Goal: Communication & Community: Answer question/provide support

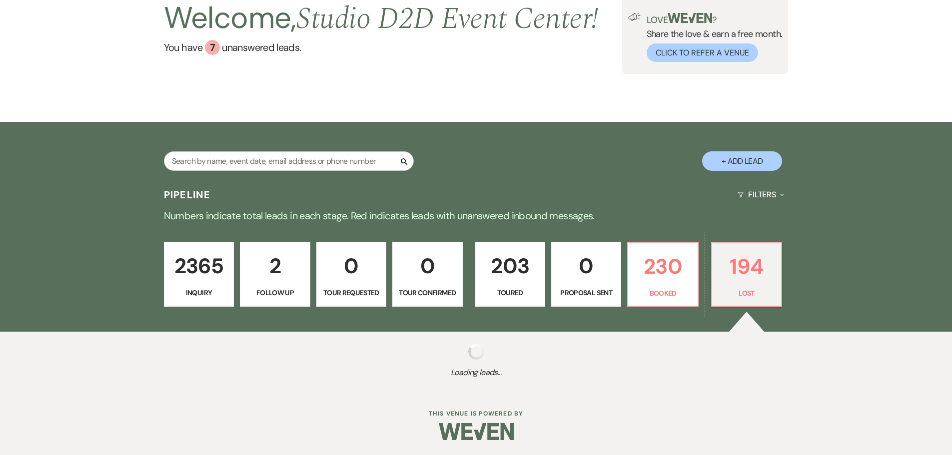
select select "8"
select select "7"
select select "8"
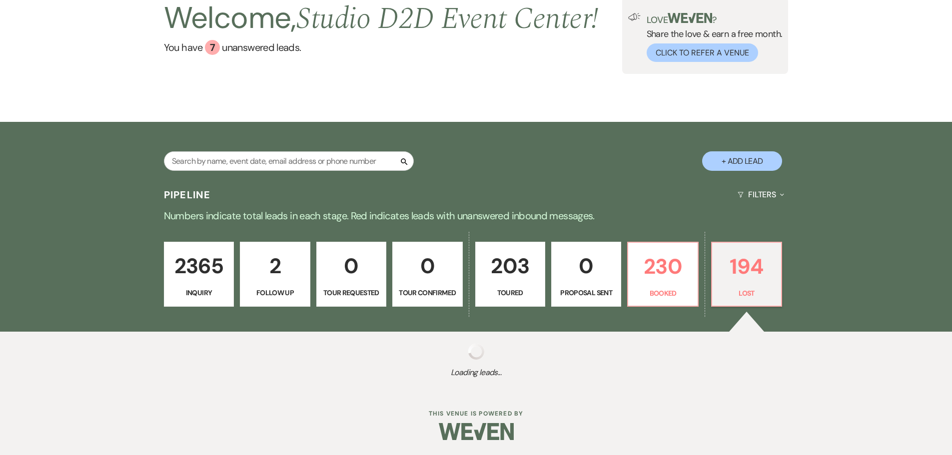
select select "6"
select select "8"
select select "10"
select select "8"
select select "6"
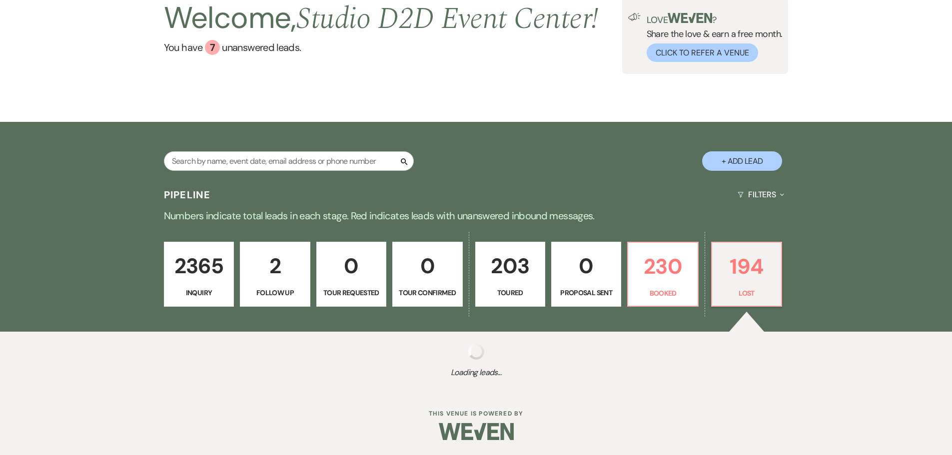
select select "8"
select select "6"
select select "8"
select select "6"
select select "8"
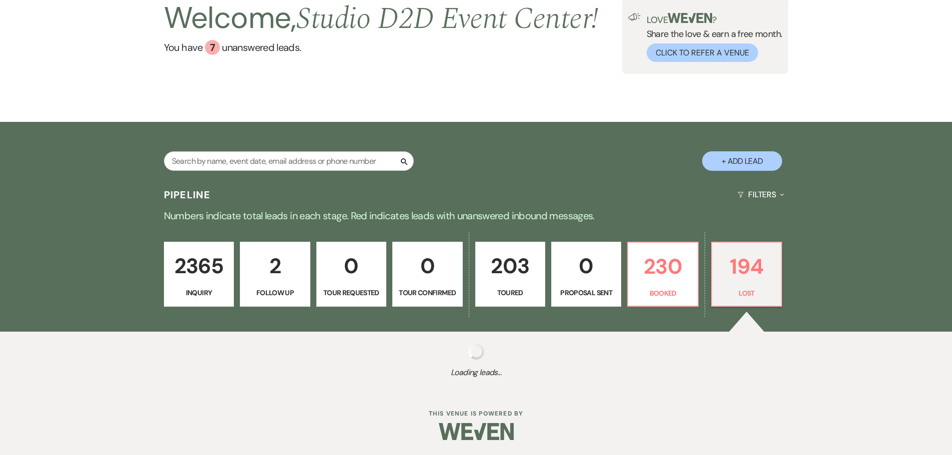
select select "6"
select select "8"
select select "6"
select select "8"
select select "6"
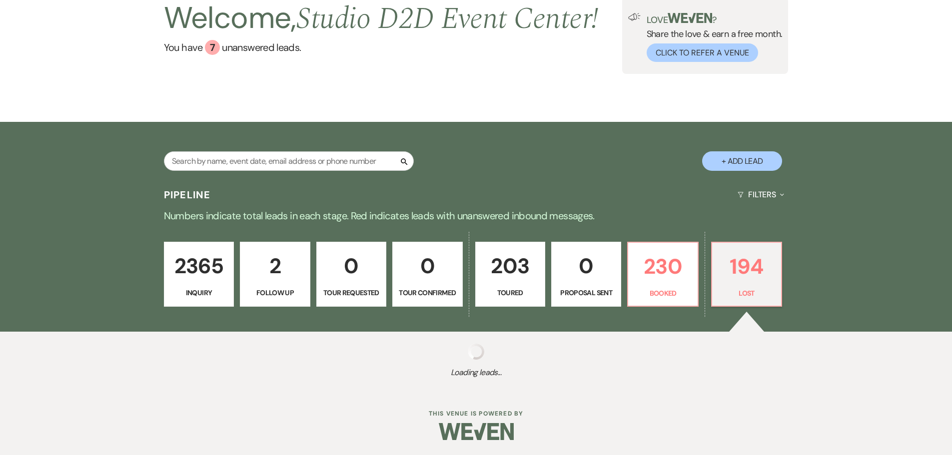
select select "8"
select select "6"
select select "8"
select select "6"
select select "8"
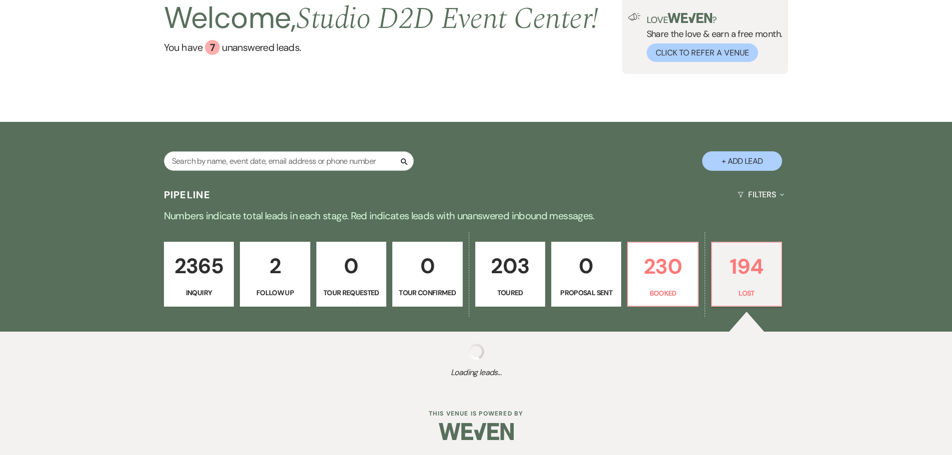
select select "6"
select select "8"
select select "6"
select select "8"
select select "1"
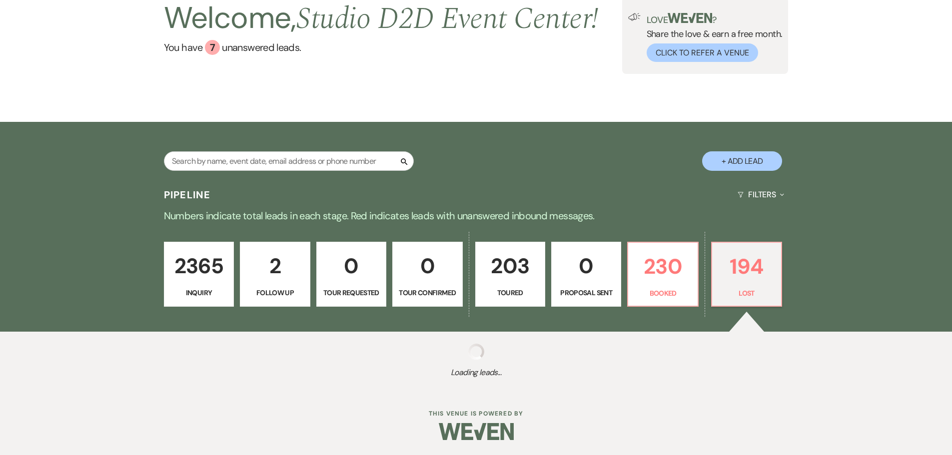
select select "8"
select select "6"
select select "8"
select select "6"
select select "8"
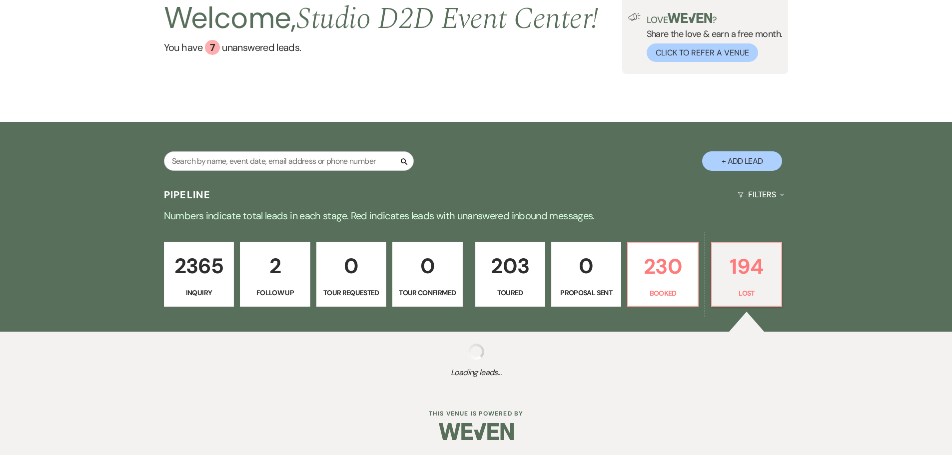
select select "6"
select select "8"
select select "6"
select select "8"
select select "5"
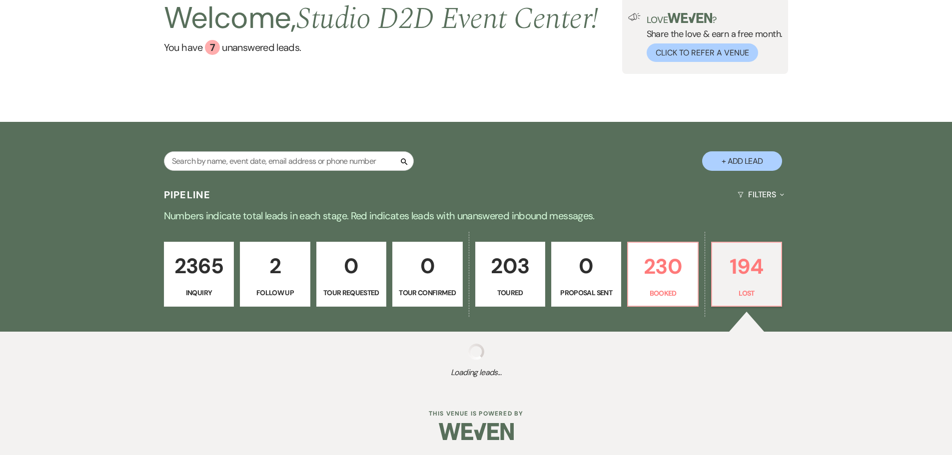
select select "8"
select select "6"
select select "8"
select select "6"
select select "8"
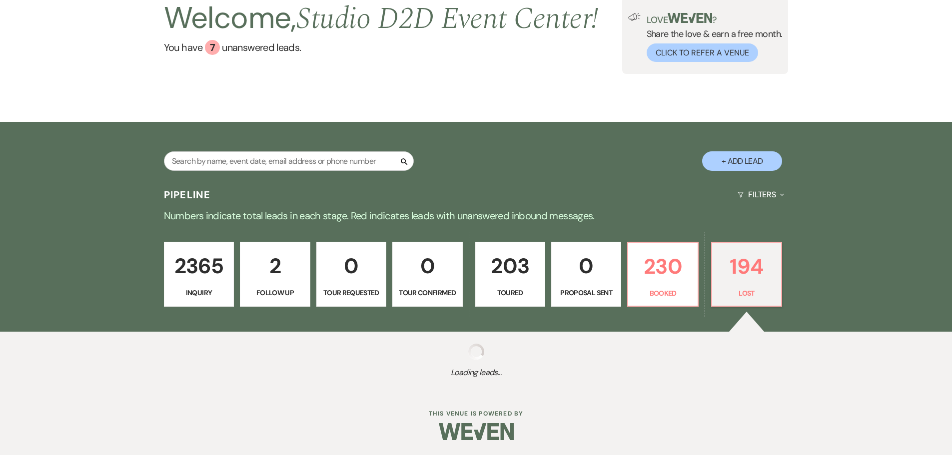
select select "6"
select select "8"
select select "6"
select select "8"
select select "6"
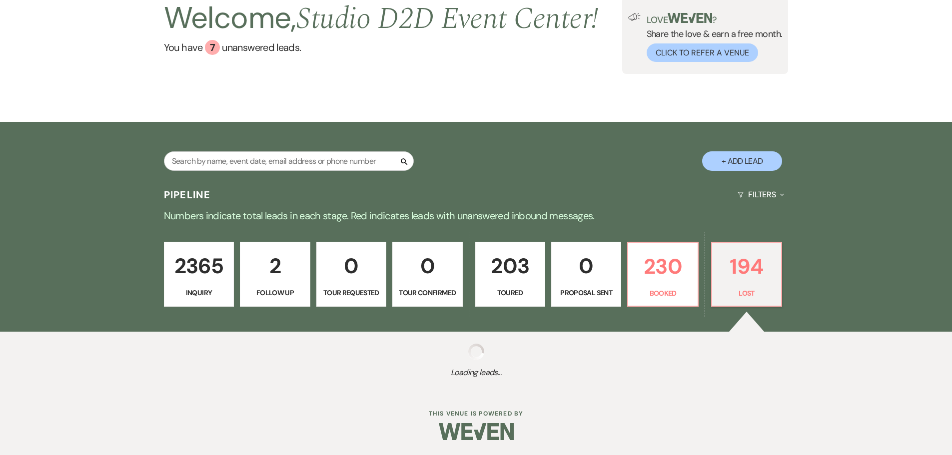
select select "8"
select select "10"
select select "8"
select select "6"
select select "8"
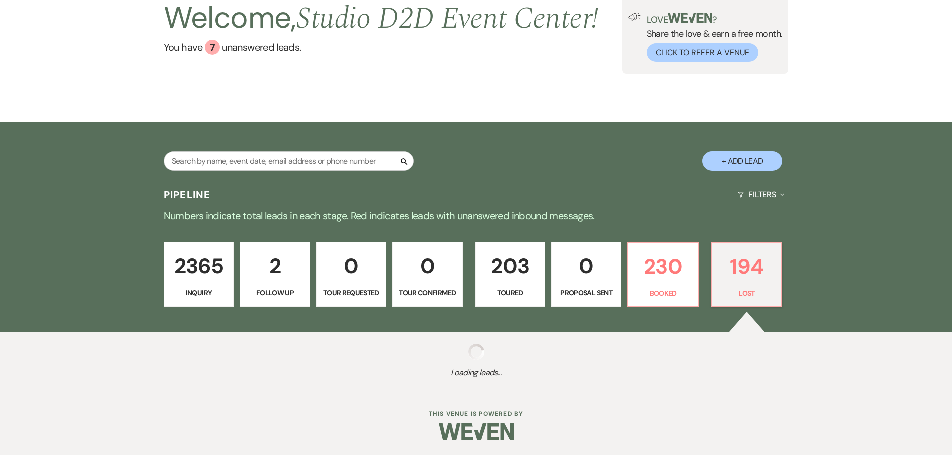
select select "10"
select select "8"
select select "1"
select select "8"
select select "10"
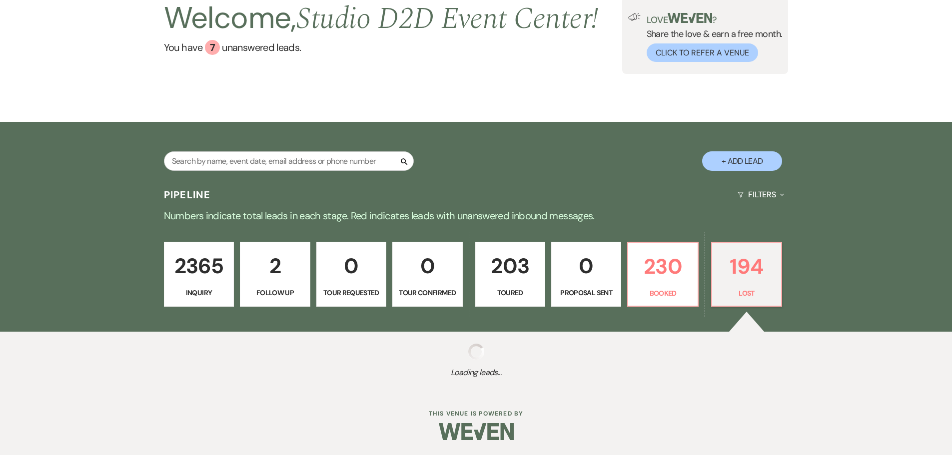
select select "8"
select select "5"
select select "8"
select select "6"
select select "8"
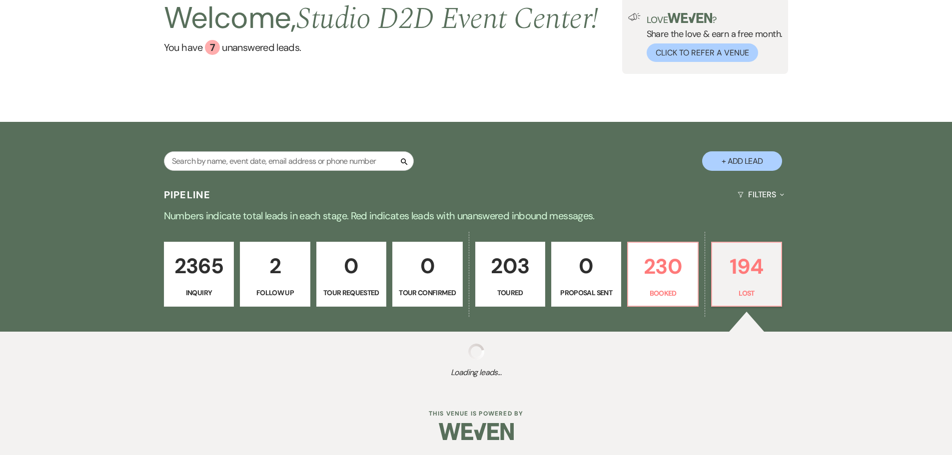
select select "6"
select select "8"
select select "6"
select select "8"
select select "6"
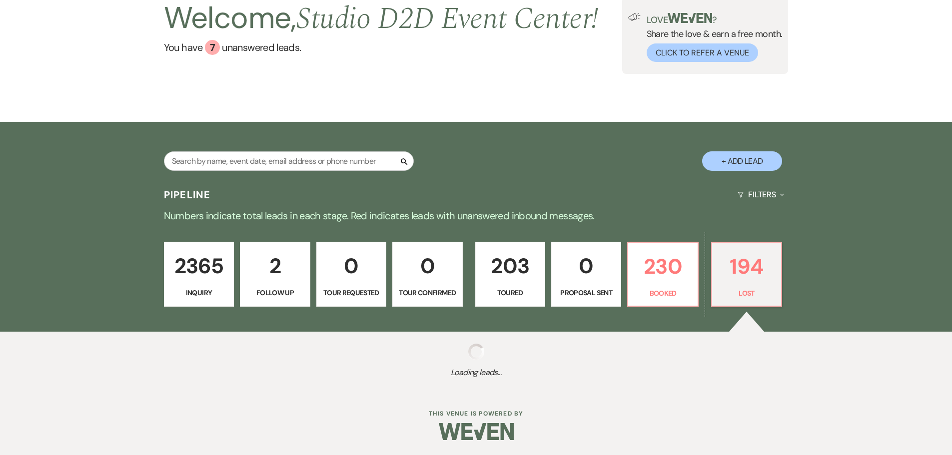
select select "8"
select select "6"
select select "8"
select select "6"
select select "8"
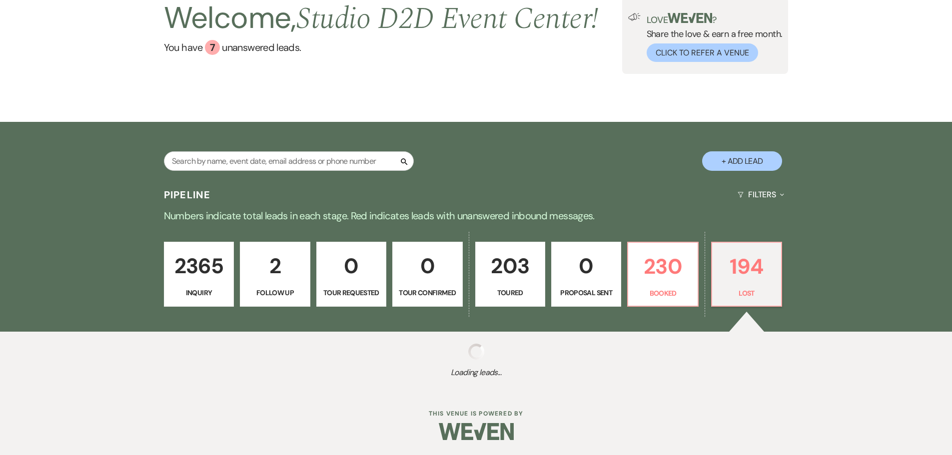
select select "6"
select select "8"
select select "6"
select select "8"
select select "6"
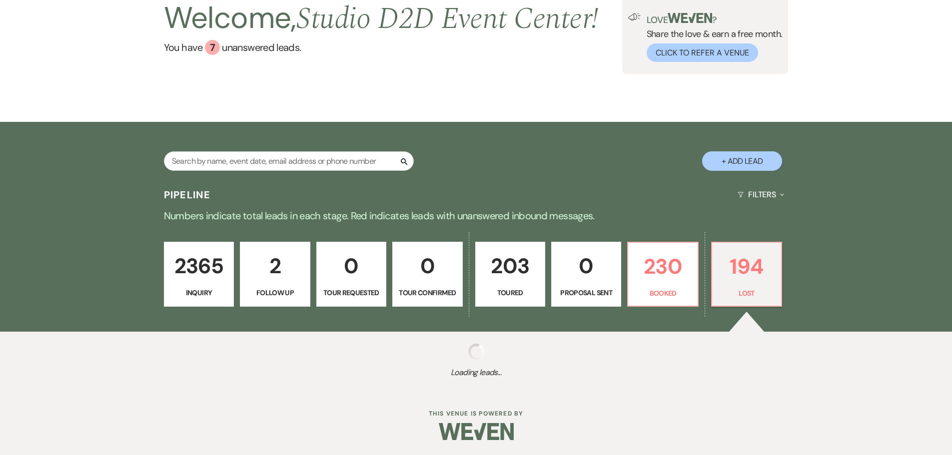
select select "8"
select select "7"
select select "8"
select select "6"
select select "8"
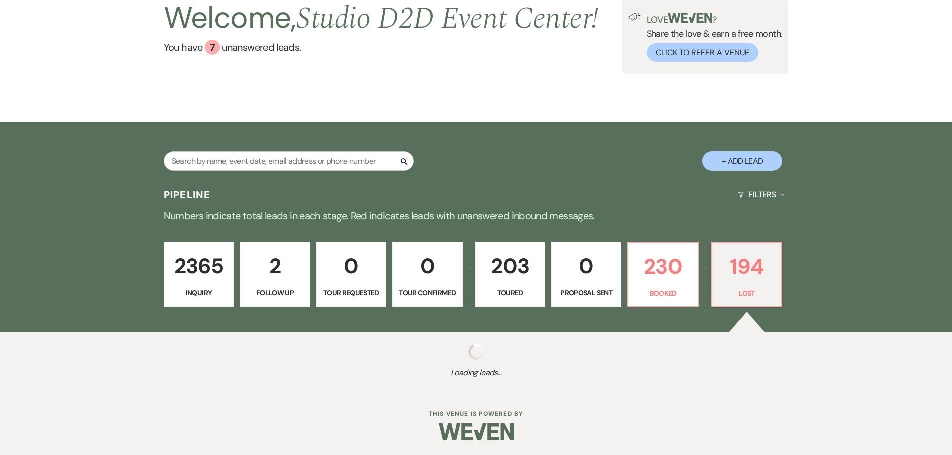
select select "10"
select select "8"
select select "10"
select select "8"
select select "10"
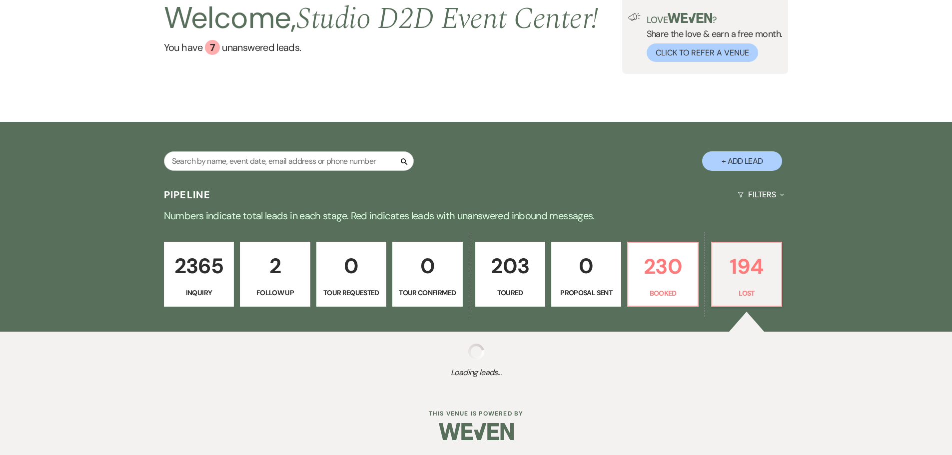
select select "8"
select select "7"
select select "8"
select select "11"
select select "8"
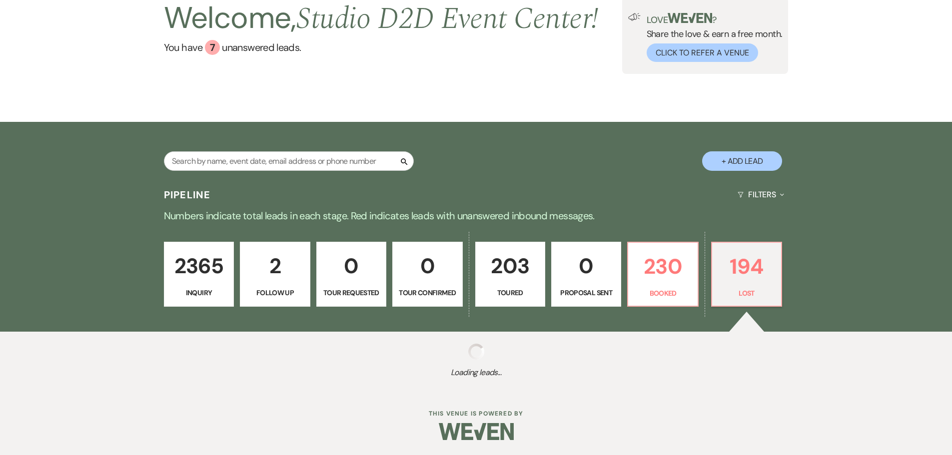
select select "1"
select select "8"
select select "6"
select select "8"
select select "10"
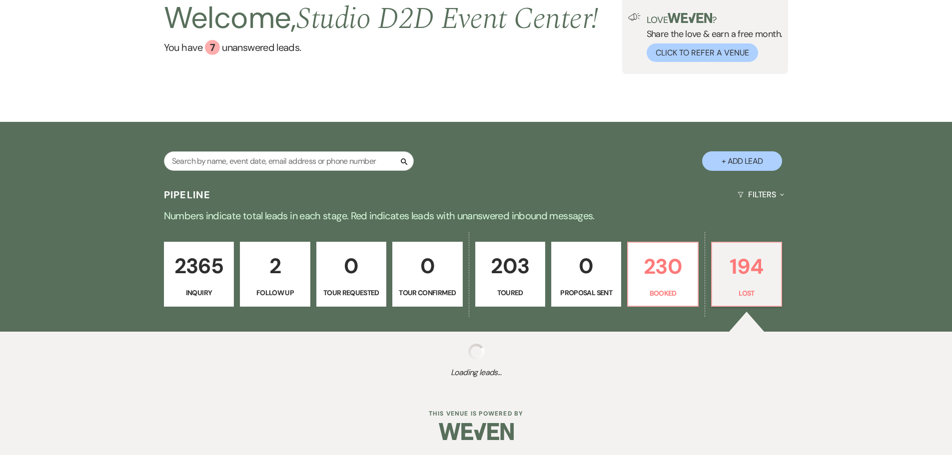
select select "8"
select select "6"
select select "8"
select select "6"
select select "8"
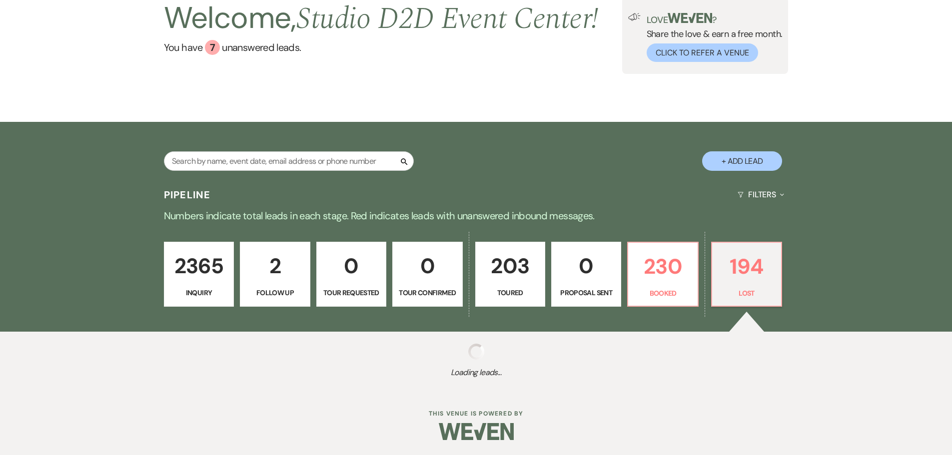
select select "6"
select select "8"
select select "10"
select select "8"
select select "6"
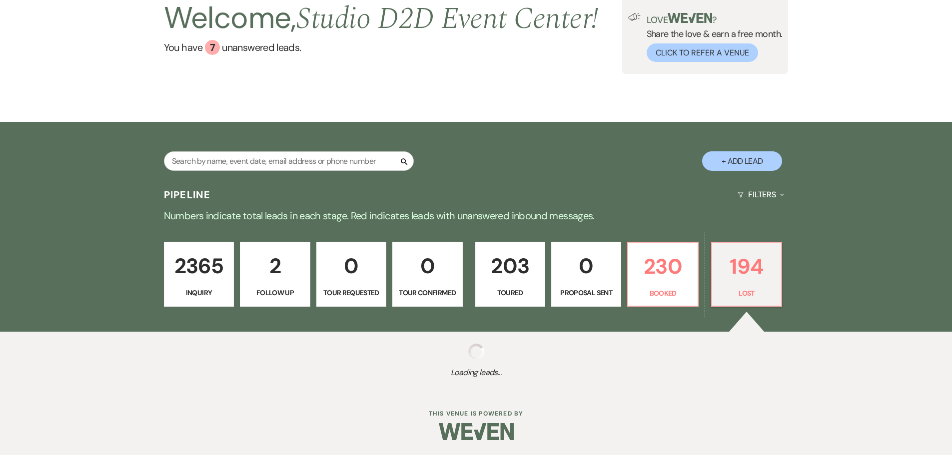
select select "8"
select select "7"
select select "8"
select select "6"
select select "8"
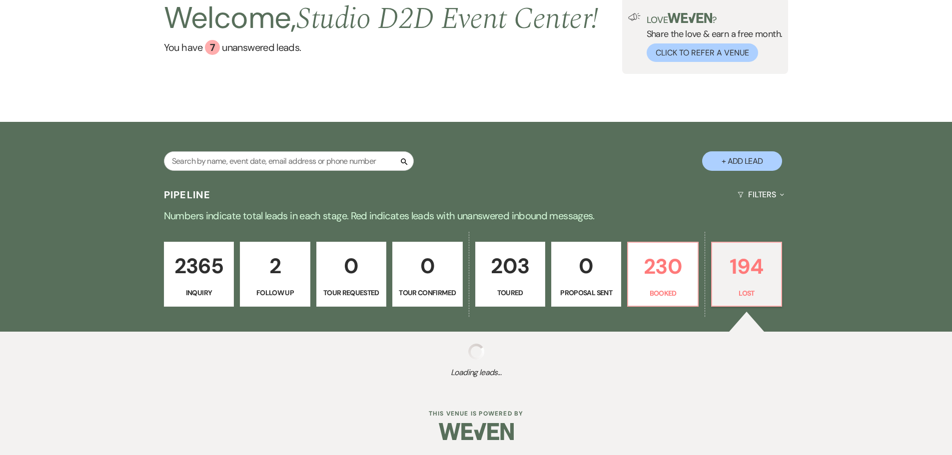
select select "1"
select select "8"
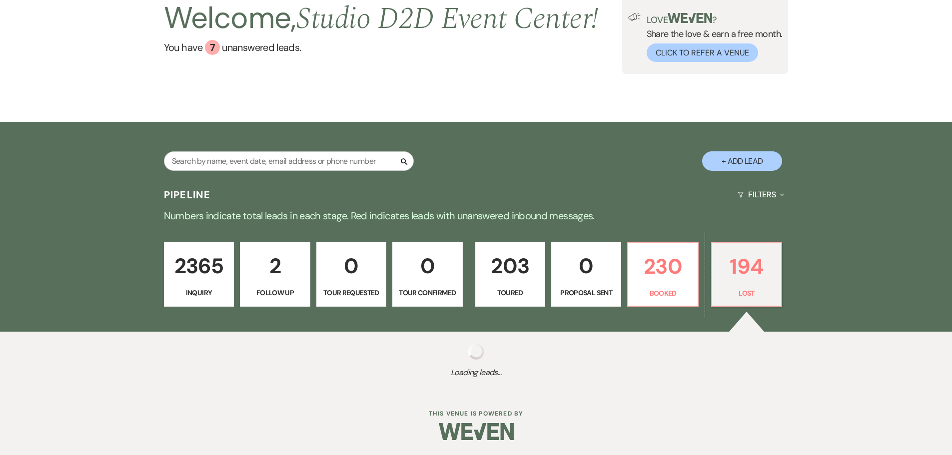
select select "8"
select select "1"
select select "8"
select select "1"
select select "8"
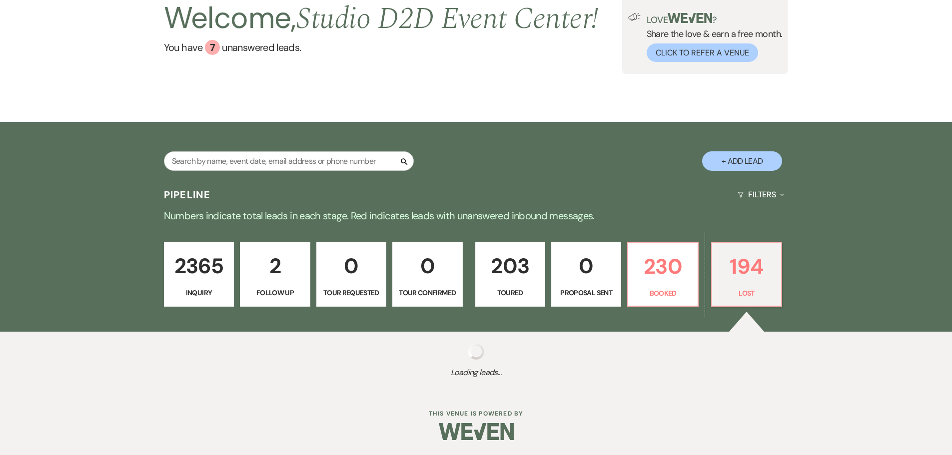
select select "1"
select select "8"
select select "11"
select select "8"
select select "1"
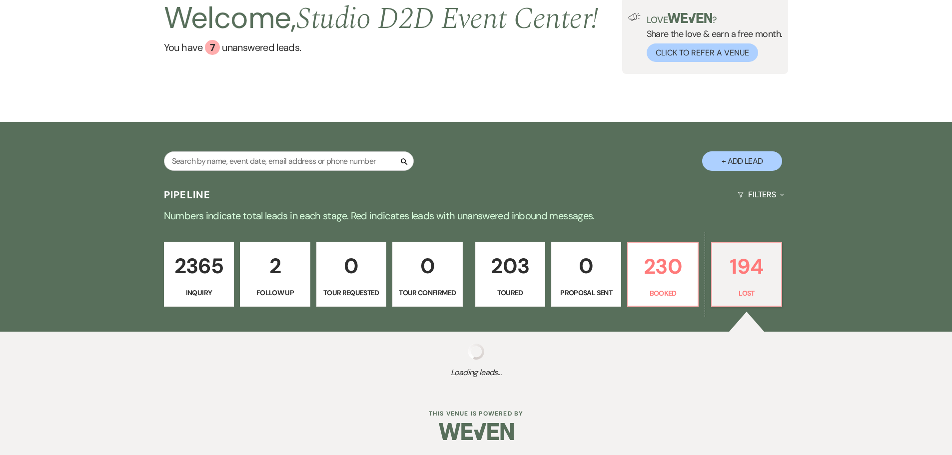
select select "8"
select select "1"
select select "8"
select select "10"
select select "8"
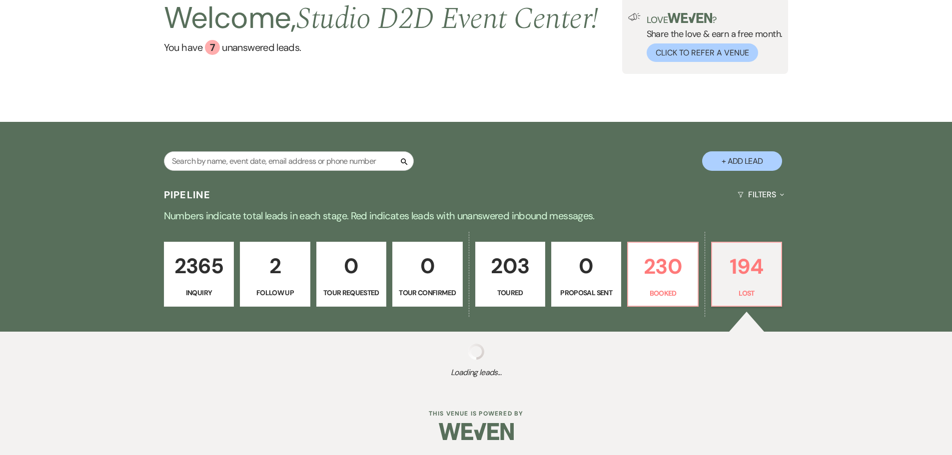
select select "10"
select select "8"
select select "11"
select select "8"
select select "6"
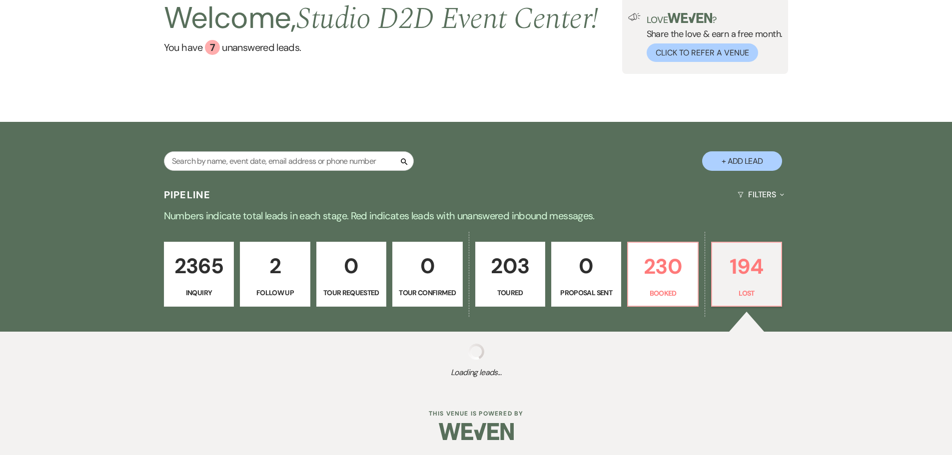
select select "8"
select select "6"
select select "8"
select select "10"
select select "8"
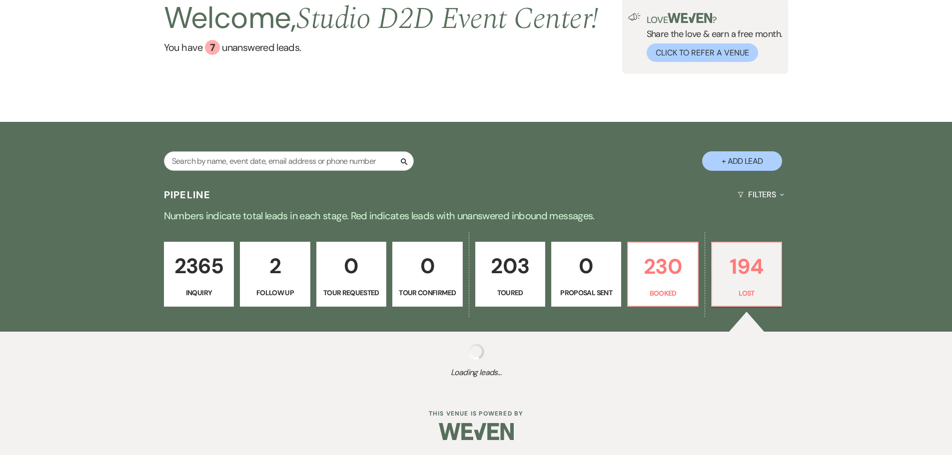
select select "6"
select select "8"
select select "6"
select select "8"
select select "6"
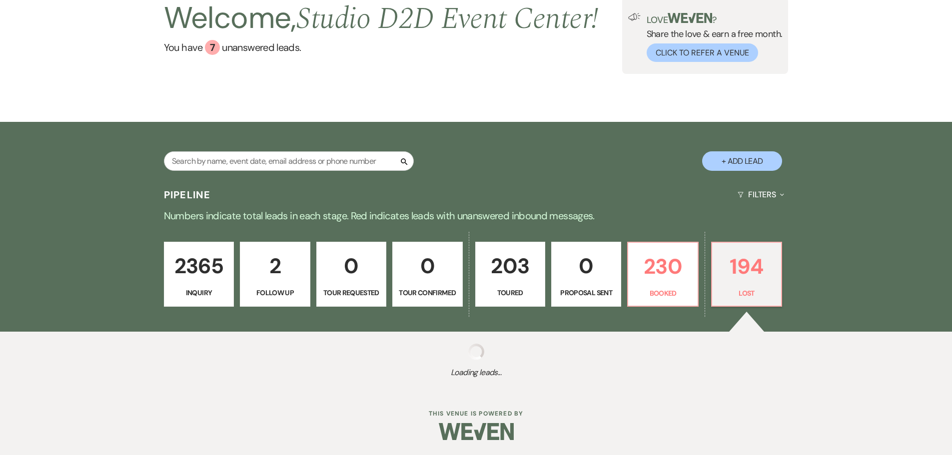
select select "8"
select select "6"
select select "8"
select select "6"
select select "8"
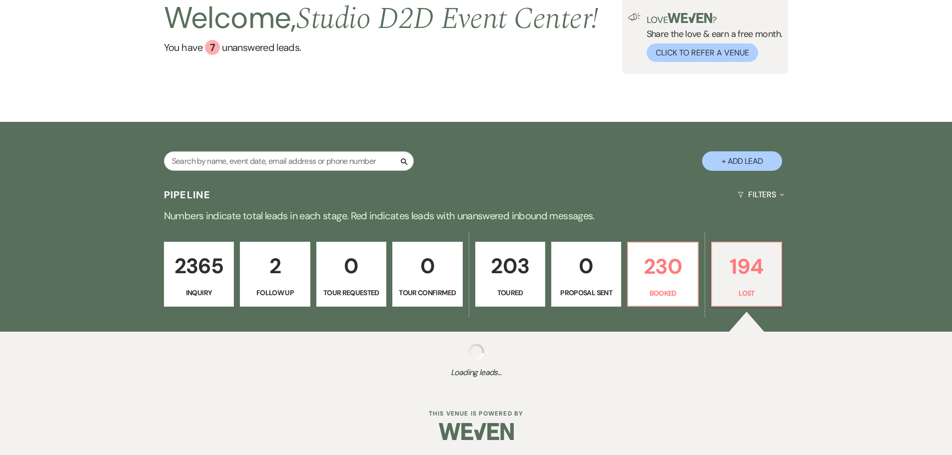
select select "1"
select select "8"
select select "6"
select select "8"
select select "10"
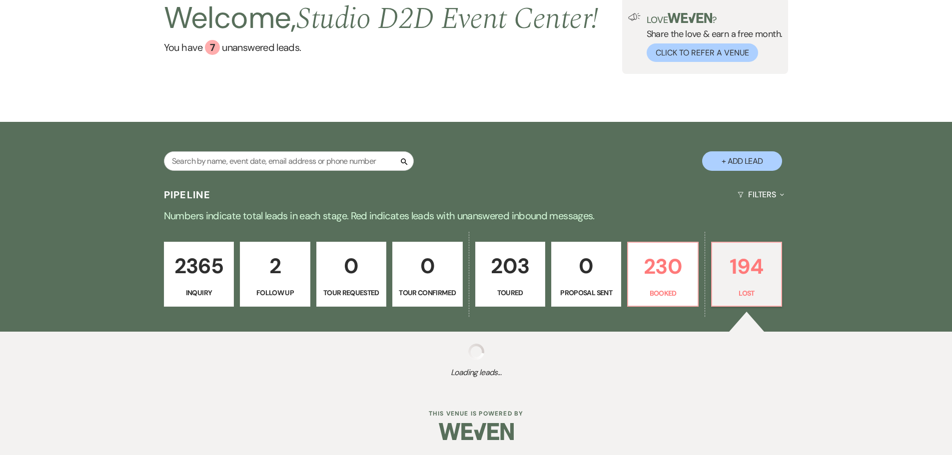
select select "8"
select select "10"
select select "8"
select select "10"
select select "8"
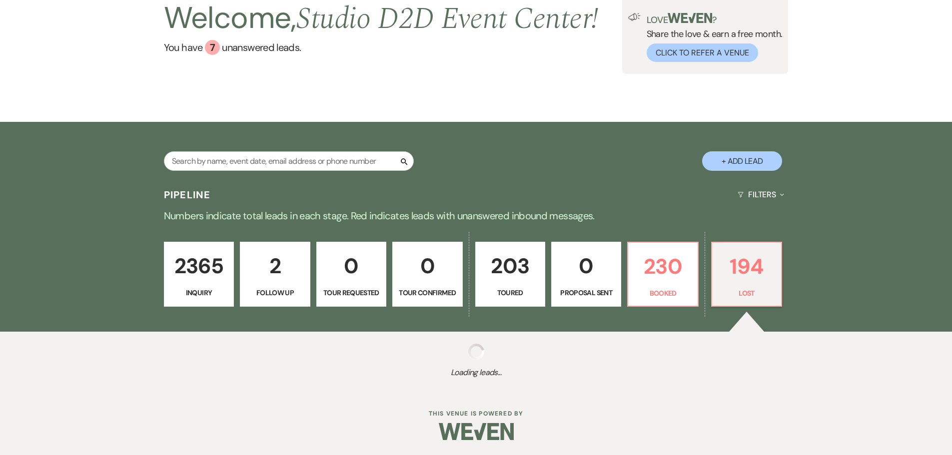
select select "7"
select select "8"
select select "6"
select select "8"
select select "6"
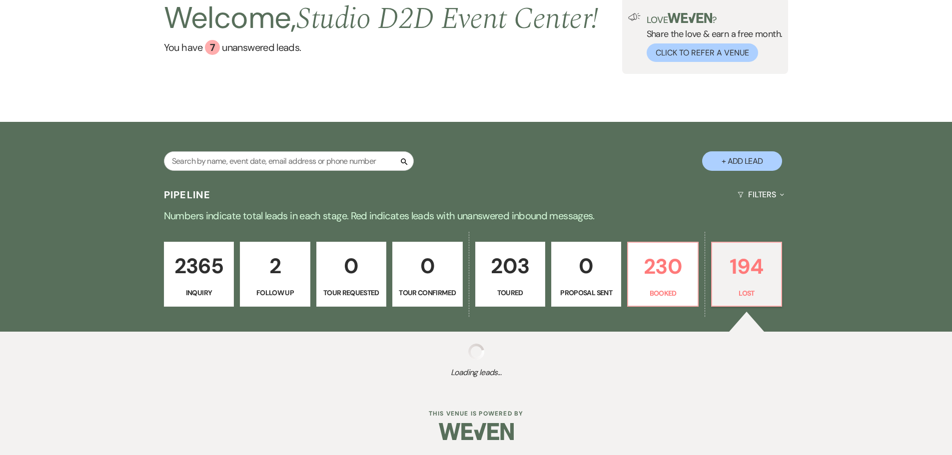
select select "8"
select select "6"
select select "8"
select select "6"
select select "8"
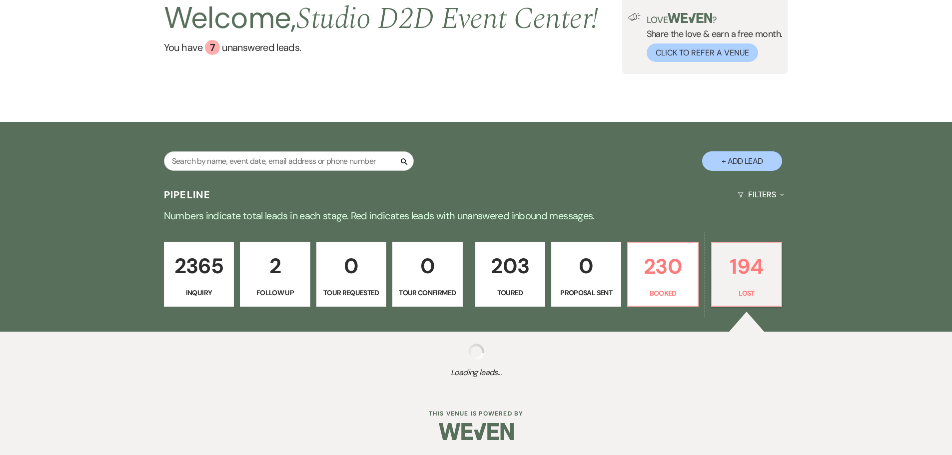
select select "6"
select select "8"
select select "10"
select select "8"
select select "11"
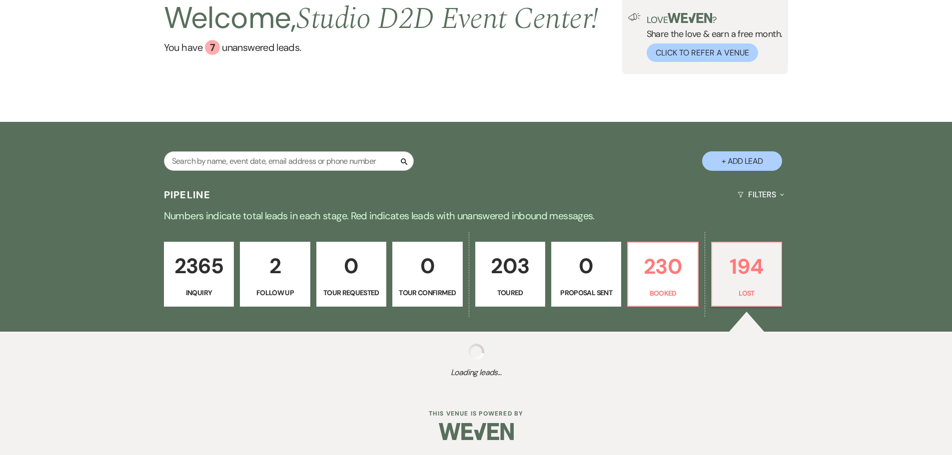
select select "8"
select select "6"
select select "8"
select select "6"
select select "8"
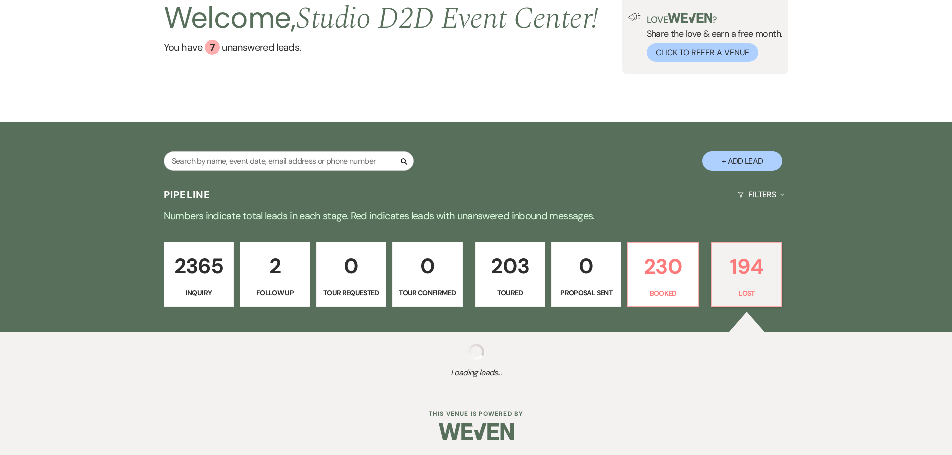
select select "6"
select select "8"
select select "7"
select select "8"
select select "7"
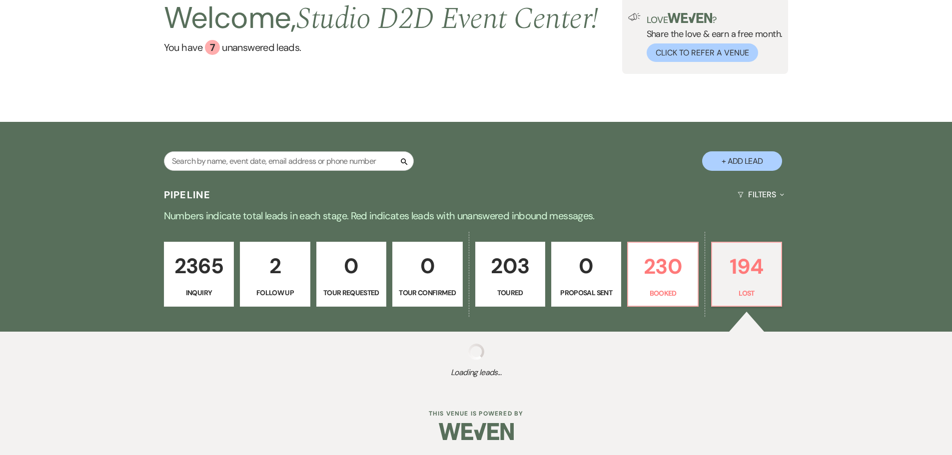
select select "8"
select select "6"
select select "8"
select select "7"
select select "8"
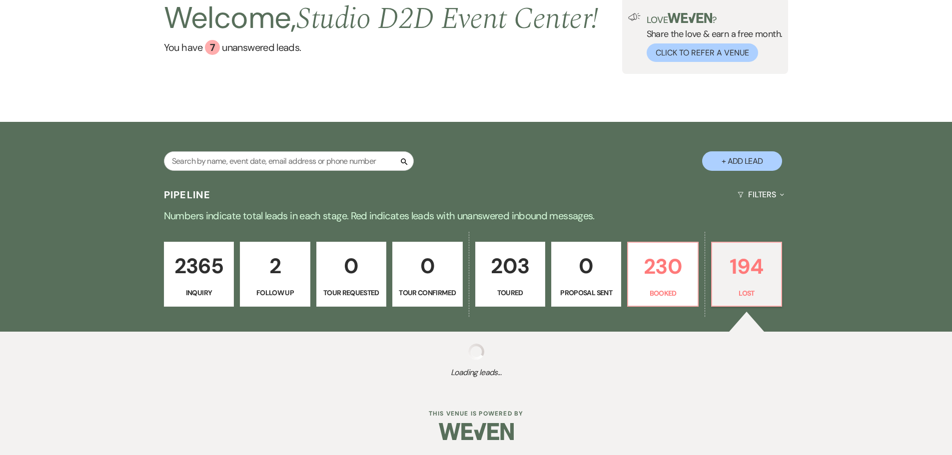
select select "10"
select select "8"
select select "11"
select select "8"
select select "10"
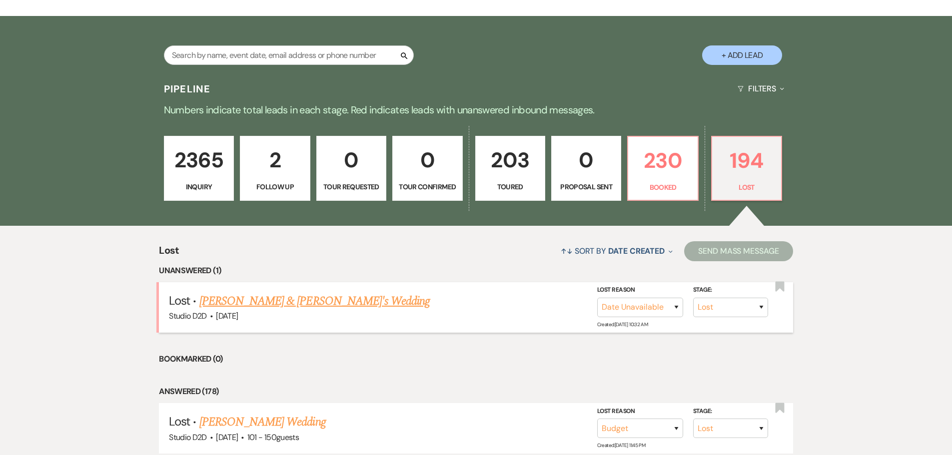
scroll to position [226, 0]
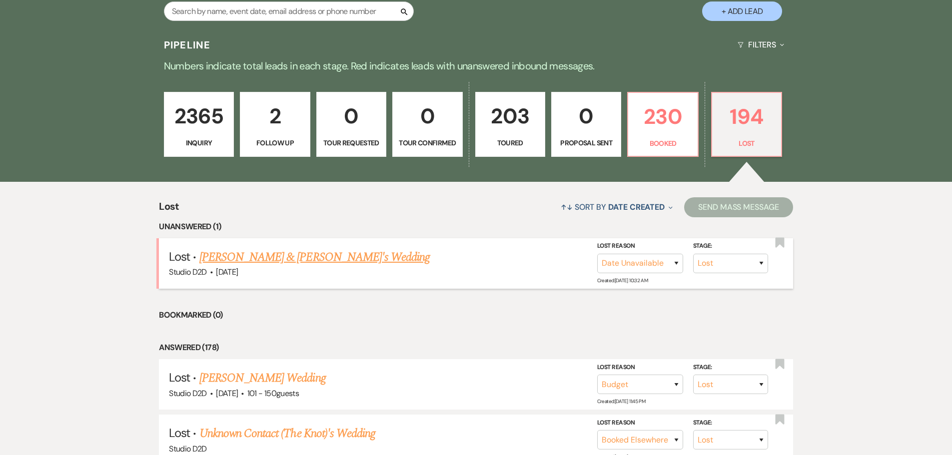
click at [276, 257] on link "[PERSON_NAME] & [PERSON_NAME]'s Wedding" at bounding box center [314, 257] width 231 height 18
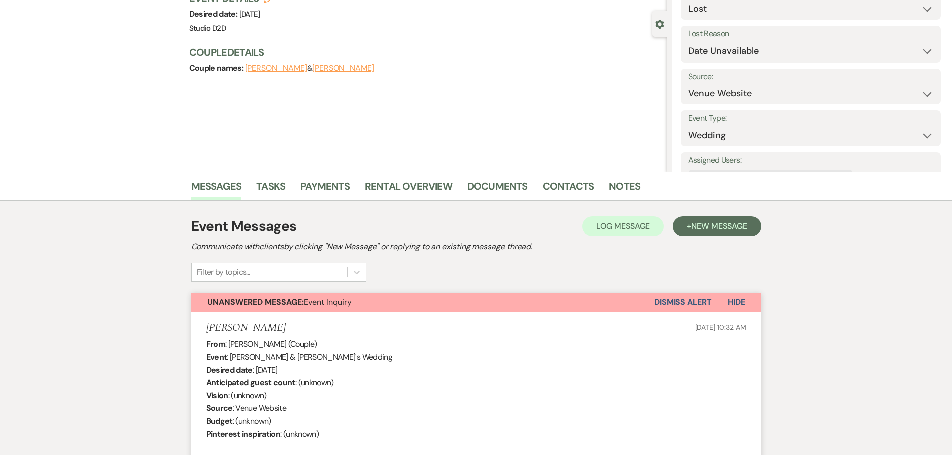
scroll to position [25, 0]
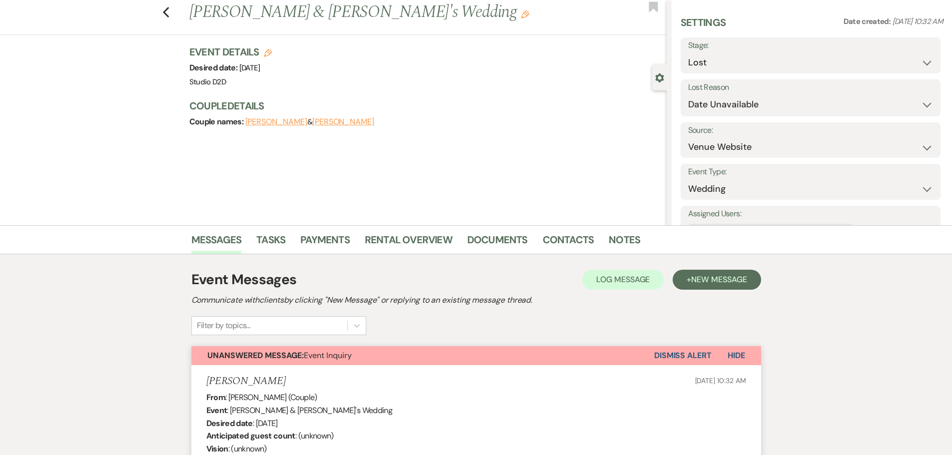
click at [684, 355] on button "Dismiss Alert" at bounding box center [682, 355] width 57 height 19
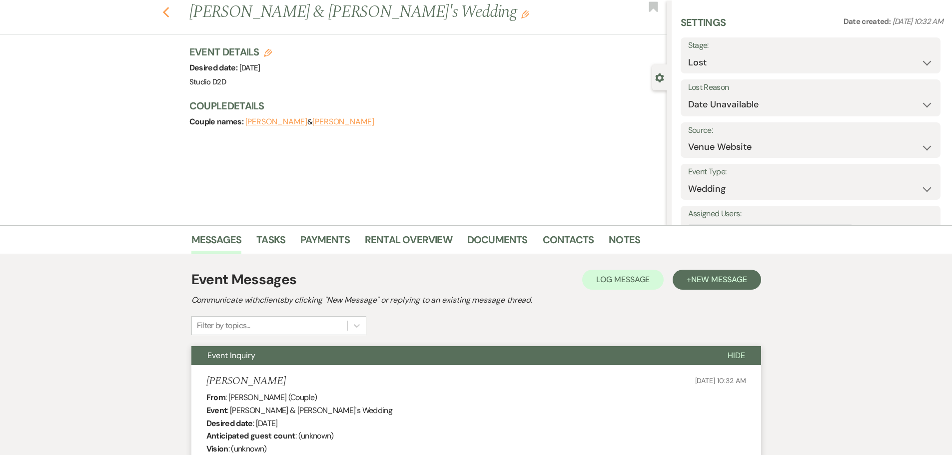
click at [169, 12] on use "button" at bounding box center [165, 12] width 6 height 11
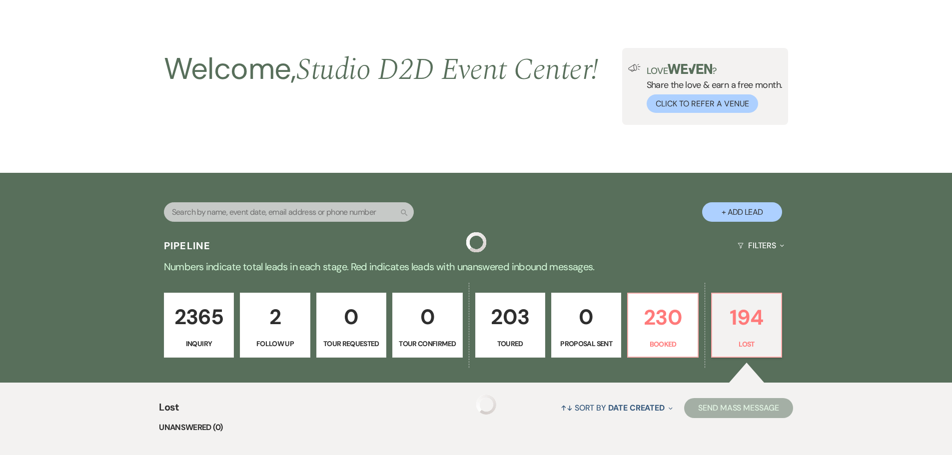
scroll to position [226, 0]
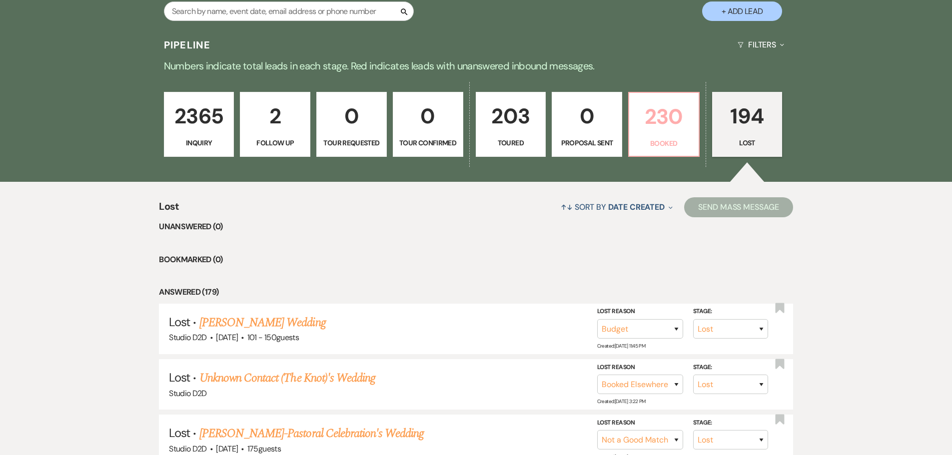
click at [657, 120] on p "230" at bounding box center [663, 116] width 57 height 33
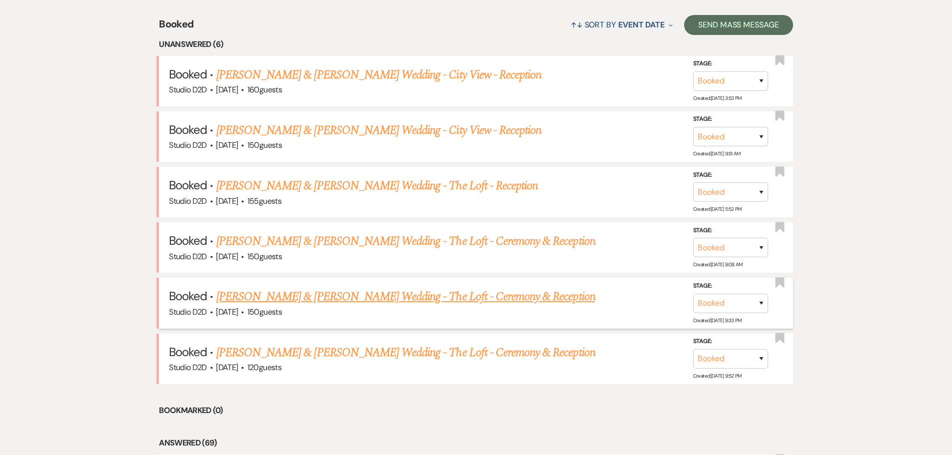
scroll to position [426, 0]
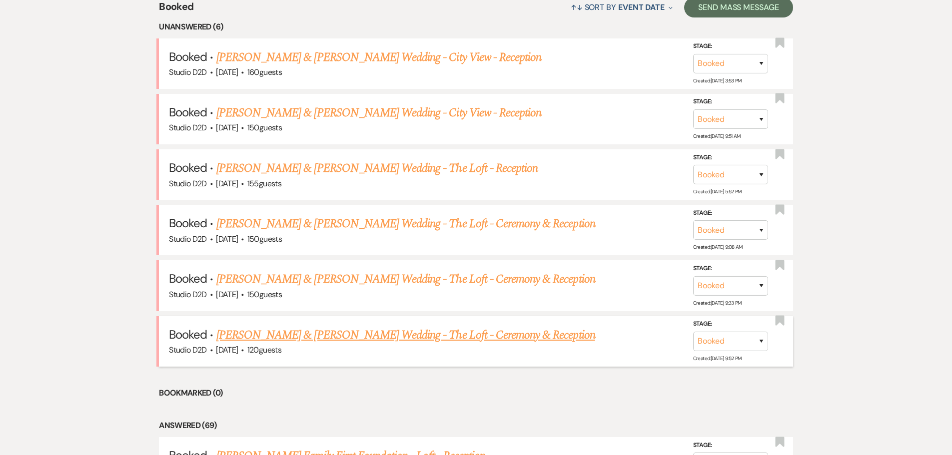
click at [359, 336] on link "[PERSON_NAME] & [PERSON_NAME] Wedding - The Loft - Ceremony & Reception" at bounding box center [405, 335] width 379 height 18
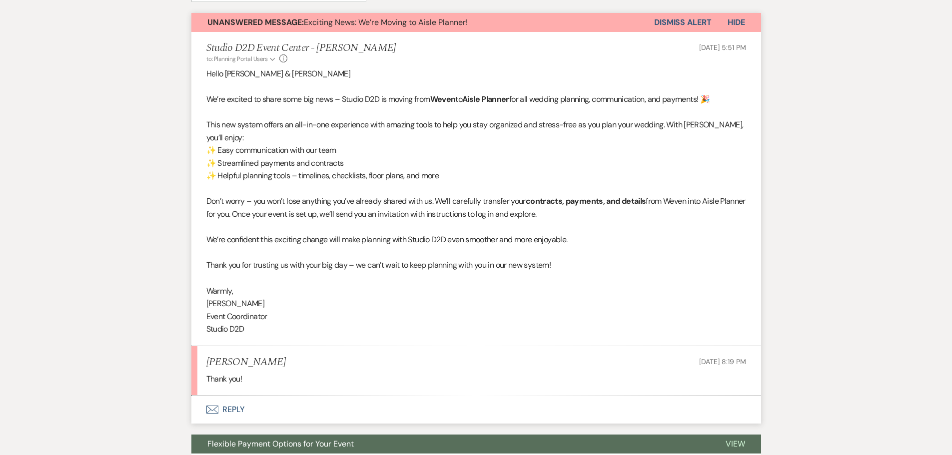
scroll to position [300, 0]
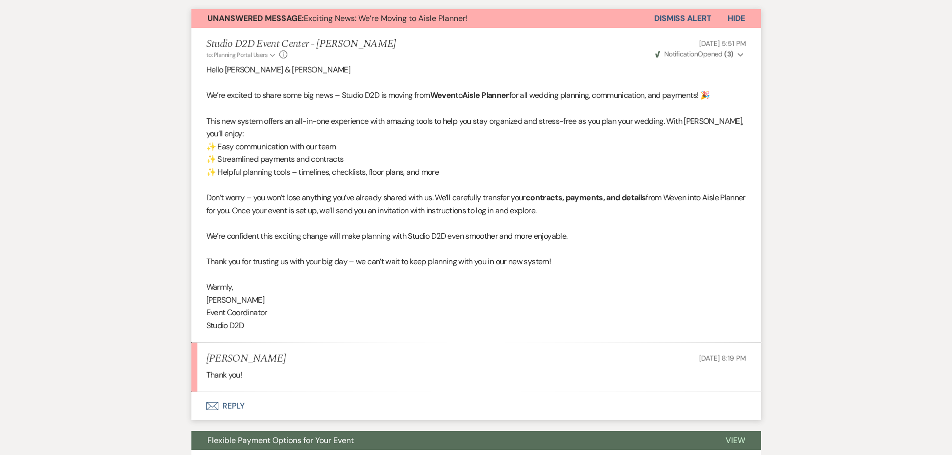
click at [667, 20] on button "Dismiss Alert" at bounding box center [682, 18] width 57 height 19
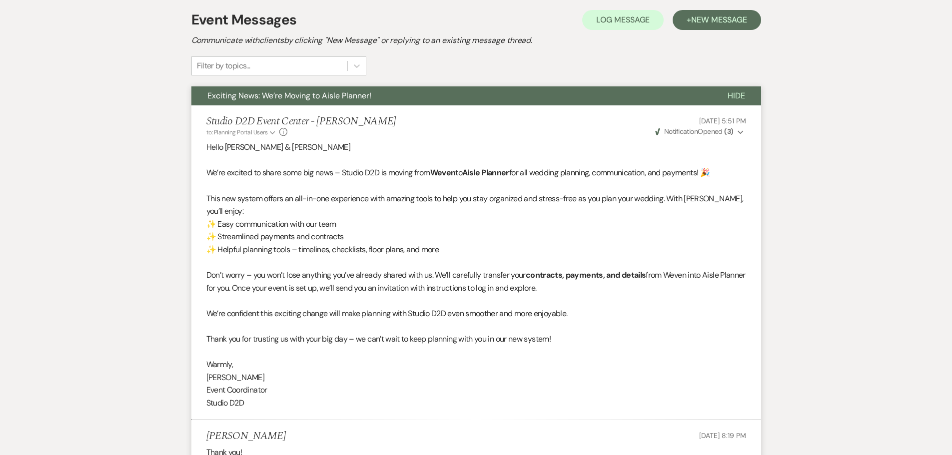
scroll to position [0, 0]
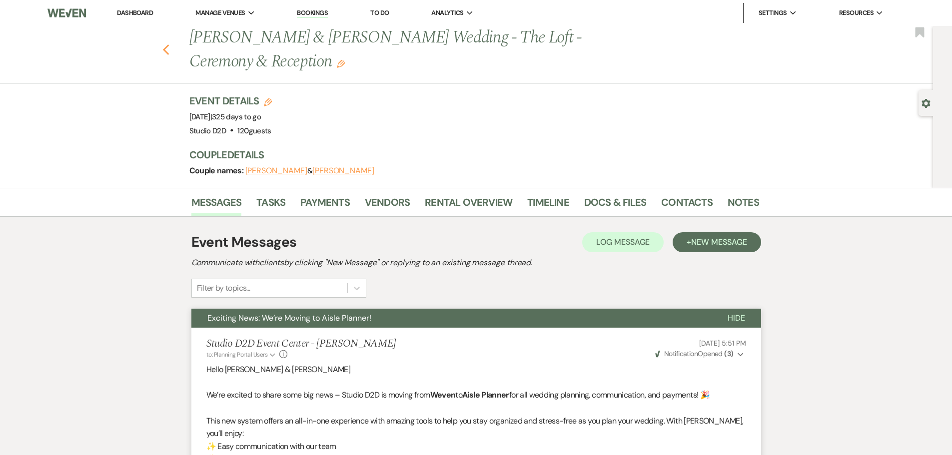
click at [170, 52] on icon "Previous" at bounding box center [165, 50] width 7 height 12
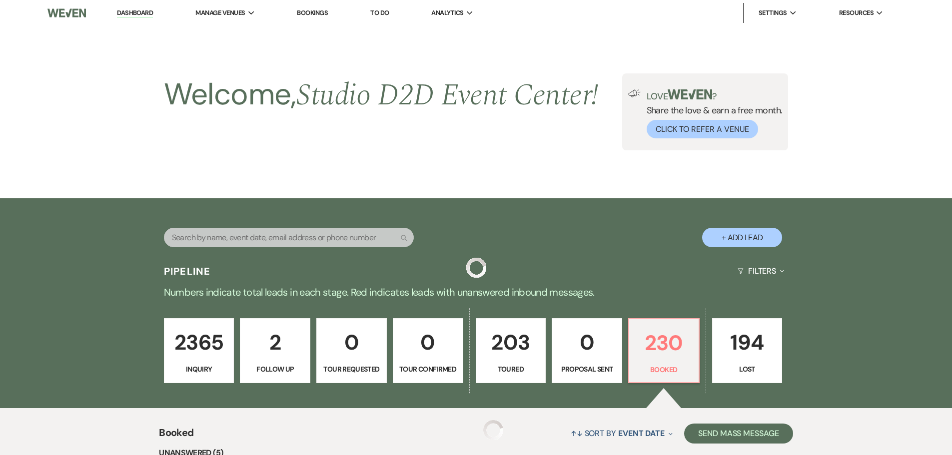
scroll to position [426, 0]
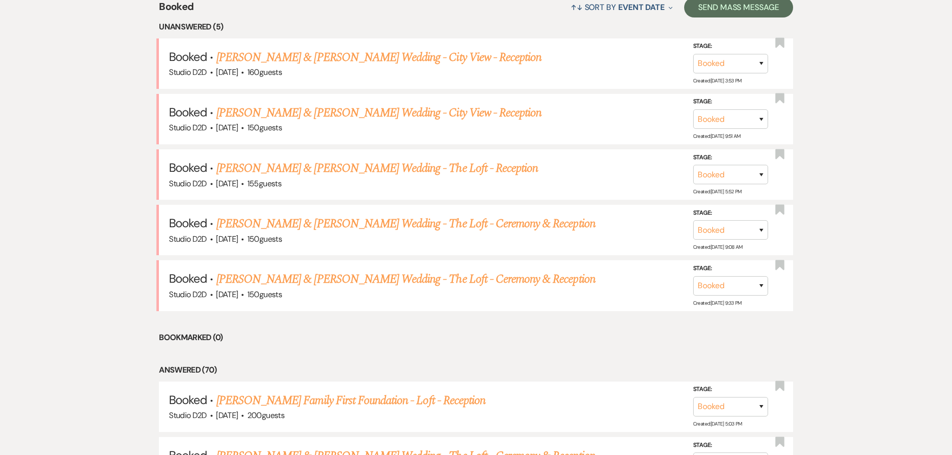
click at [319, 283] on link "[PERSON_NAME] & [PERSON_NAME] Wedding - The Loft - Ceremony & Reception" at bounding box center [405, 279] width 379 height 18
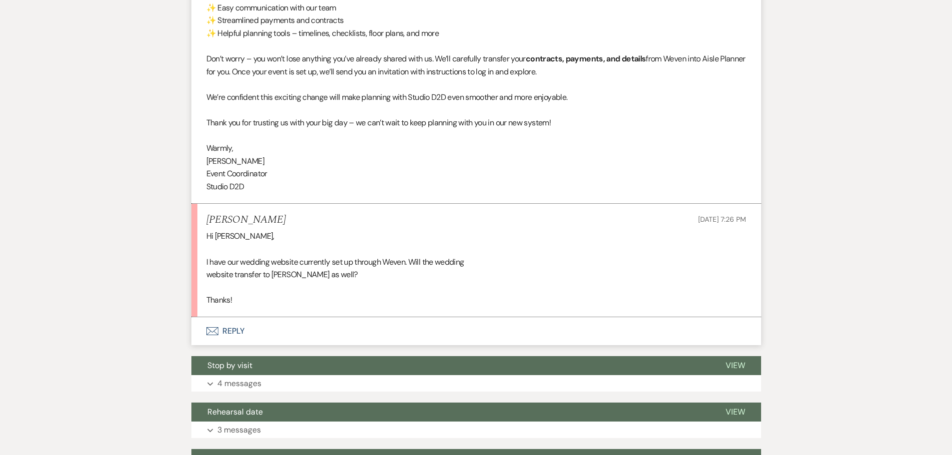
scroll to position [500, 0]
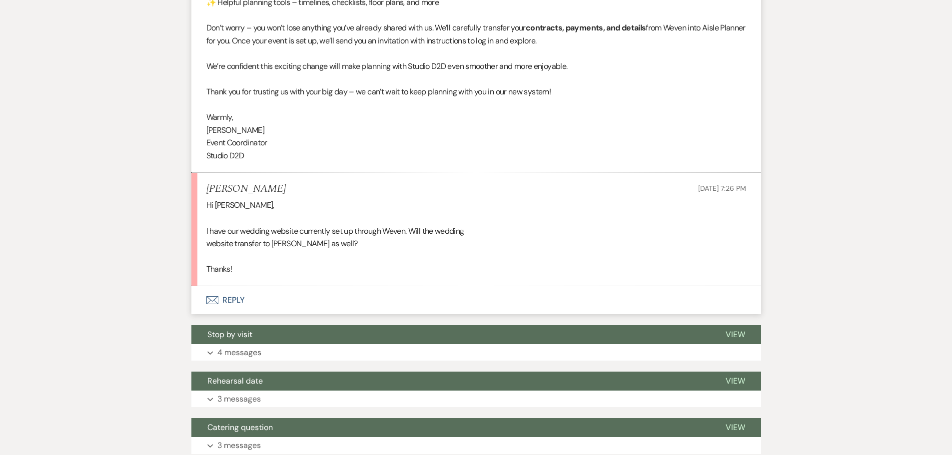
click at [234, 301] on button "Envelope Reply" at bounding box center [476, 300] width 570 height 28
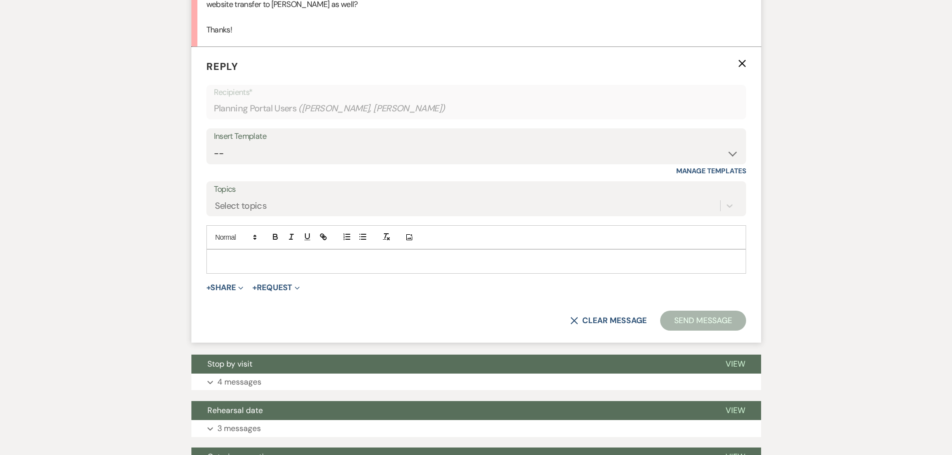
scroll to position [757, 0]
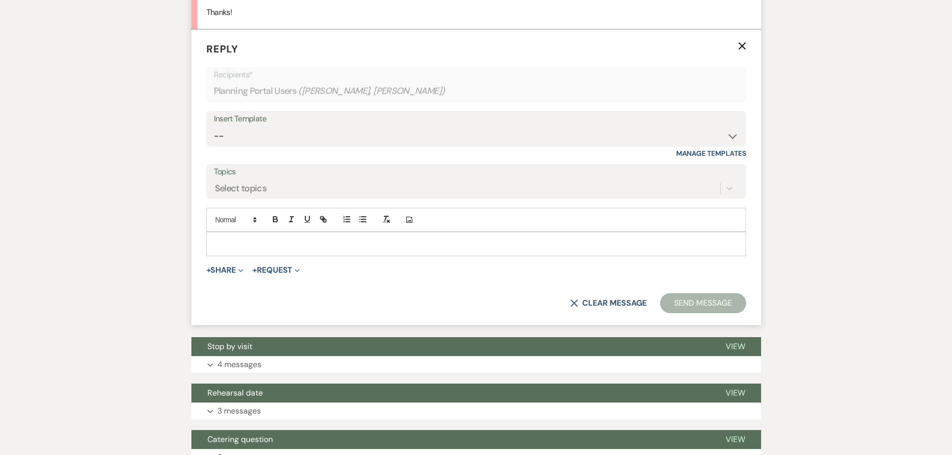
click at [274, 247] on p at bounding box center [476, 243] width 524 height 11
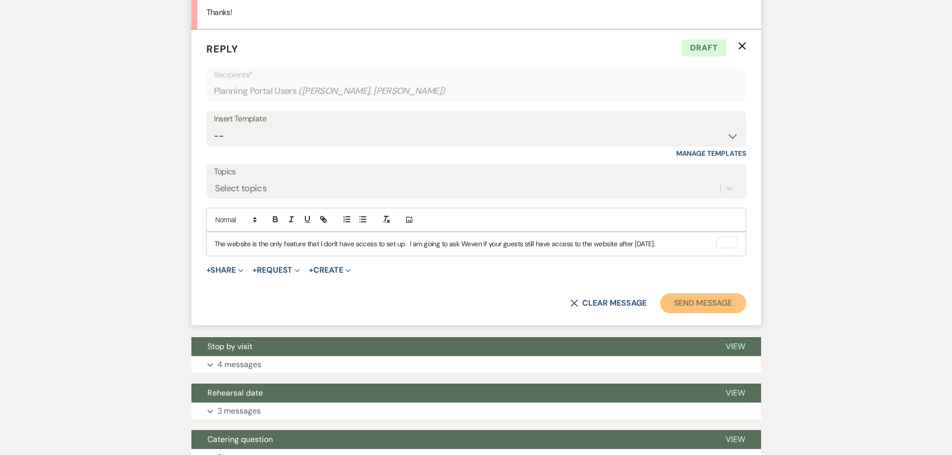
click at [680, 302] on button "Send Message" at bounding box center [702, 303] width 85 height 20
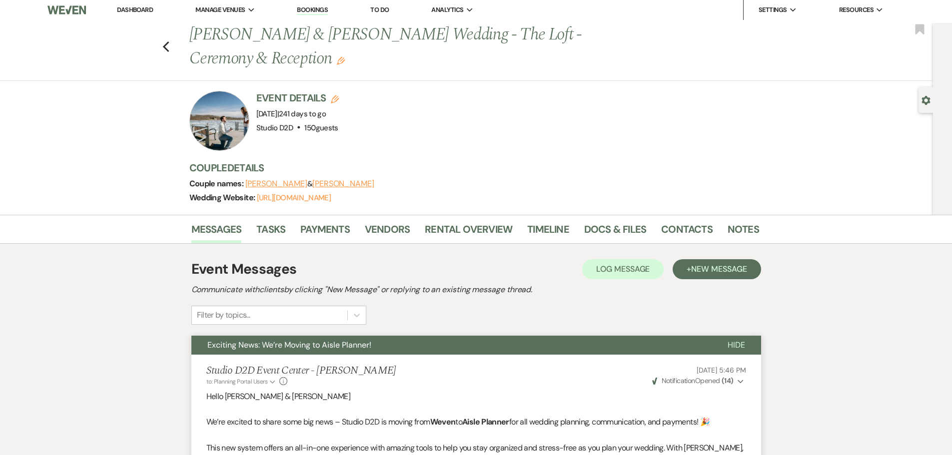
scroll to position [0, 0]
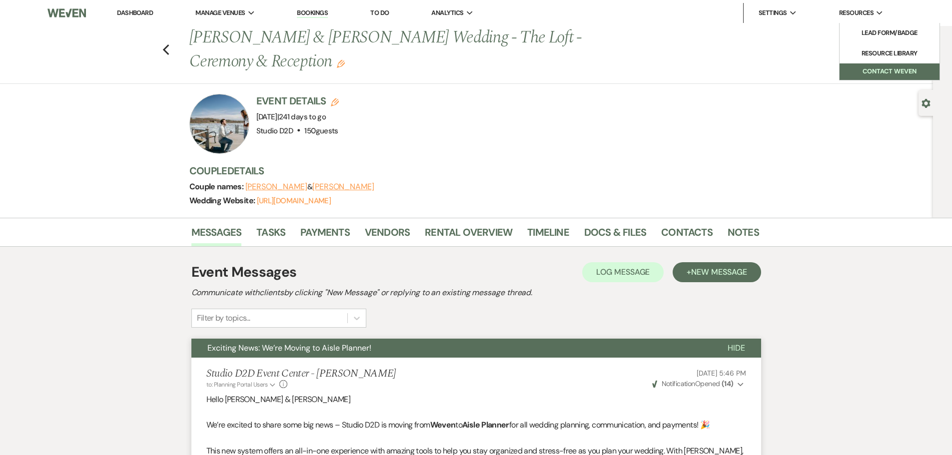
click at [882, 74] on button "Contact Weven" at bounding box center [890, 71] width 100 height 16
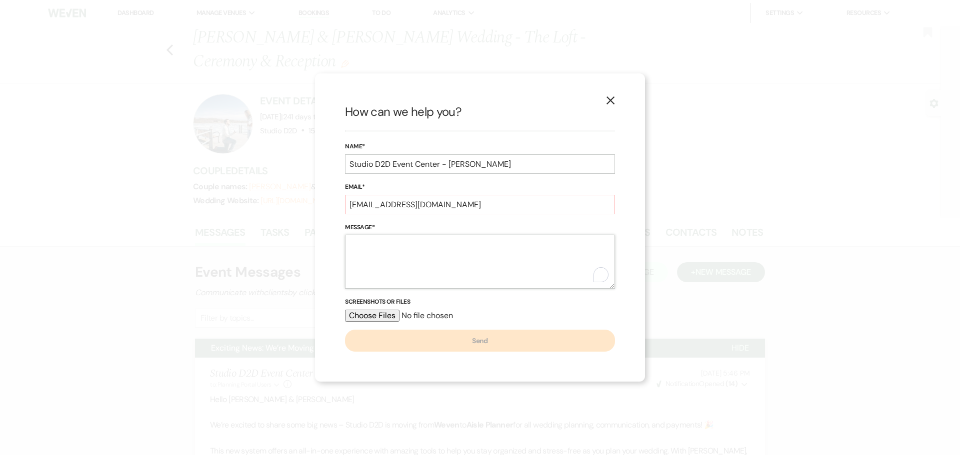
click at [400, 241] on textarea "Message*" at bounding box center [480, 262] width 270 height 54
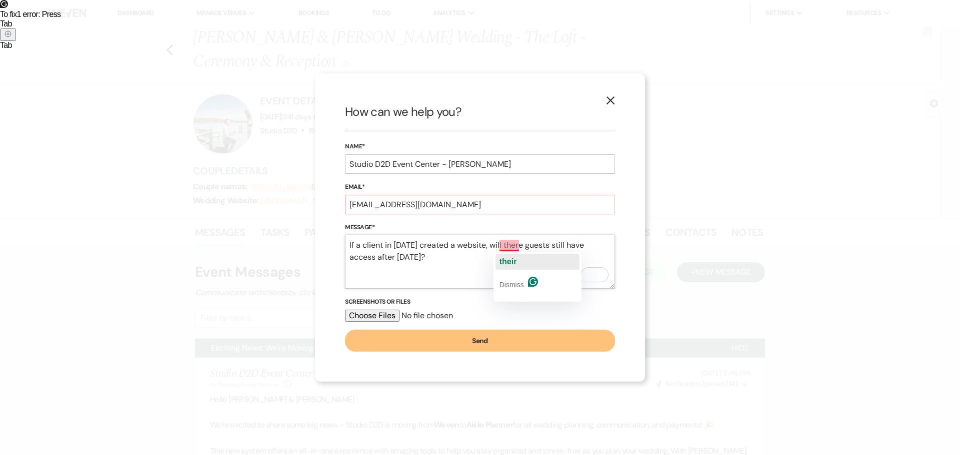
click at [512, 263] on span "their" at bounding box center [507, 261] width 17 height 8
click at [455, 339] on button "Send" at bounding box center [480, 341] width 270 height 22
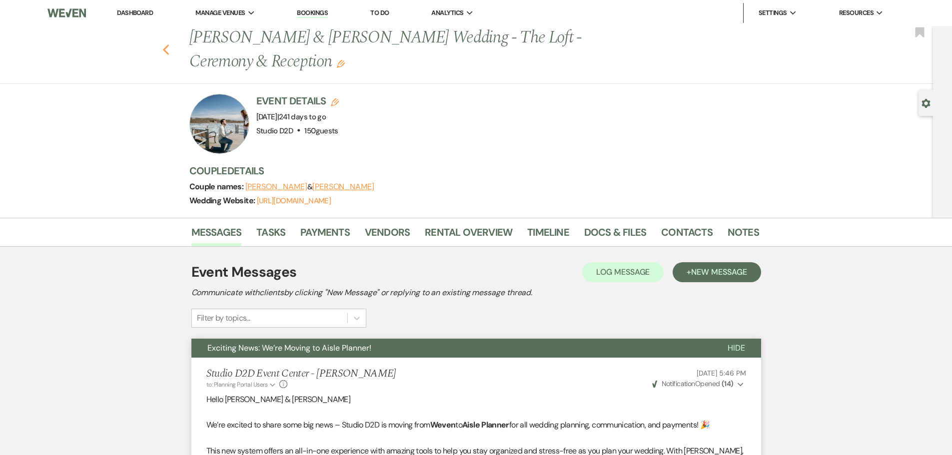
click at [169, 53] on use "button" at bounding box center [165, 49] width 6 height 11
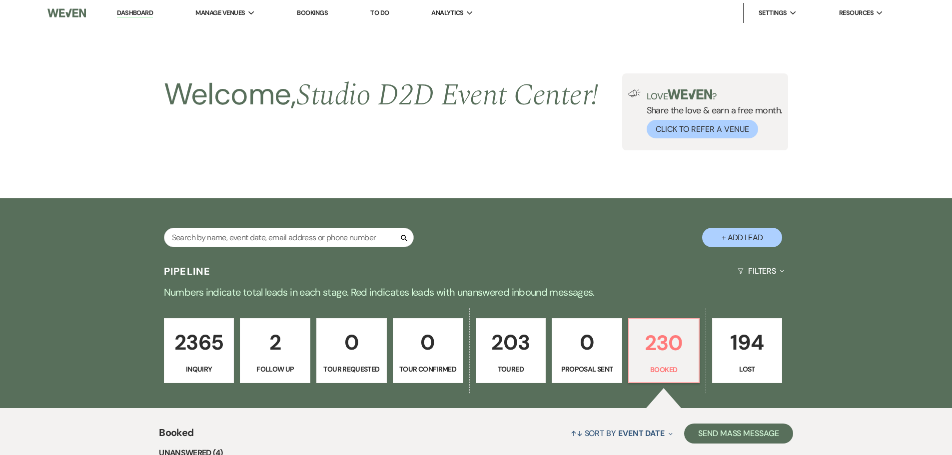
scroll to position [426, 0]
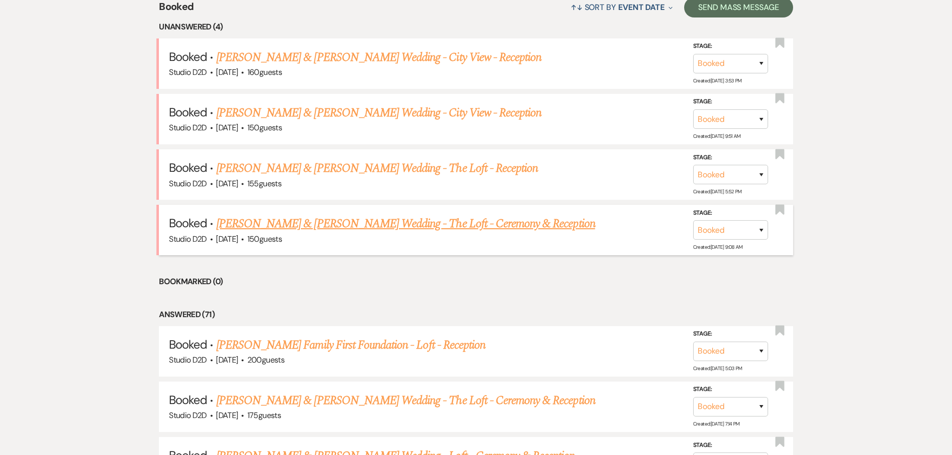
click at [327, 224] on link "[PERSON_NAME] & [PERSON_NAME] Wedding - The Loft - Ceremony & Reception" at bounding box center [405, 224] width 379 height 18
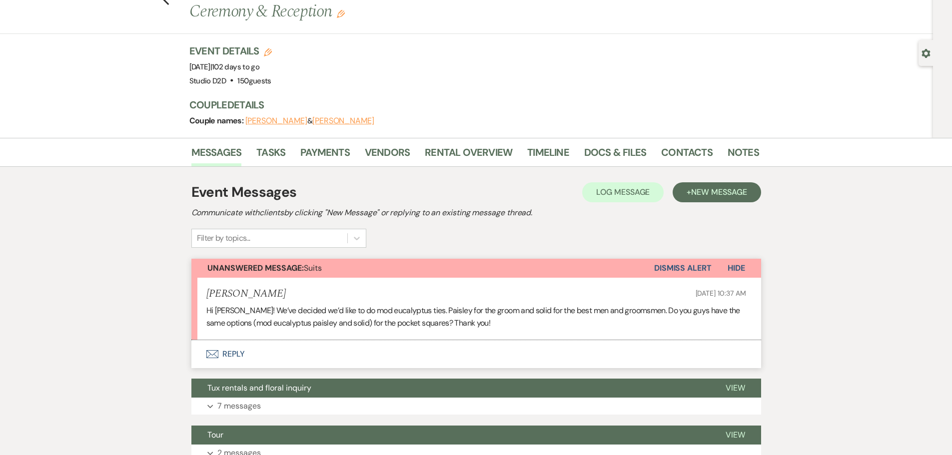
scroll to position [100, 0]
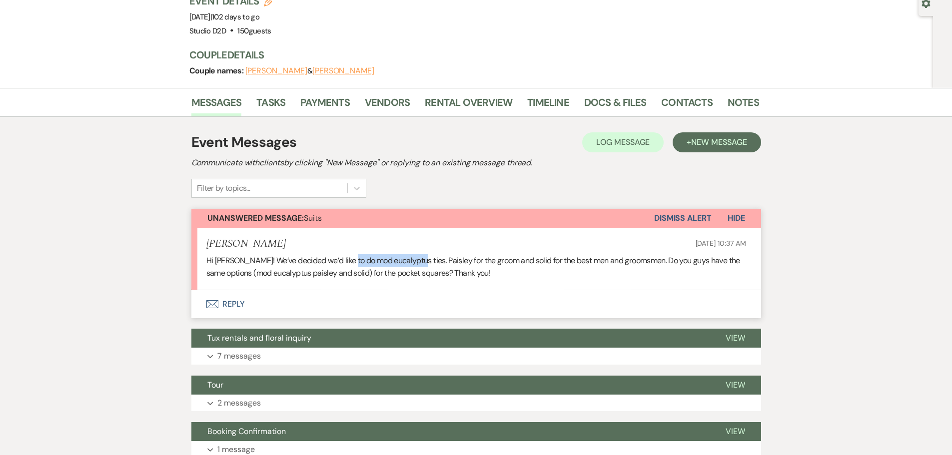
drag, startPoint x: 413, startPoint y: 261, endPoint x: 346, endPoint y: 263, distance: 67.5
click at [346, 263] on p "Hi [PERSON_NAME]! We’ve decided we’d like to do mod eucalyptus ties. Paisley fo…" at bounding box center [476, 266] width 540 height 25
copy p "mod eucalyptus ties"
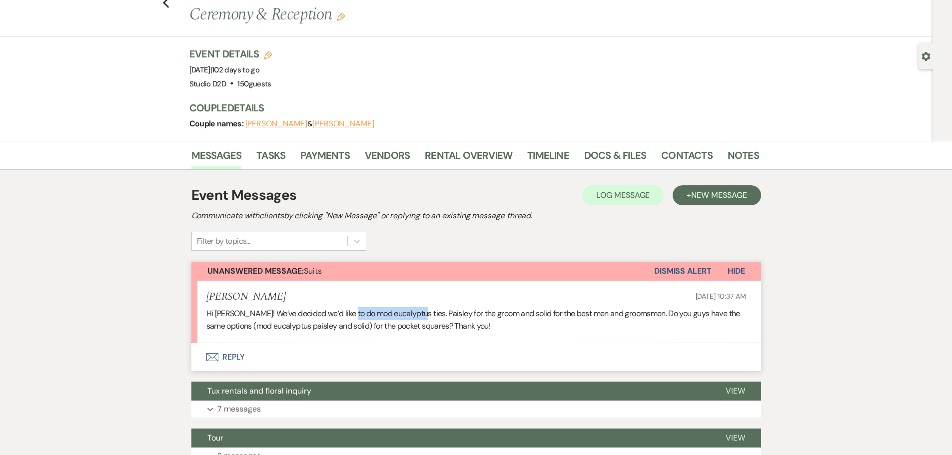
scroll to position [0, 0]
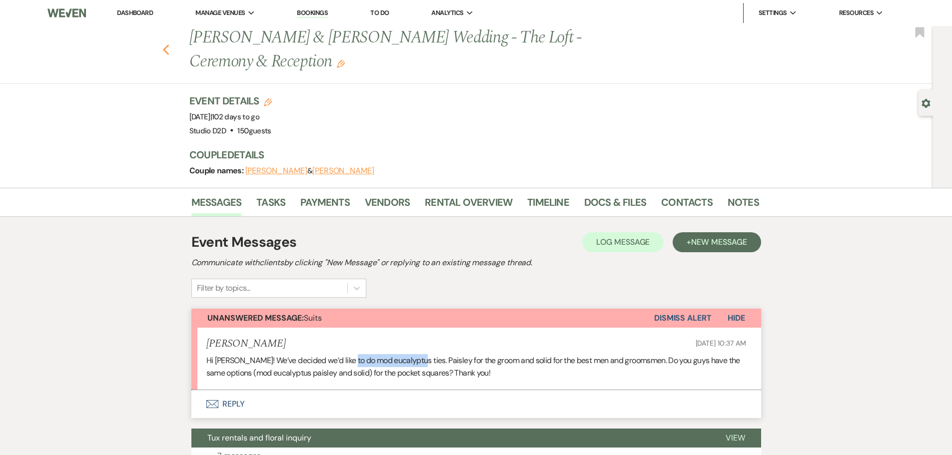
click at [167, 52] on icon "Previous" at bounding box center [165, 50] width 7 height 12
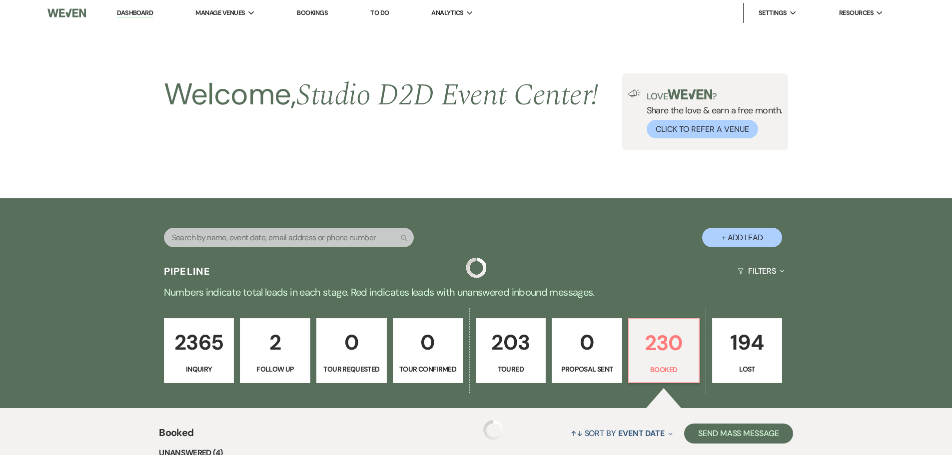
scroll to position [426, 0]
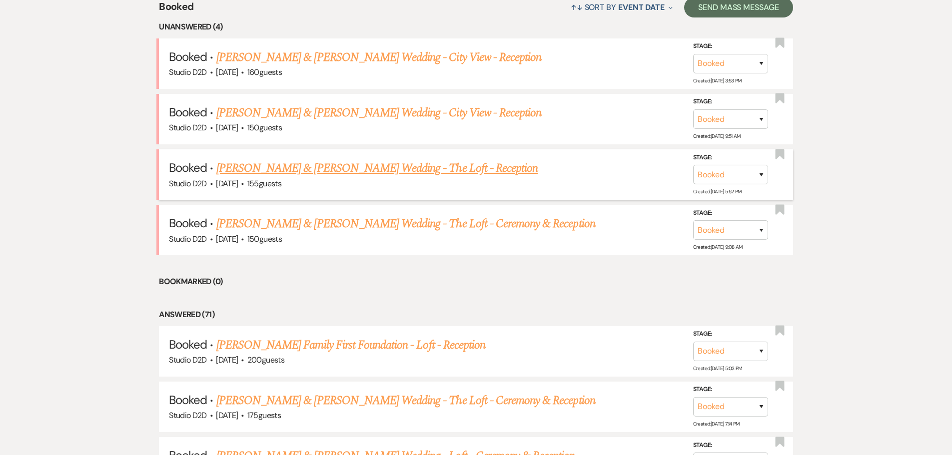
click at [317, 168] on link "[PERSON_NAME] & [PERSON_NAME] Wedding - The Loft - Reception" at bounding box center [376, 168] width 321 height 18
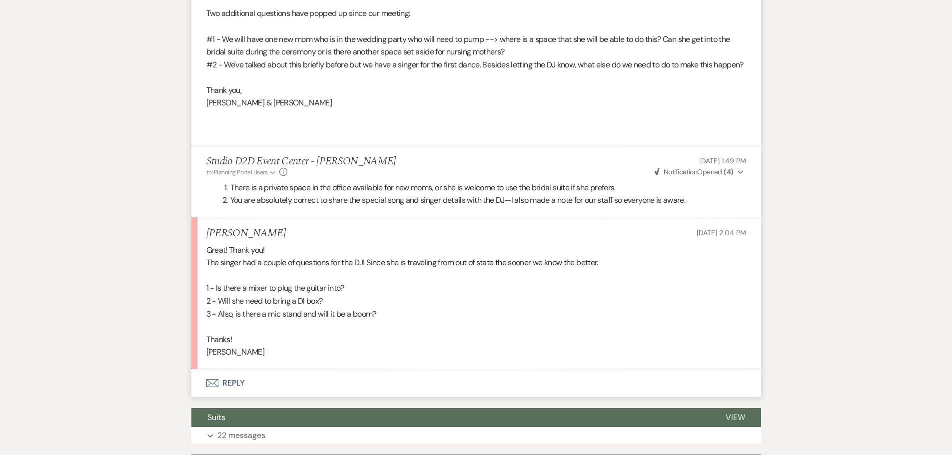
scroll to position [950, 0]
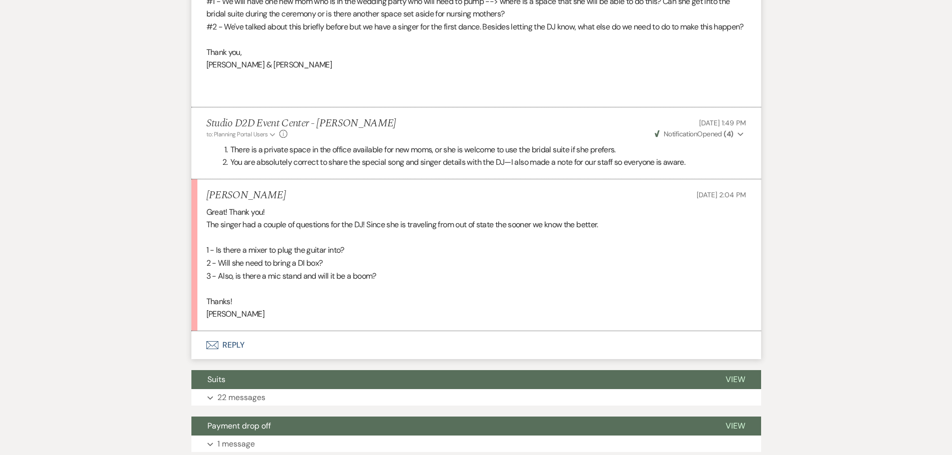
drag, startPoint x: 207, startPoint y: 213, endPoint x: 386, endPoint y: 269, distance: 187.4
click at [386, 269] on div "Great! Thank you! The singer had a couple of questions for the DJ! Since she is…" at bounding box center [476, 263] width 540 height 115
copy div "The singer had a couple of questions for the DJ! Since she is traveling from ou…"
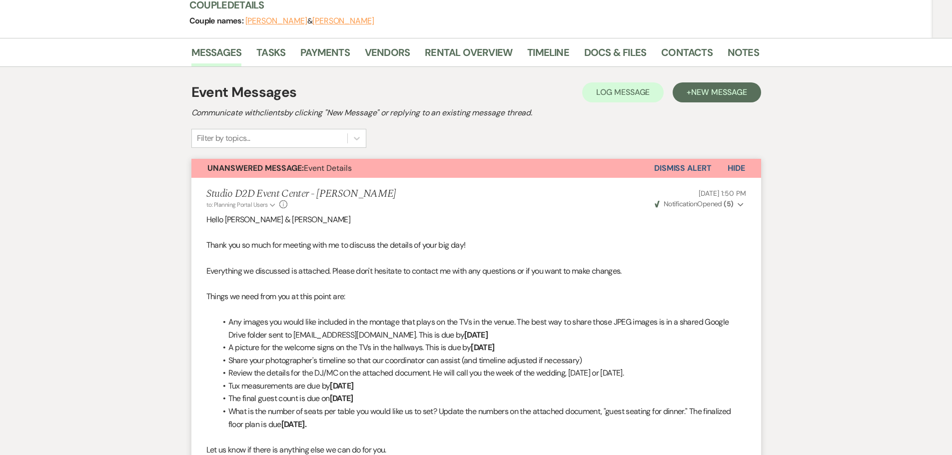
scroll to position [0, 0]
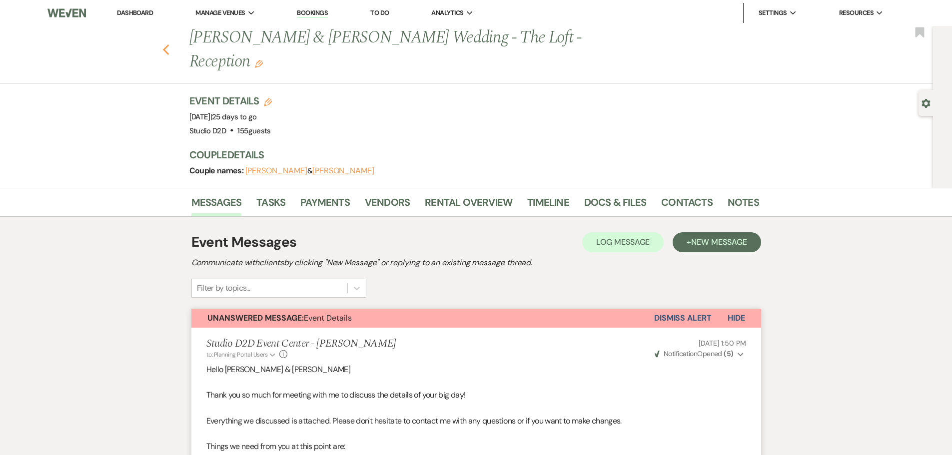
click at [170, 44] on icon "Previous" at bounding box center [165, 50] width 7 height 12
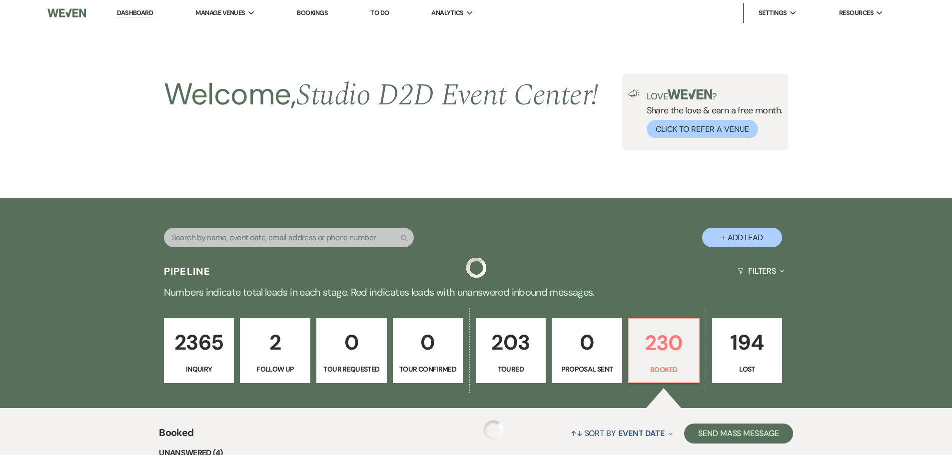
scroll to position [426, 0]
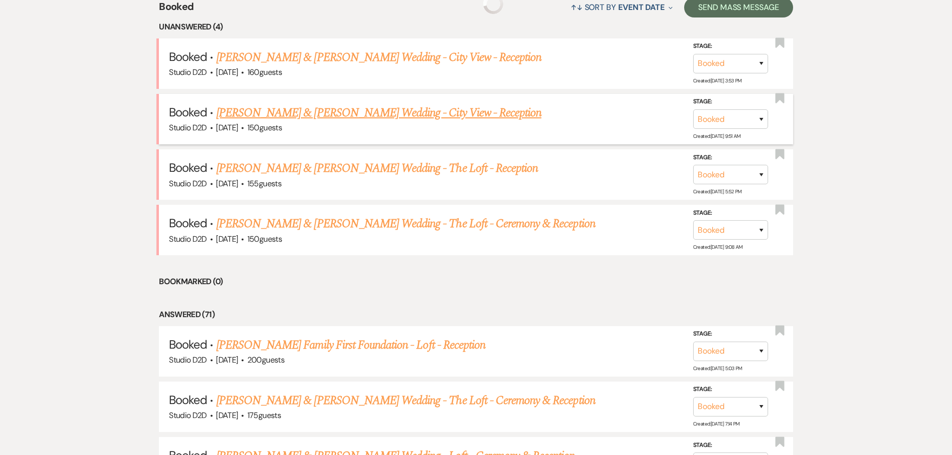
click at [311, 115] on link "[PERSON_NAME] & [PERSON_NAME] Wedding - City View - Reception" at bounding box center [378, 113] width 325 height 18
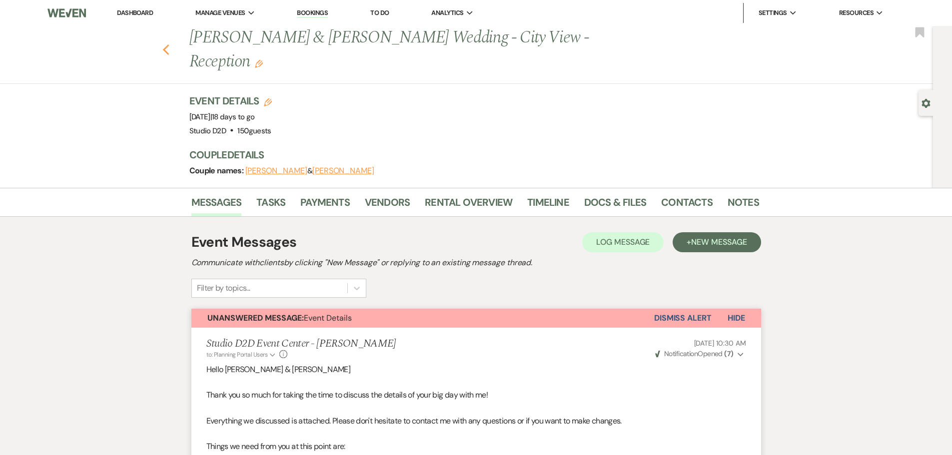
click at [169, 44] on use "button" at bounding box center [165, 49] width 6 height 11
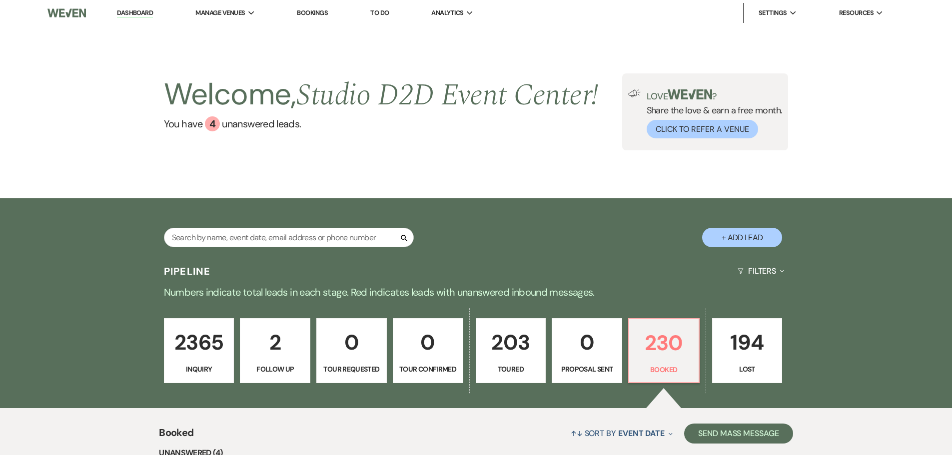
click at [312, 14] on link "Bookings" at bounding box center [312, 12] width 31 height 8
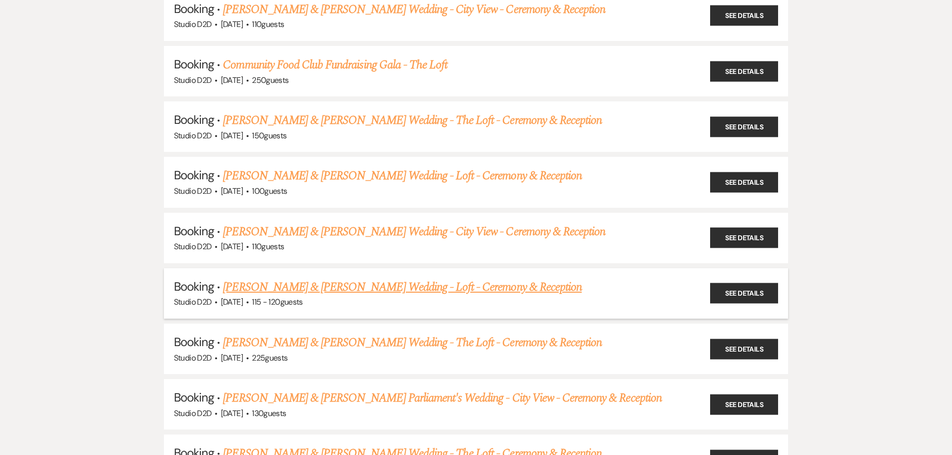
scroll to position [850, 0]
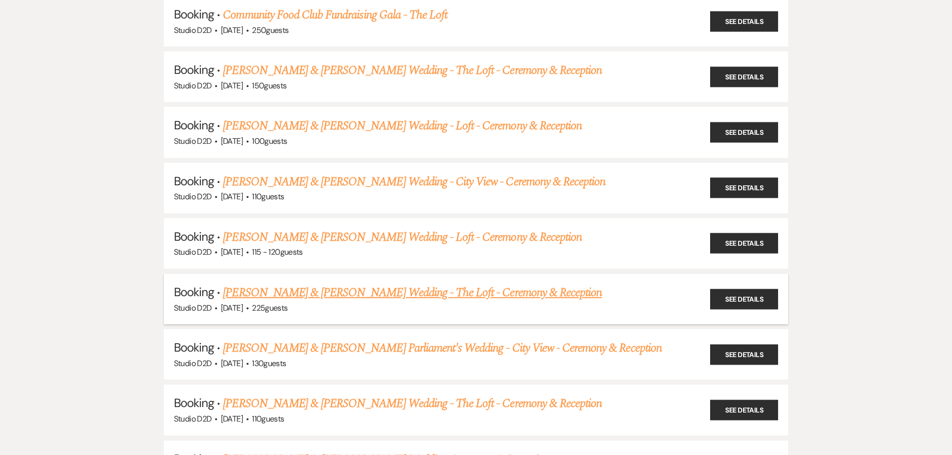
click at [336, 289] on link "[PERSON_NAME] & [PERSON_NAME] Wedding - The Loft - Ceremony & Reception" at bounding box center [412, 293] width 379 height 18
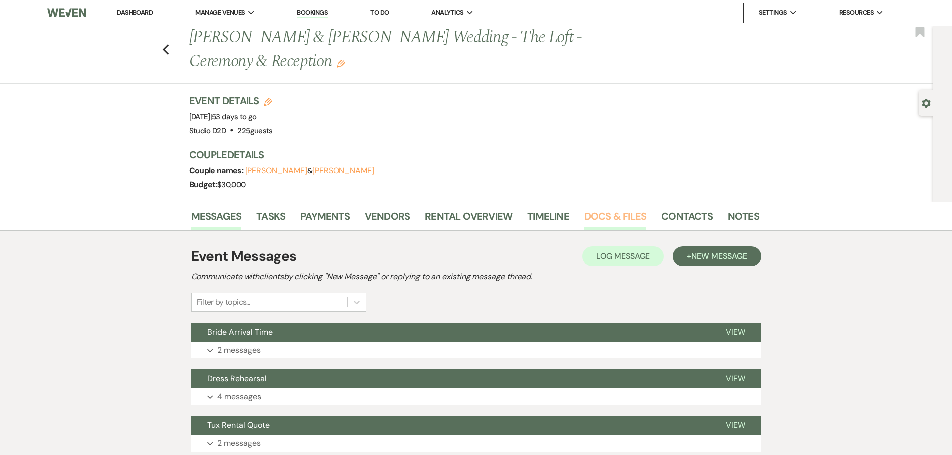
click at [602, 222] on link "Docs & Files" at bounding box center [615, 219] width 62 height 22
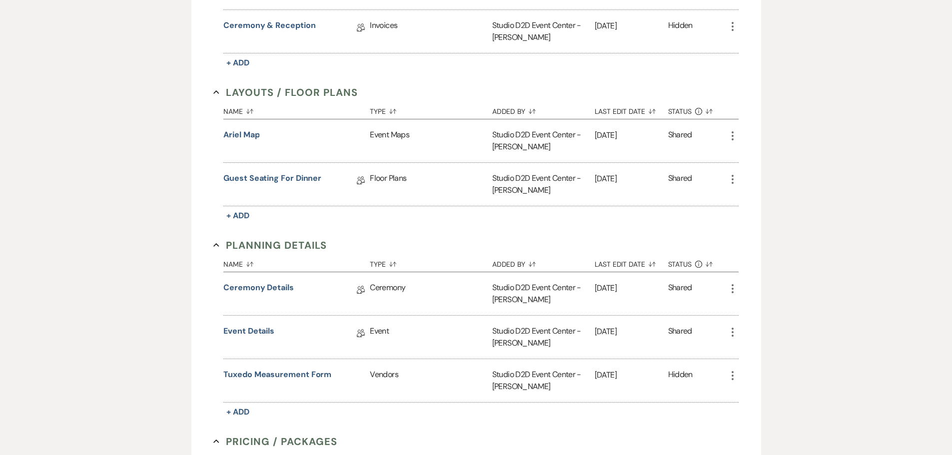
scroll to position [450, 0]
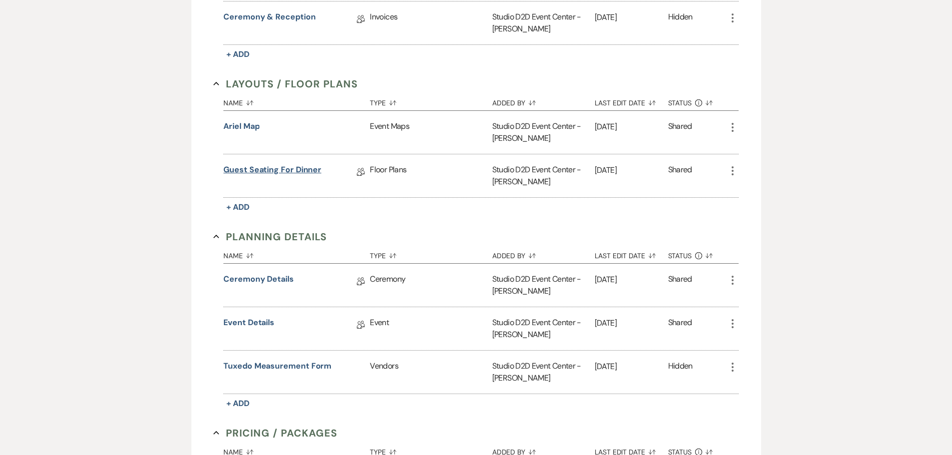
click at [297, 166] on link "Guest Seating for Dinner" at bounding box center [272, 171] width 98 height 15
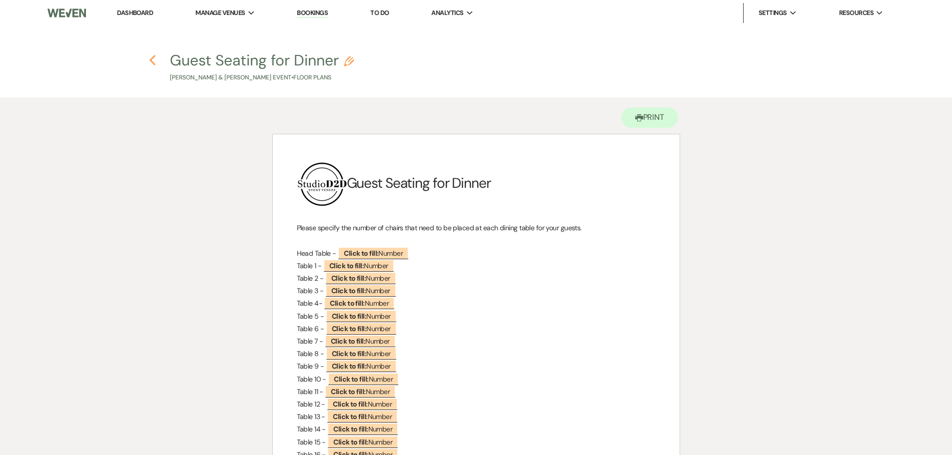
click at [154, 63] on icon "Previous" at bounding box center [152, 60] width 7 height 12
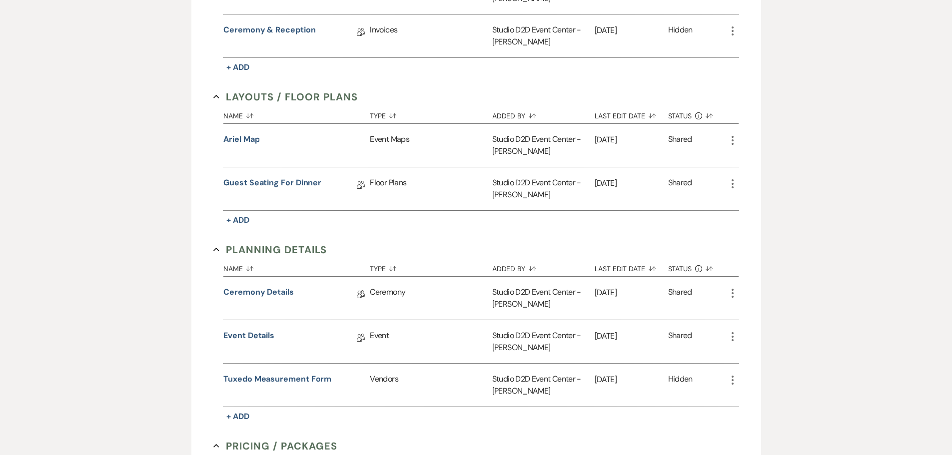
scroll to position [500, 0]
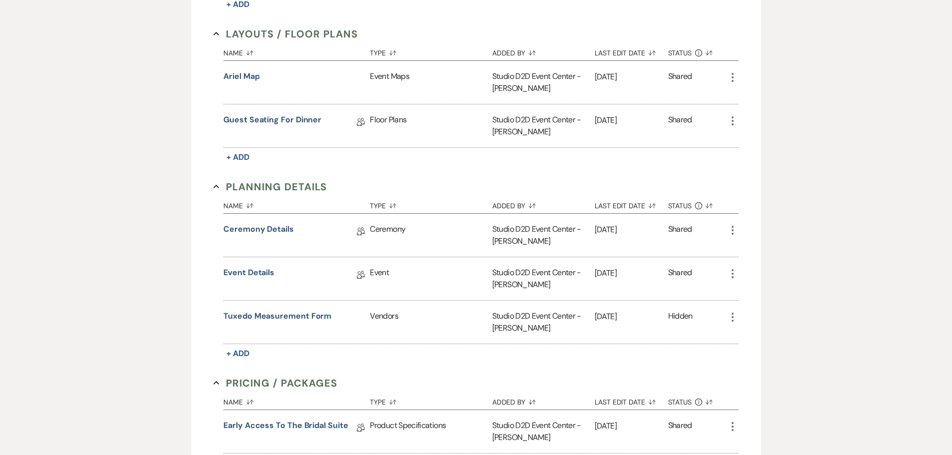
click at [733, 231] on use "button" at bounding box center [733, 230] width 2 height 9
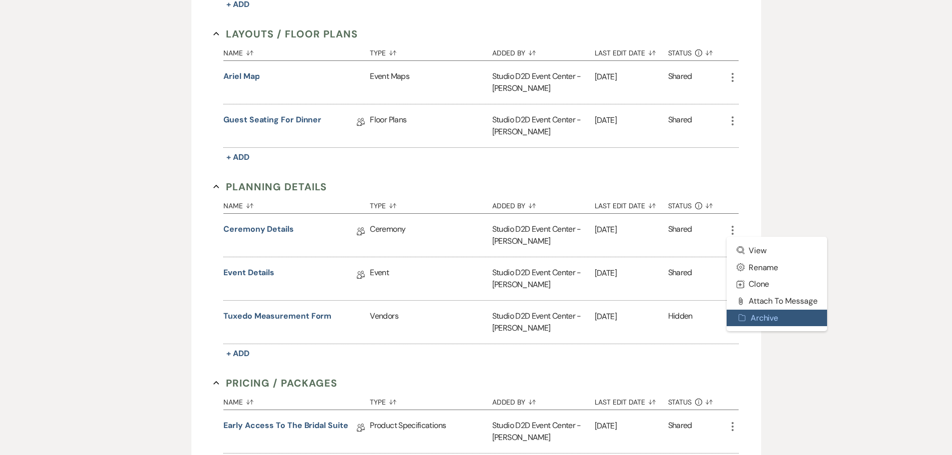
click at [761, 317] on button "Archive Archive" at bounding box center [777, 318] width 101 height 17
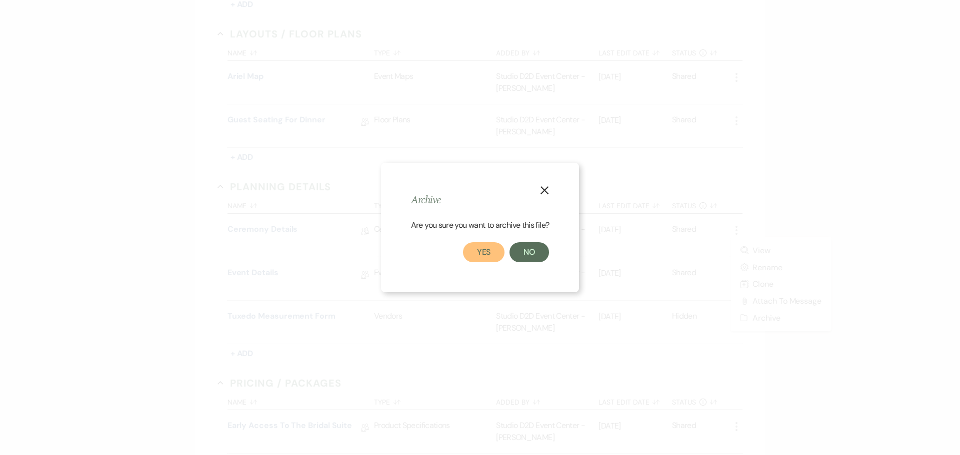
click at [490, 255] on button "Yes" at bounding box center [484, 252] width 42 height 20
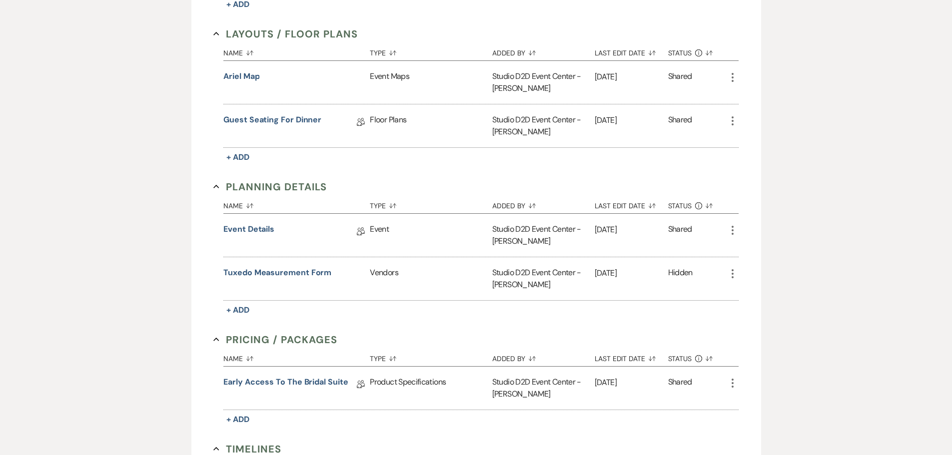
click at [730, 232] on icon "More" at bounding box center [733, 230] width 12 height 12
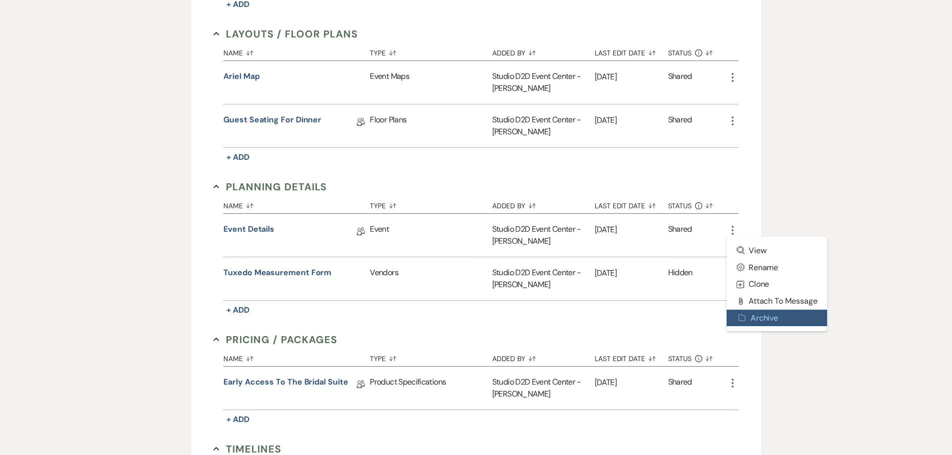
click at [748, 318] on button "Archive Archive" at bounding box center [777, 318] width 101 height 17
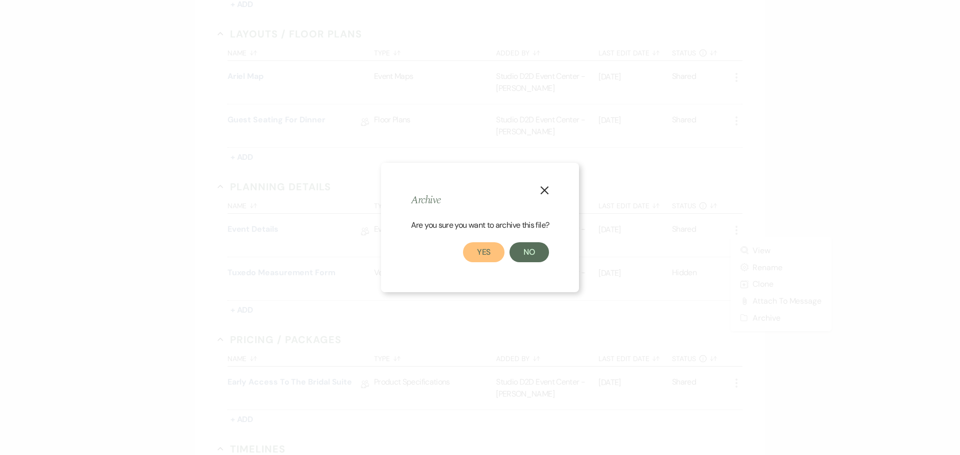
click at [476, 250] on button "Yes" at bounding box center [484, 252] width 42 height 20
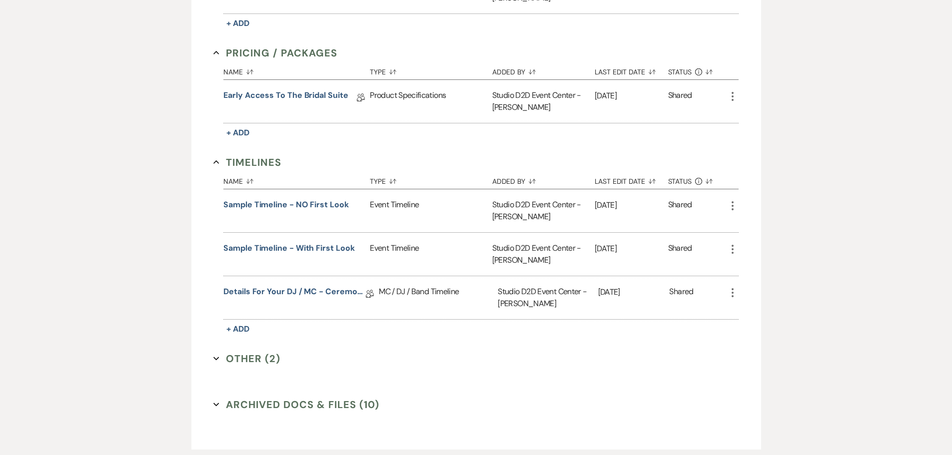
scroll to position [750, 0]
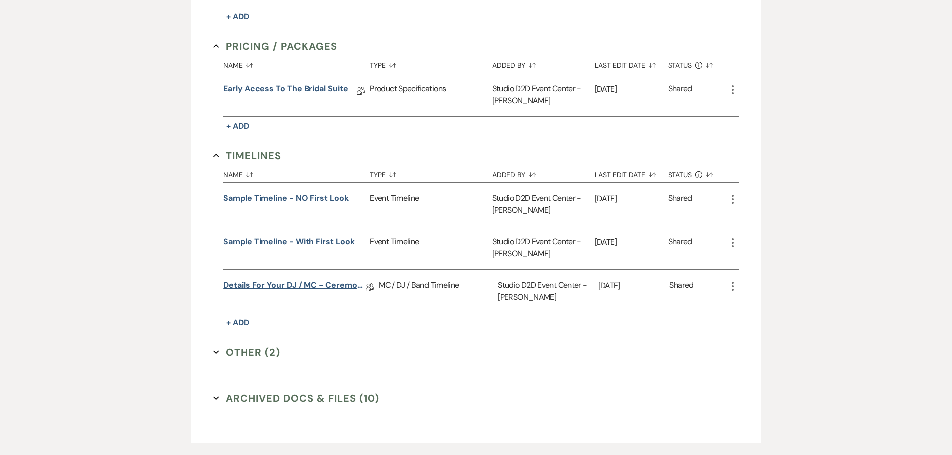
click at [334, 287] on link "Details for your DJ / MC - Ceremony & Reception" at bounding box center [294, 286] width 142 height 15
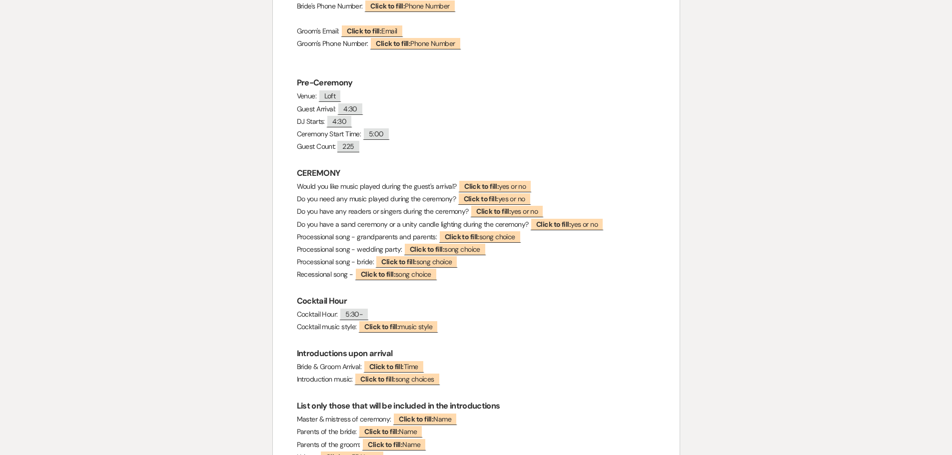
scroll to position [250, 0]
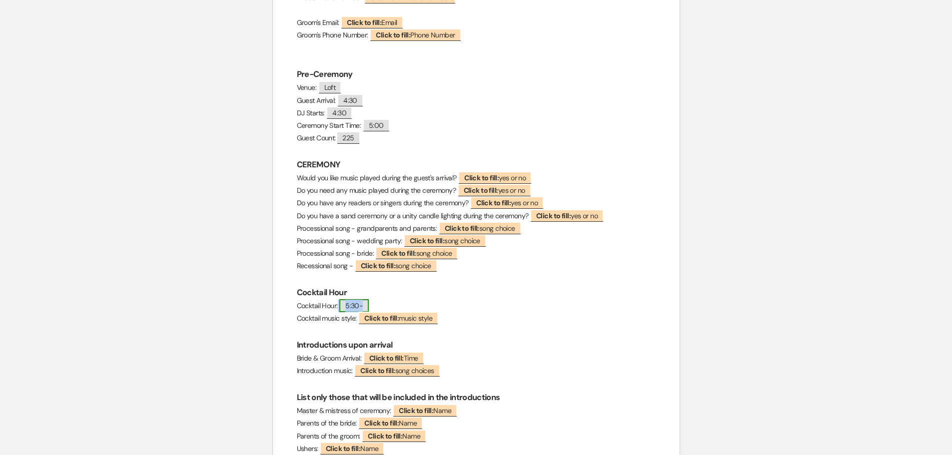
click at [366, 307] on span "5:30-" at bounding box center [353, 305] width 29 height 13
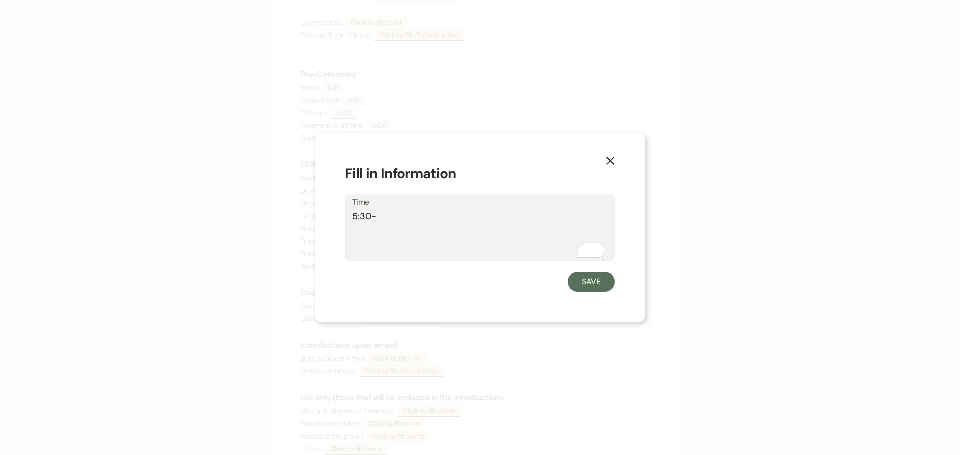
click at [400, 223] on textarea "5:30-" at bounding box center [479, 235] width 255 height 50
click at [588, 287] on button "Save" at bounding box center [591, 282] width 47 height 20
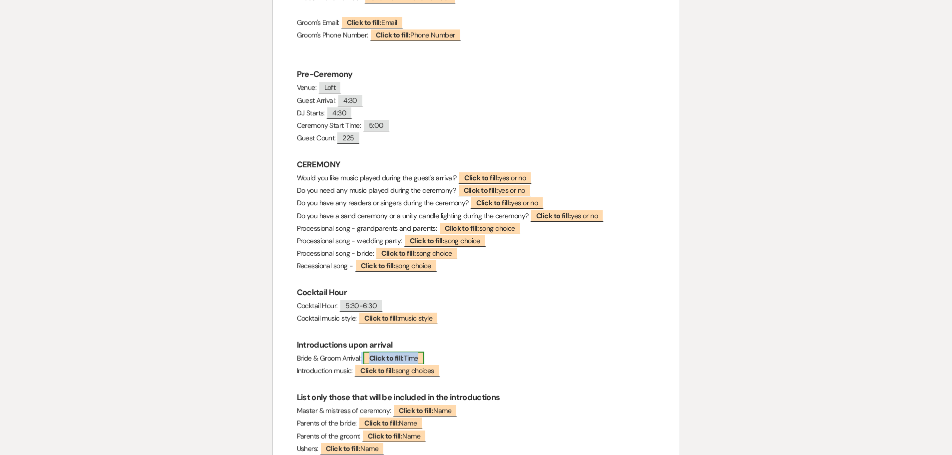
click at [416, 356] on span "Click to fill: Time" at bounding box center [393, 358] width 61 height 13
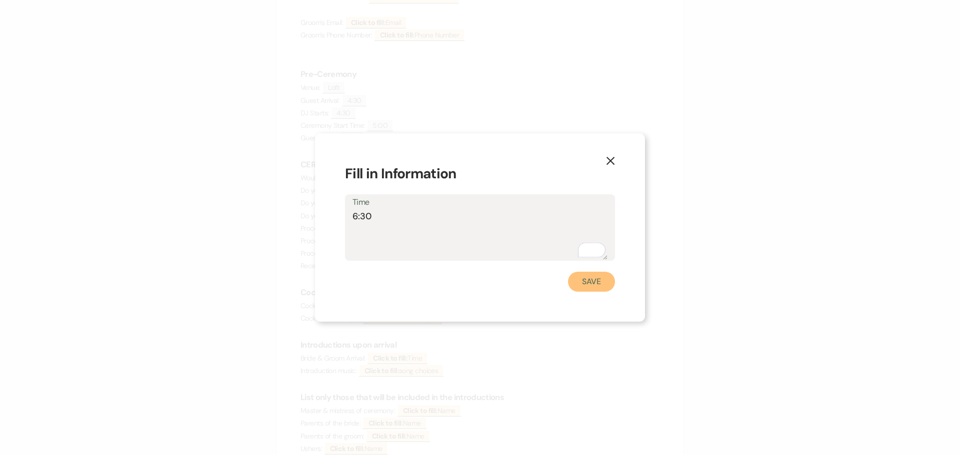
click at [588, 281] on button "Save" at bounding box center [591, 282] width 47 height 20
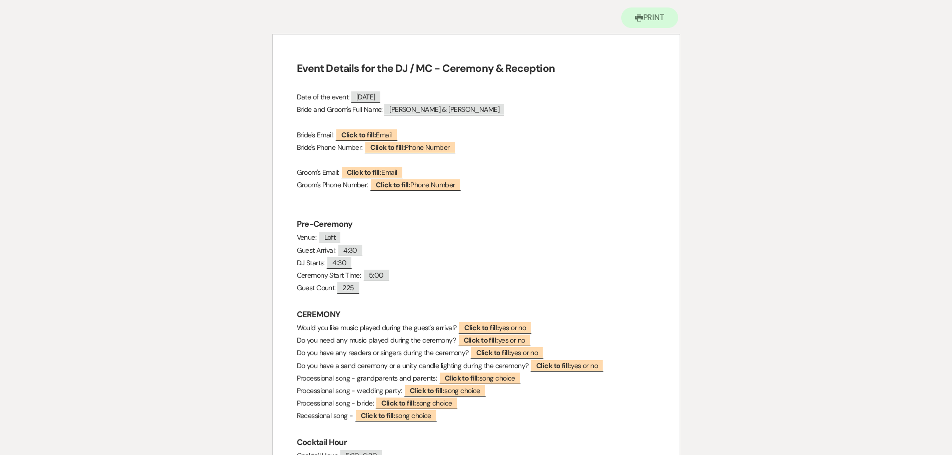
scroll to position [0, 0]
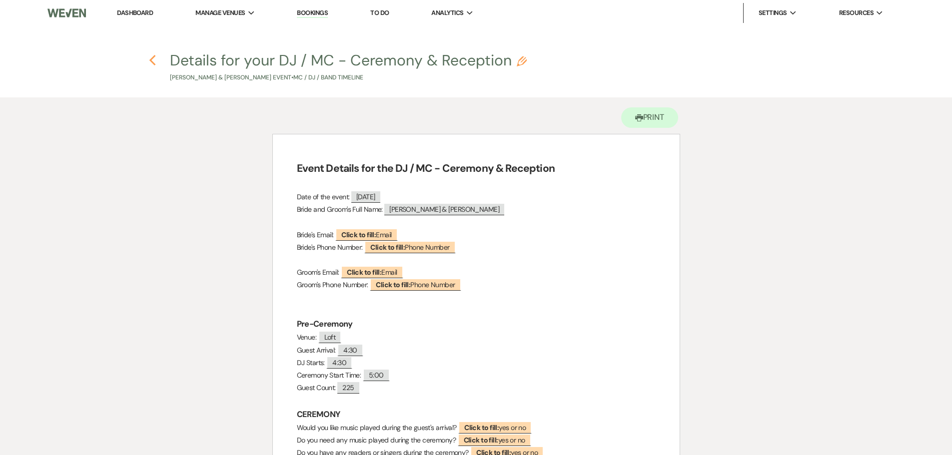
click at [151, 62] on use "button" at bounding box center [152, 60] width 6 height 11
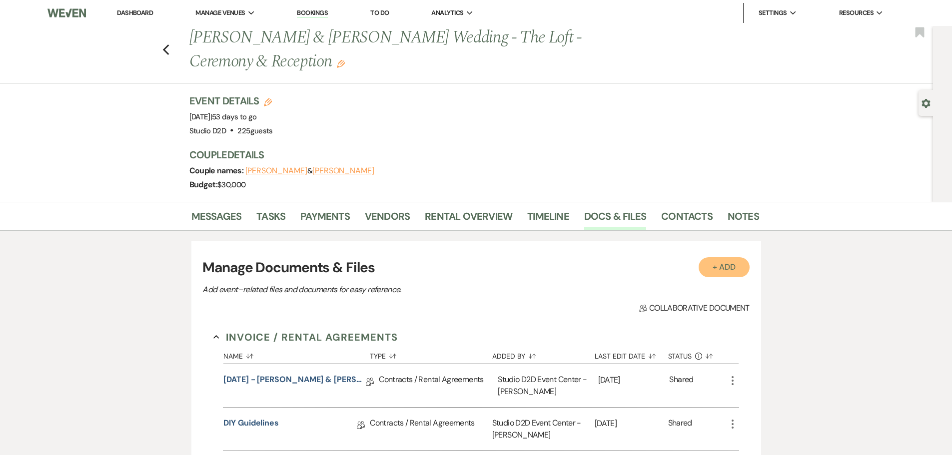
click at [724, 269] on button "+ Add" at bounding box center [724, 267] width 51 height 20
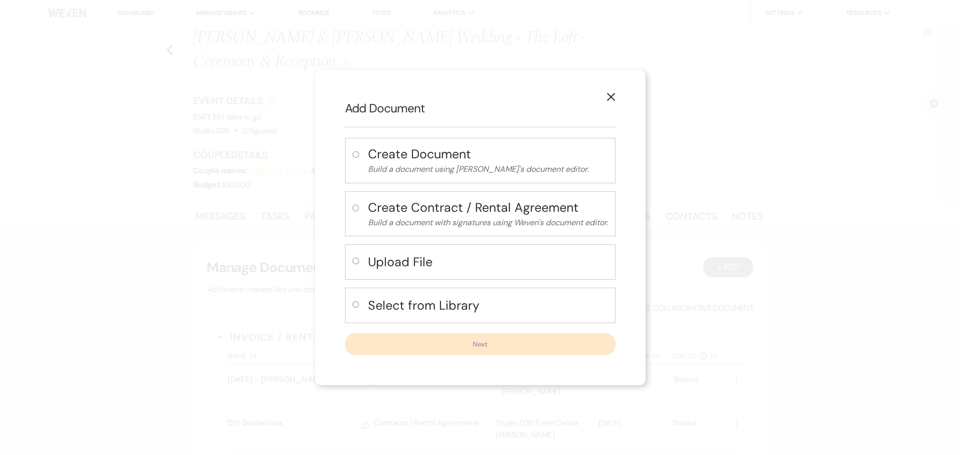
click at [401, 263] on h4 "Upload File" at bounding box center [488, 261] width 240 height 17
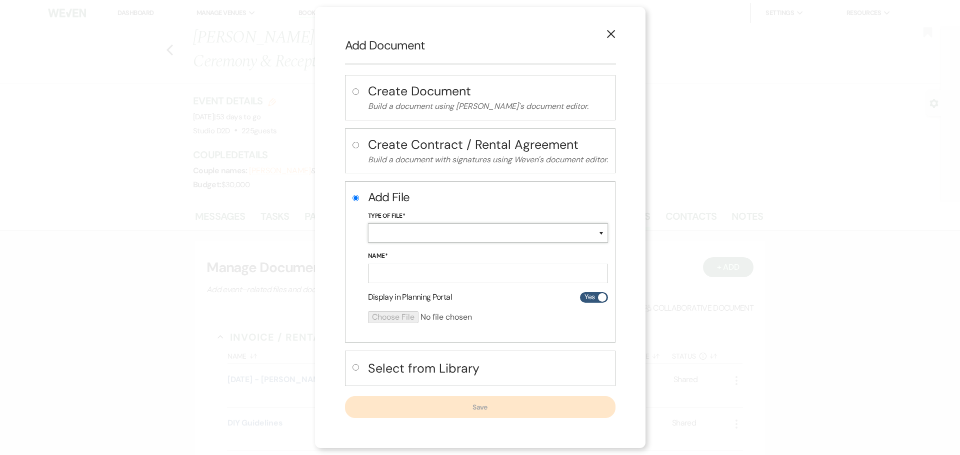
click at [398, 228] on select "Special Event Insurance Vendor Certificate of Insurance Contracts / Rental Agre…" at bounding box center [488, 232] width 240 height 19
click at [368, 223] on select "Special Event Insurance Vendor Certificate of Insurance Contracts / Rental Agre…" at bounding box center [488, 232] width 240 height 19
click at [434, 268] on input "Name*" at bounding box center [488, 273] width 240 height 19
paste input "[DATE] - [PERSON_NAME] & [PERSON_NAME] - Ceremony Details"
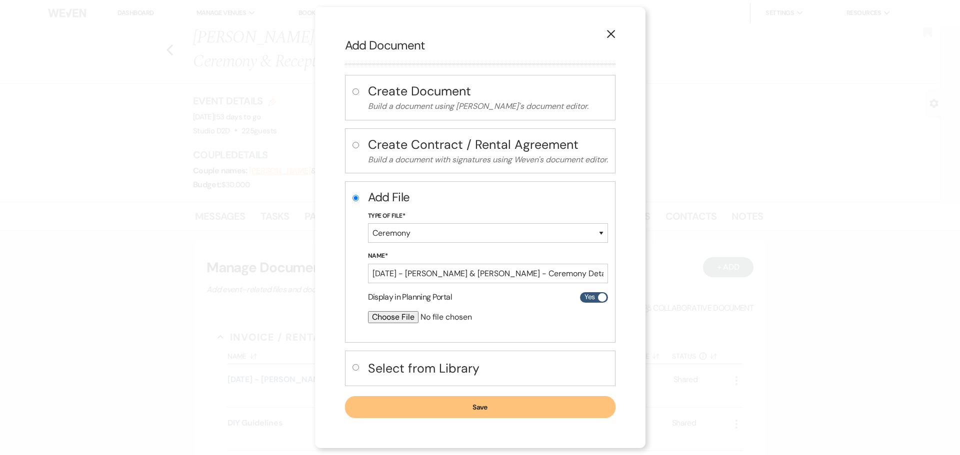
click at [392, 316] on input "file" at bounding box center [461, 317] width 187 height 12
click at [400, 317] on input "file" at bounding box center [461, 317] width 187 height 12
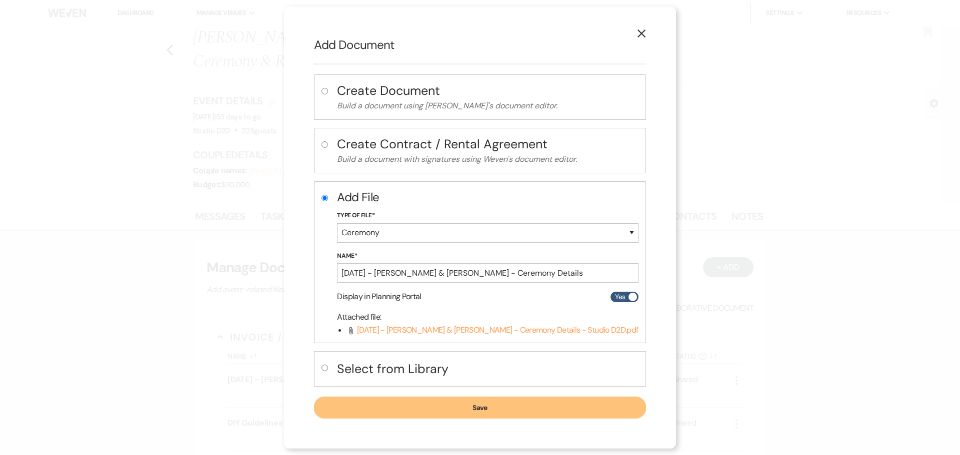
click at [450, 414] on button "Save" at bounding box center [479, 408] width 331 height 22
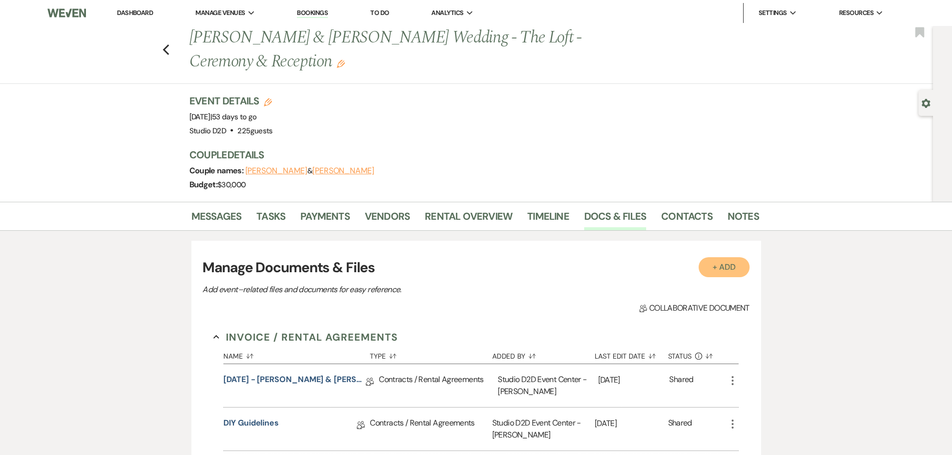
click at [721, 265] on button "+ Add" at bounding box center [724, 267] width 51 height 20
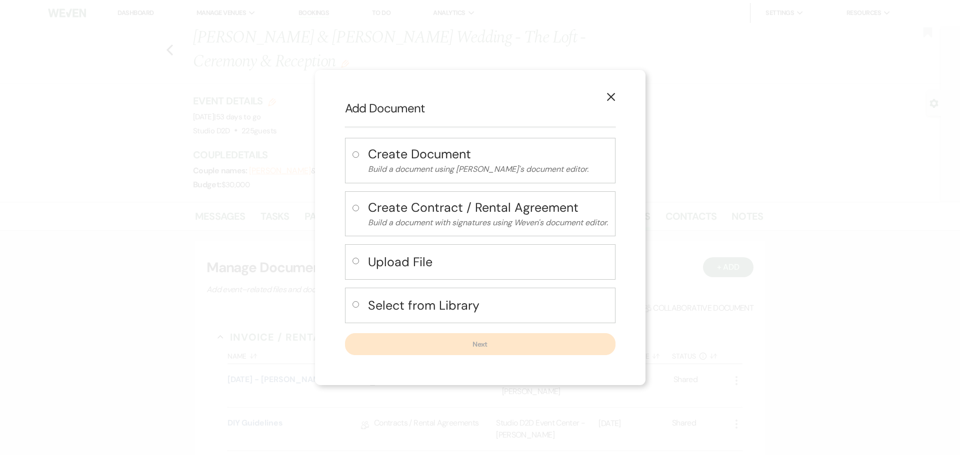
click at [405, 265] on h4 "Upload File" at bounding box center [488, 261] width 240 height 17
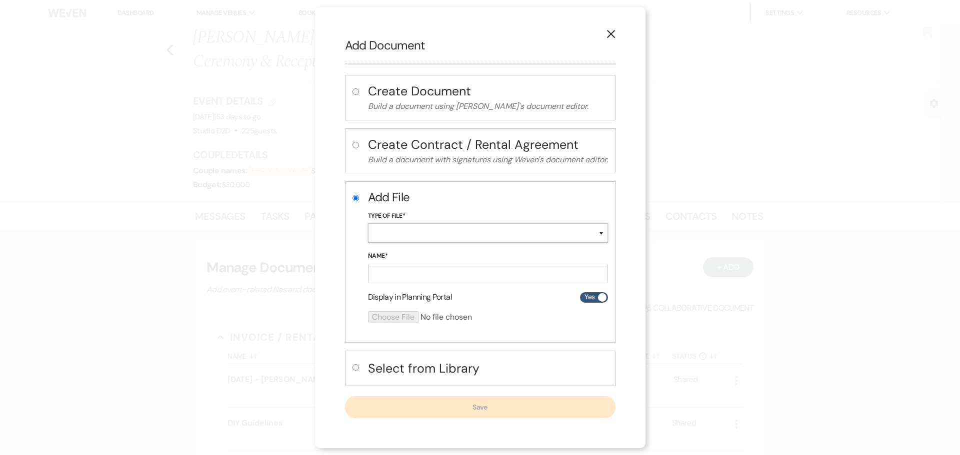
click at [407, 231] on select "Special Event Insurance Vendor Certificate of Insurance Contracts / Rental Agre…" at bounding box center [488, 232] width 240 height 19
click at [368, 223] on select "Special Event Insurance Vendor Certificate of Insurance Contracts / Rental Agre…" at bounding box center [488, 232] width 240 height 19
click at [415, 275] on input "Name*" at bounding box center [488, 273] width 240 height 19
paste input "[DATE] - [PERSON_NAME] & [PERSON_NAME]- Event Details"
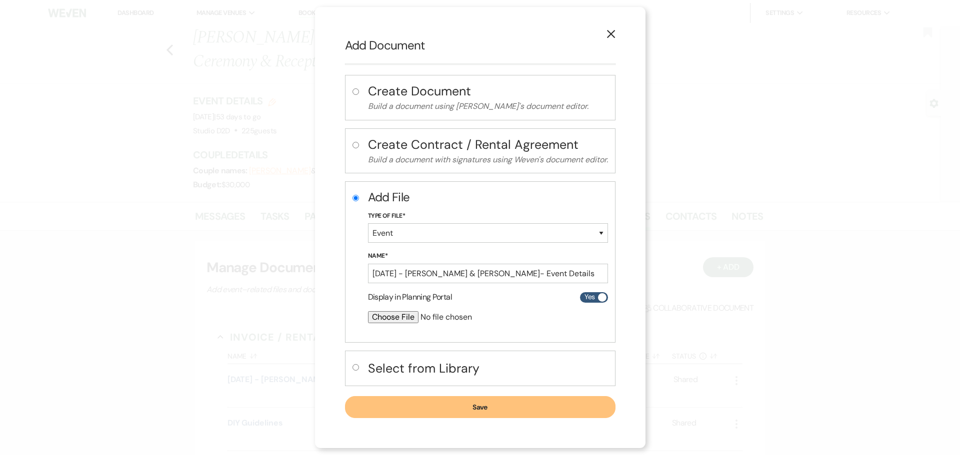
click at [398, 317] on input "file" at bounding box center [461, 317] width 187 height 12
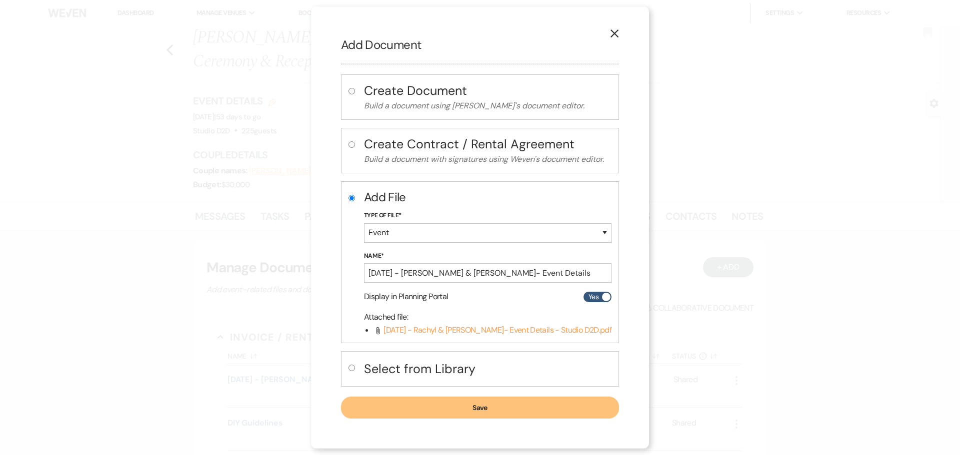
click at [478, 408] on button "Save" at bounding box center [480, 408] width 278 height 22
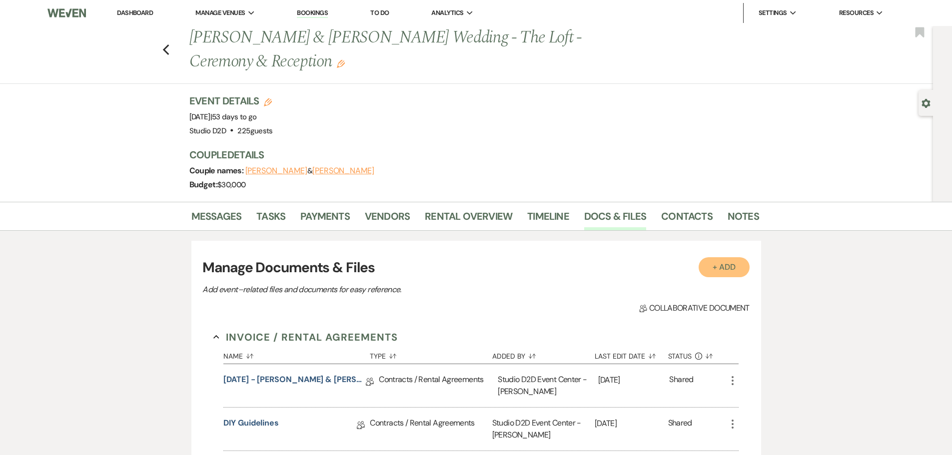
click at [723, 268] on button "+ Add" at bounding box center [724, 267] width 51 height 20
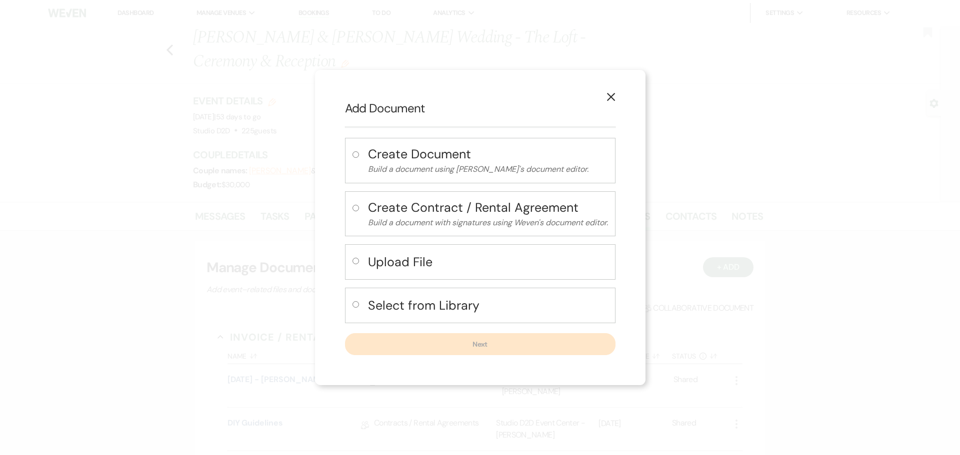
click at [408, 265] on h4 "Upload File" at bounding box center [488, 261] width 240 height 17
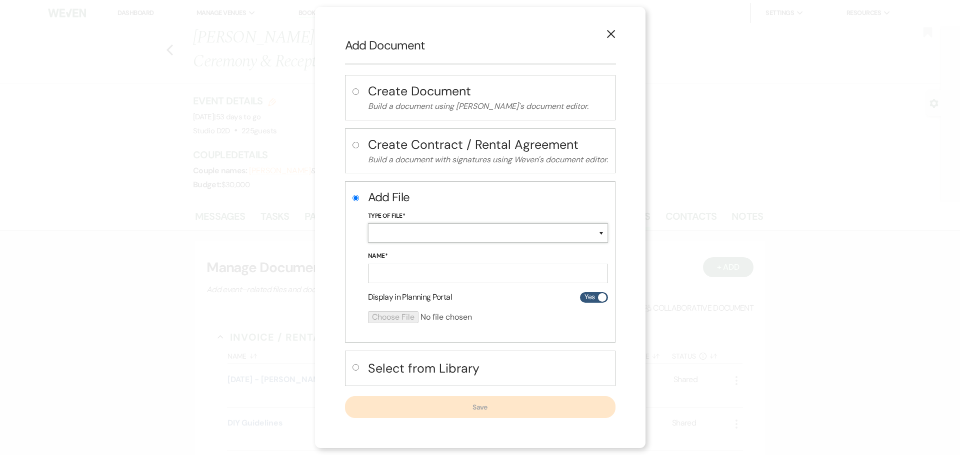
click at [406, 238] on select "Special Event Insurance Vendor Certificate of Insurance Contracts / Rental Agre…" at bounding box center [488, 232] width 240 height 19
click at [368, 223] on select "Special Event Insurance Vendor Certificate of Insurance Contracts / Rental Agre…" at bounding box center [488, 232] width 240 height 19
click at [425, 275] on input "Name*" at bounding box center [488, 273] width 240 height 19
paste input "[DATE] - Rachyl & [PERSON_NAME] - Floor Plan"
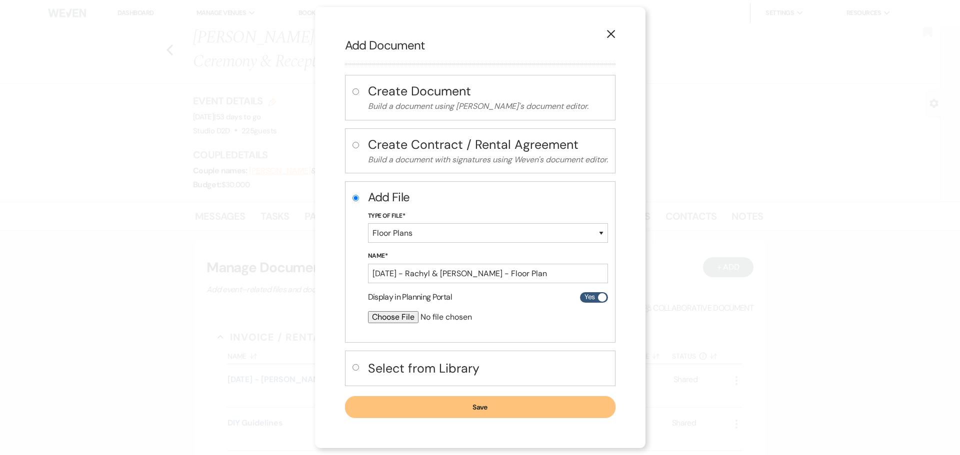
click at [401, 319] on input "file" at bounding box center [461, 317] width 187 height 12
click at [525, 410] on button "Save" at bounding box center [480, 408] width 270 height 22
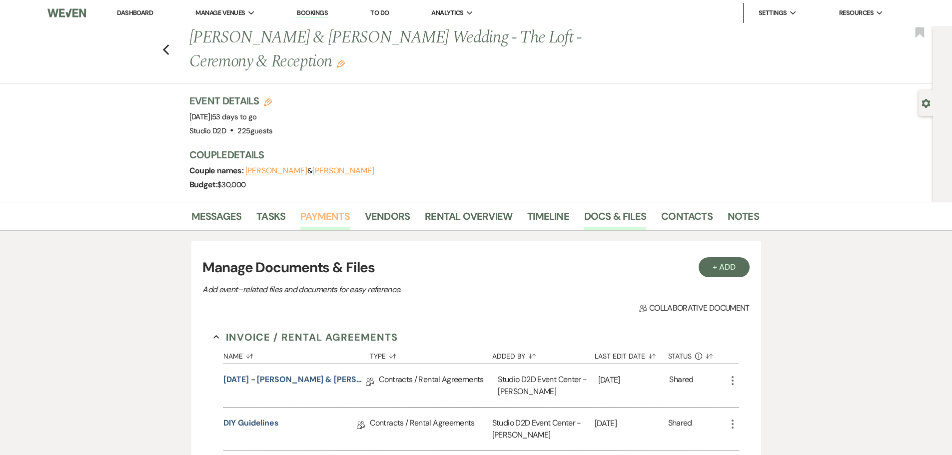
click at [322, 221] on link "Payments" at bounding box center [324, 219] width 49 height 22
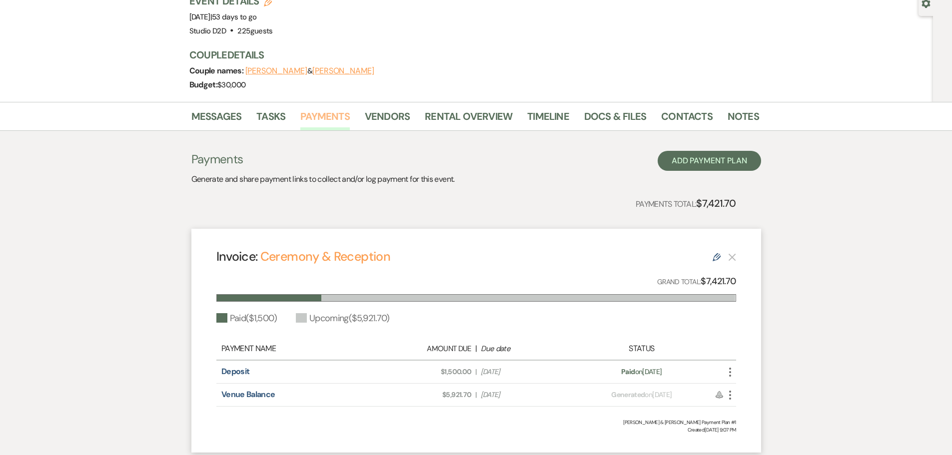
scroll to position [150, 0]
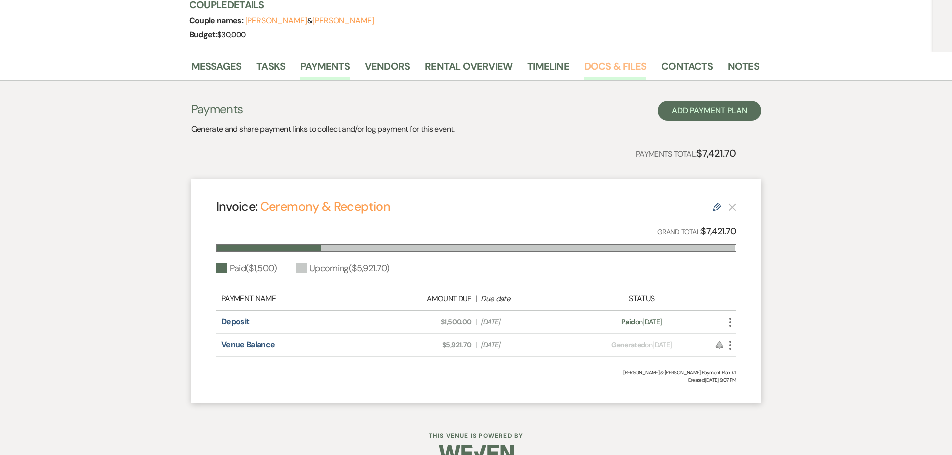
click at [595, 68] on link "Docs & Files" at bounding box center [615, 69] width 62 height 22
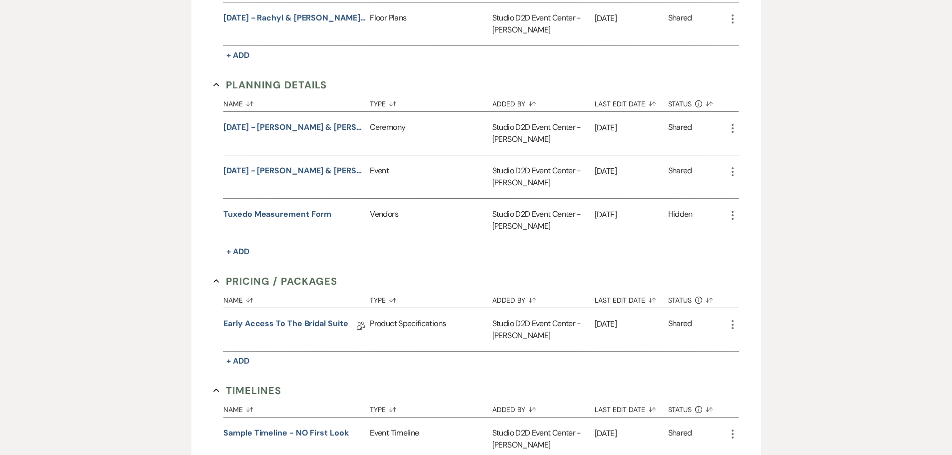
scroll to position [650, 0]
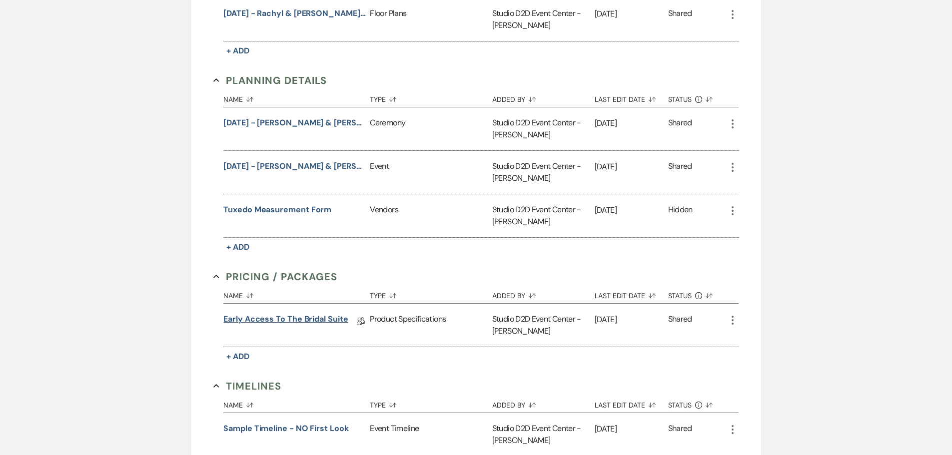
click at [308, 319] on link "Early Access to the Bridal Suite" at bounding box center [285, 320] width 124 height 15
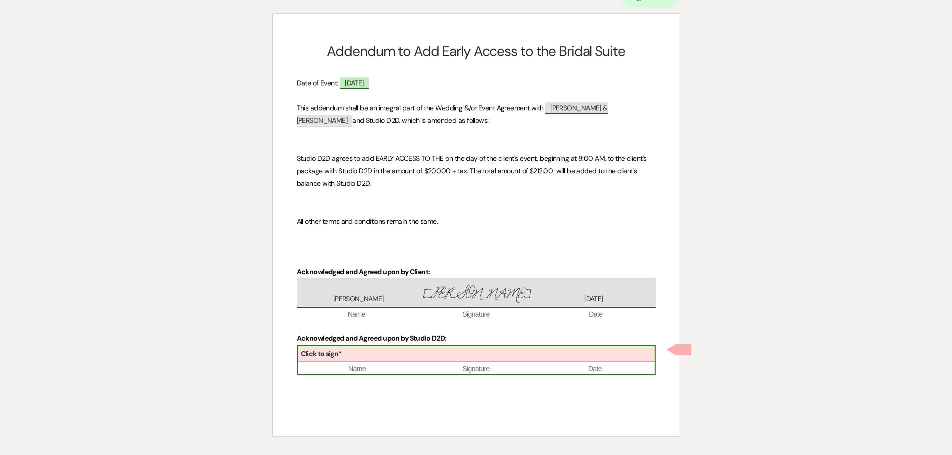
scroll to position [96, 0]
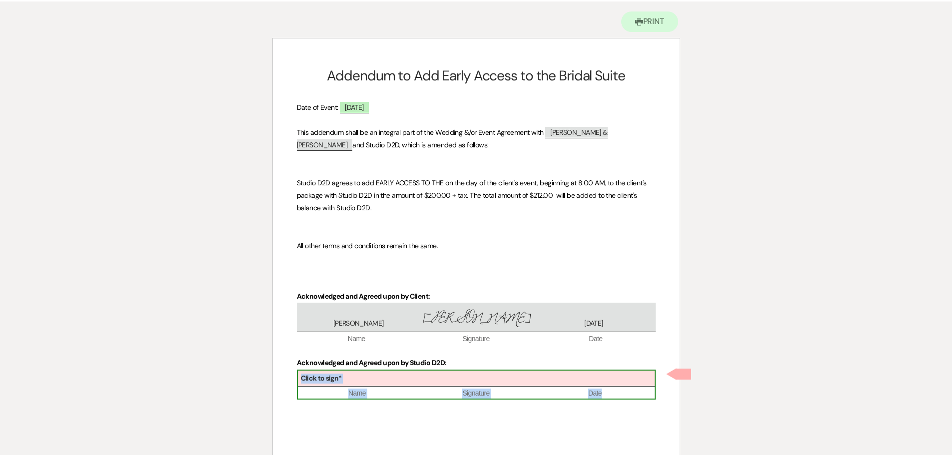
click at [422, 381] on div "Click to sign*" at bounding box center [476, 379] width 357 height 16
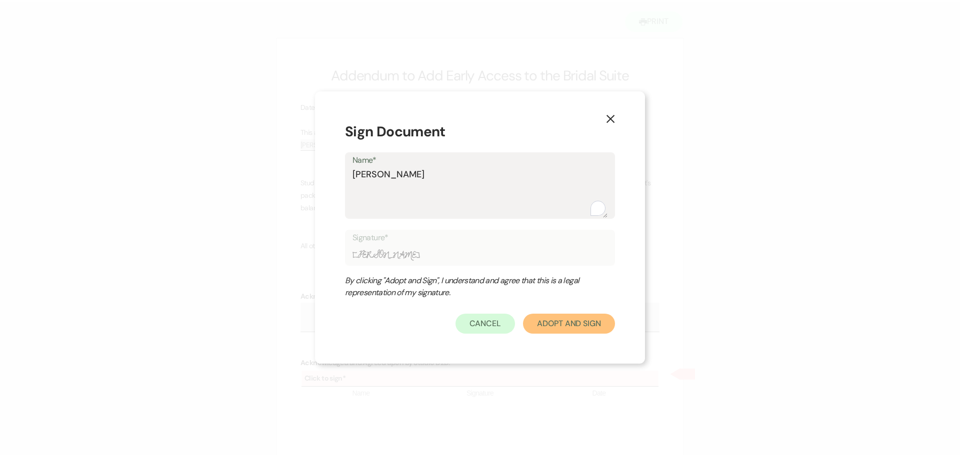
click at [574, 328] on button "Adopt And Sign" at bounding box center [569, 324] width 92 height 20
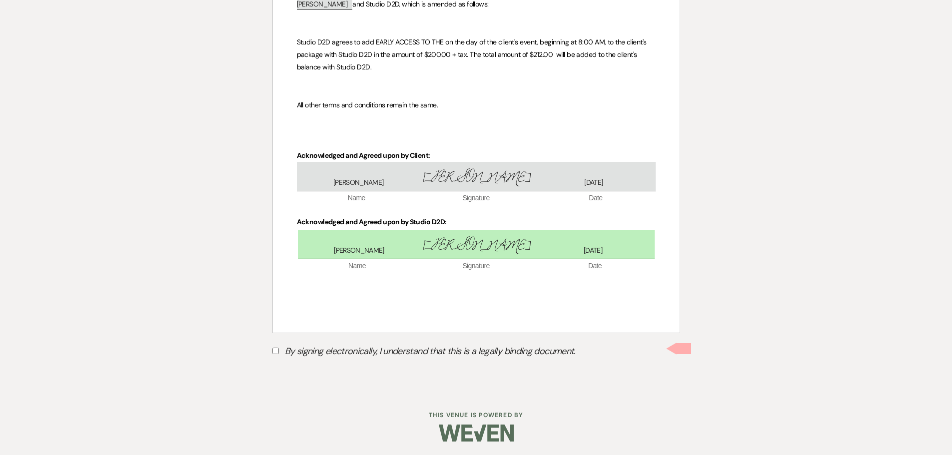
scroll to position [238, 0]
click at [277, 350] on input "By signing electronically, I understand that this is a legally binding document." at bounding box center [275, 349] width 6 height 6
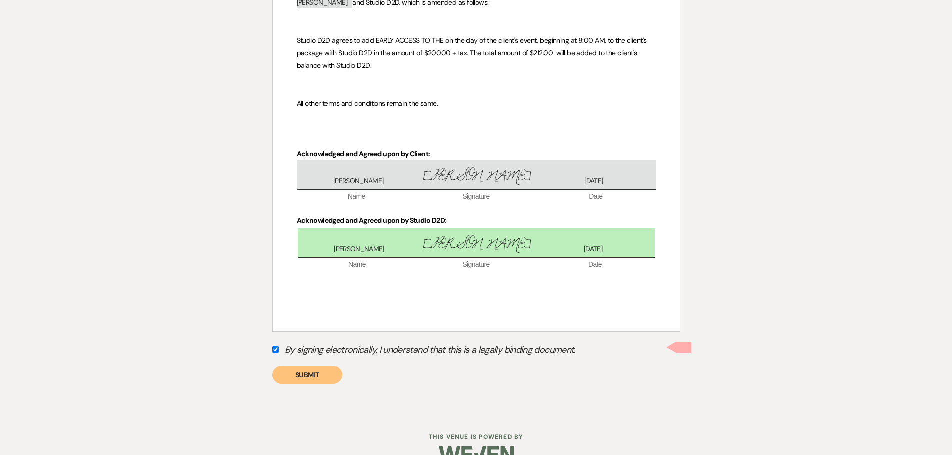
click at [310, 374] on button "Submit" at bounding box center [307, 375] width 70 height 18
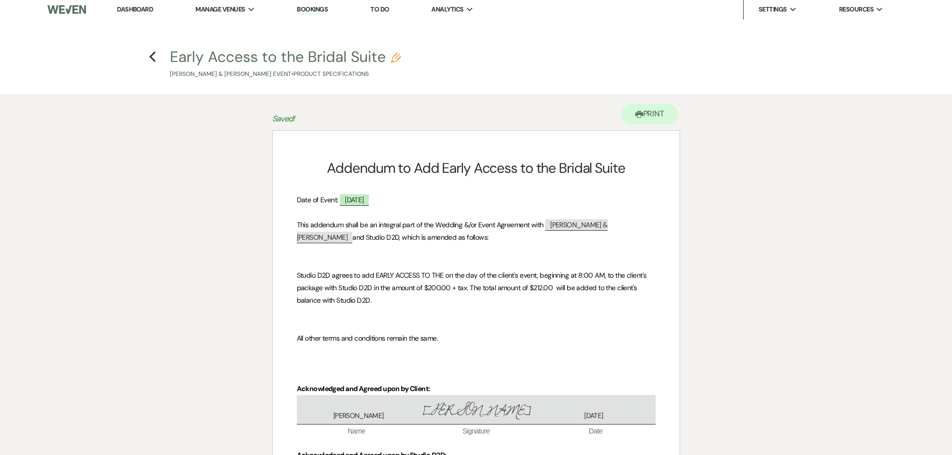
scroll to position [0, 0]
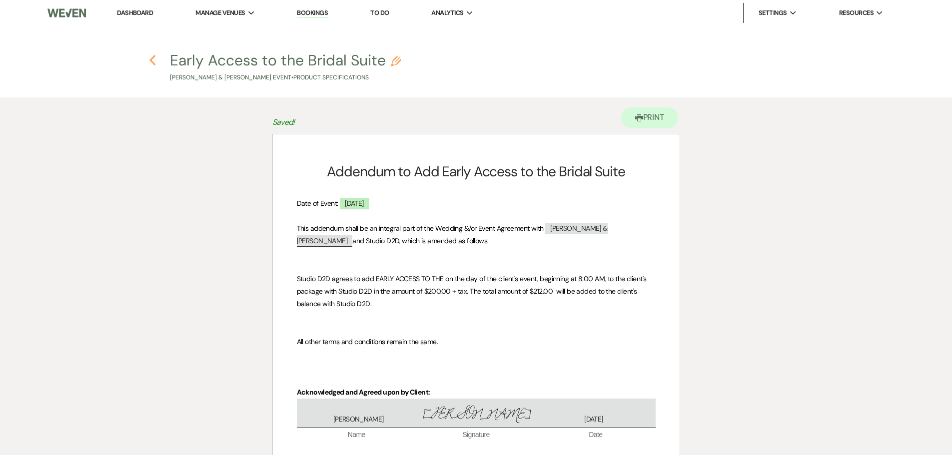
click at [152, 62] on use "button" at bounding box center [152, 60] width 6 height 11
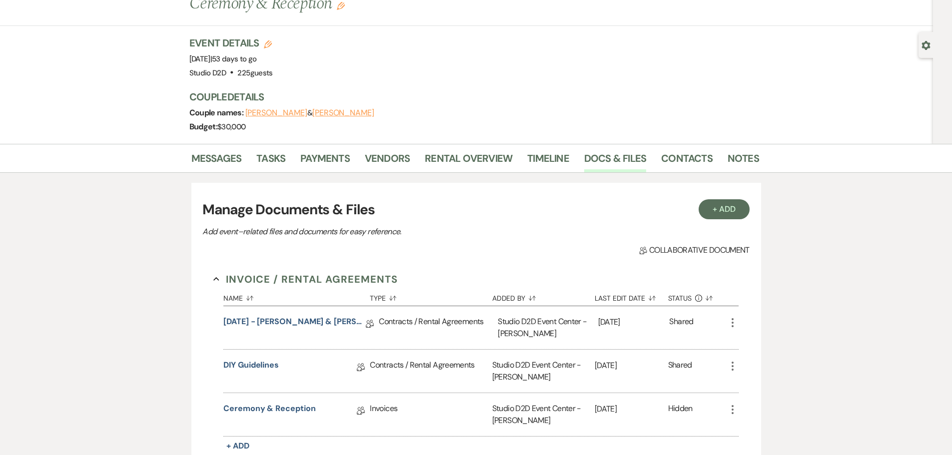
scroll to position [50, 0]
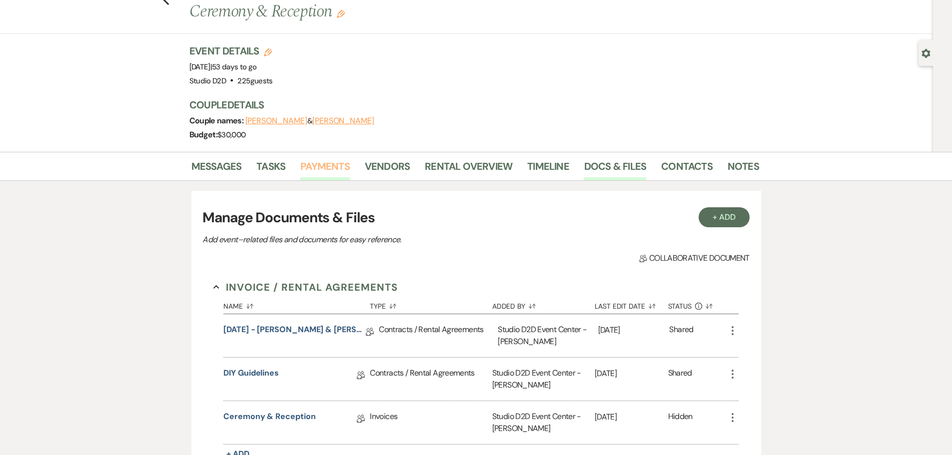
click at [330, 165] on link "Payments" at bounding box center [324, 169] width 49 height 22
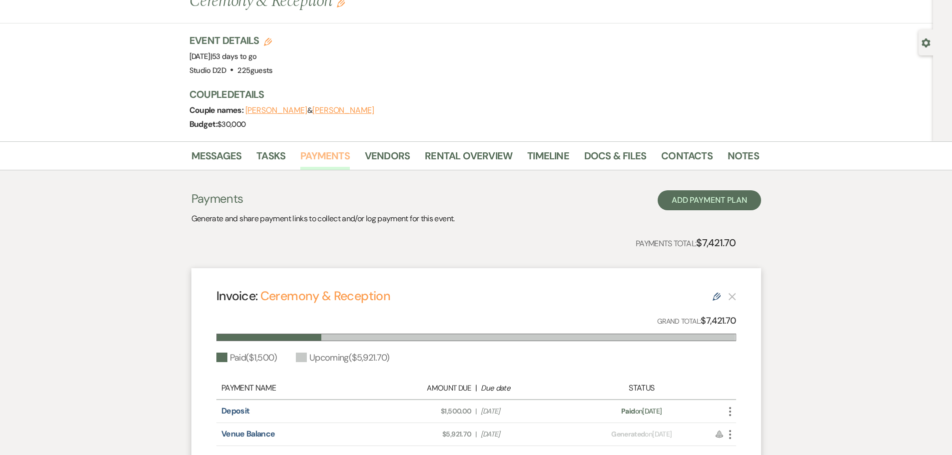
scroll to position [50, 0]
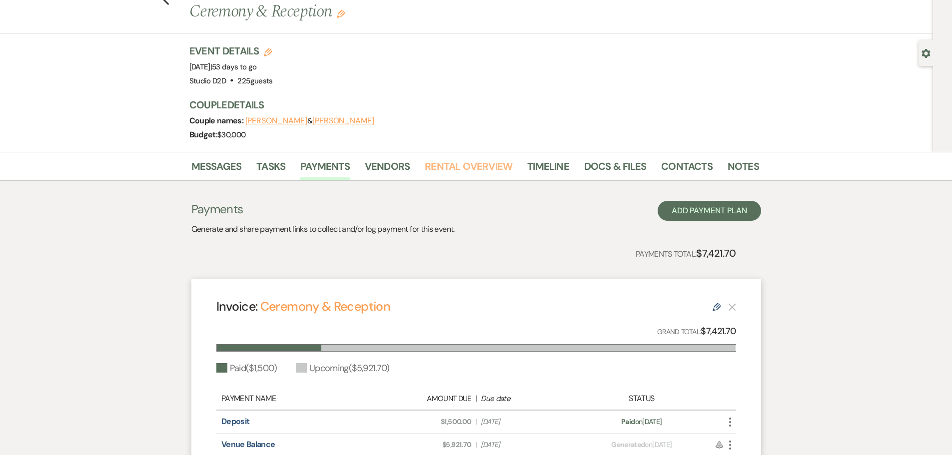
click at [503, 165] on link "Rental Overview" at bounding box center [468, 169] width 87 height 22
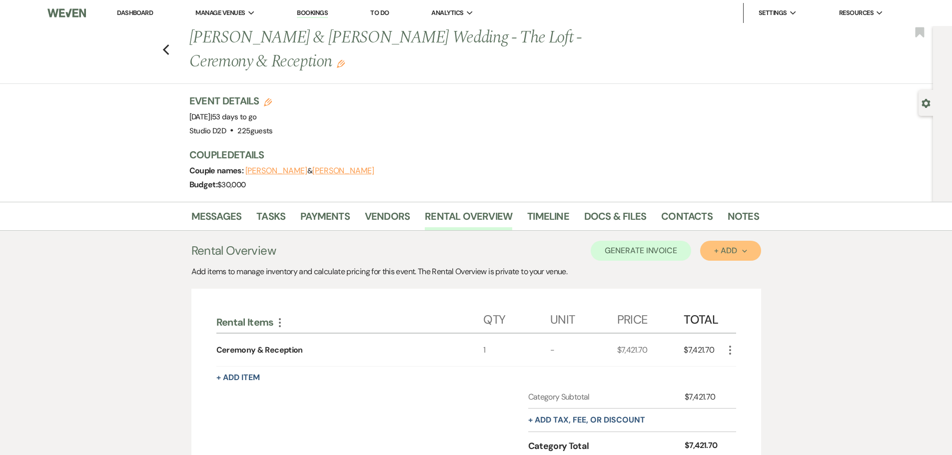
click at [713, 254] on button "+ Add Next" at bounding box center [730, 251] width 60 height 20
click at [715, 274] on button "Item" at bounding box center [725, 273] width 50 height 15
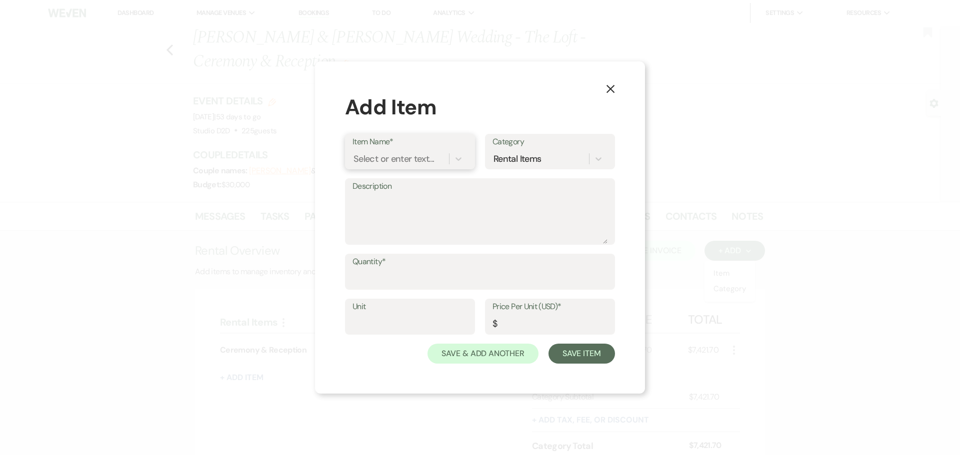
click at [414, 159] on div "Select or enter text..." at bounding box center [393, 158] width 80 height 13
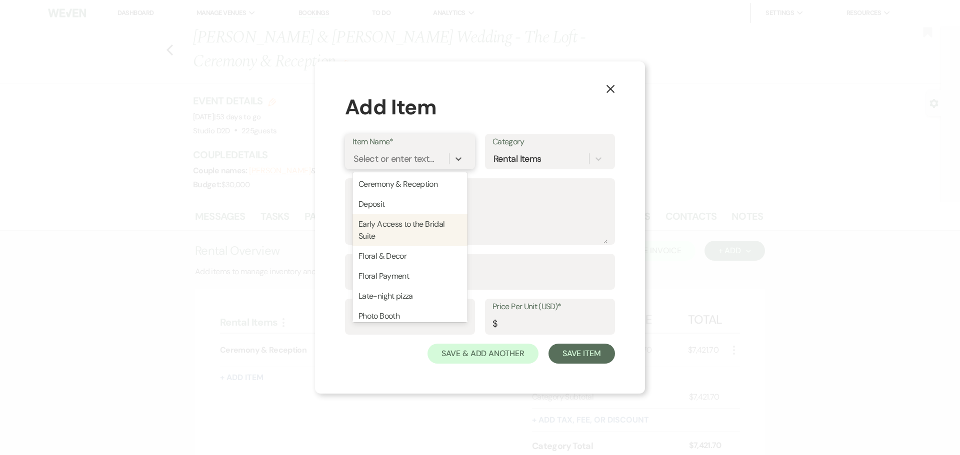
click at [402, 228] on div "Early Access to the Bridal Suite" at bounding box center [409, 230] width 115 height 32
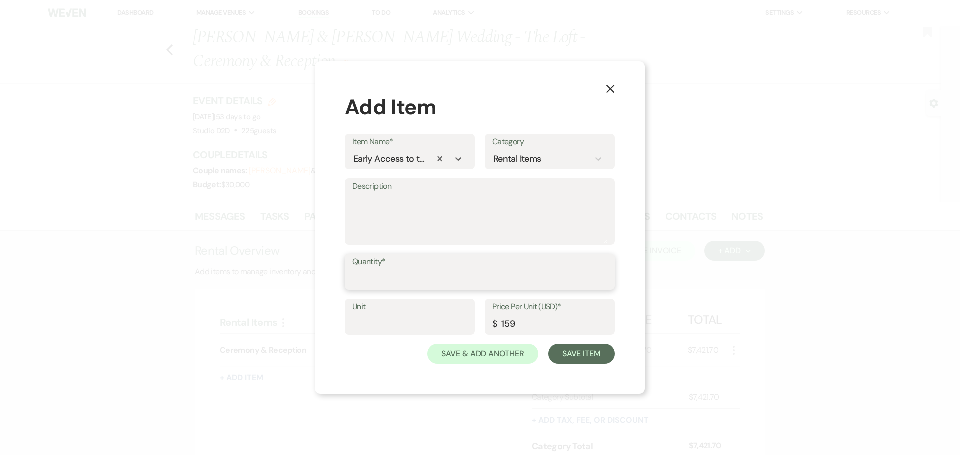
click at [391, 279] on input "Quantity*" at bounding box center [479, 278] width 255 height 19
drag, startPoint x: 527, startPoint y: 319, endPoint x: 500, endPoint y: 323, distance: 26.7
click at [500, 323] on input "159" at bounding box center [549, 323] width 115 height 19
click at [511, 158] on div "Rental Items" at bounding box center [516, 158] width 47 height 13
click at [560, 187] on div "Create "Early Access" Category" at bounding box center [549, 190] width 115 height 32
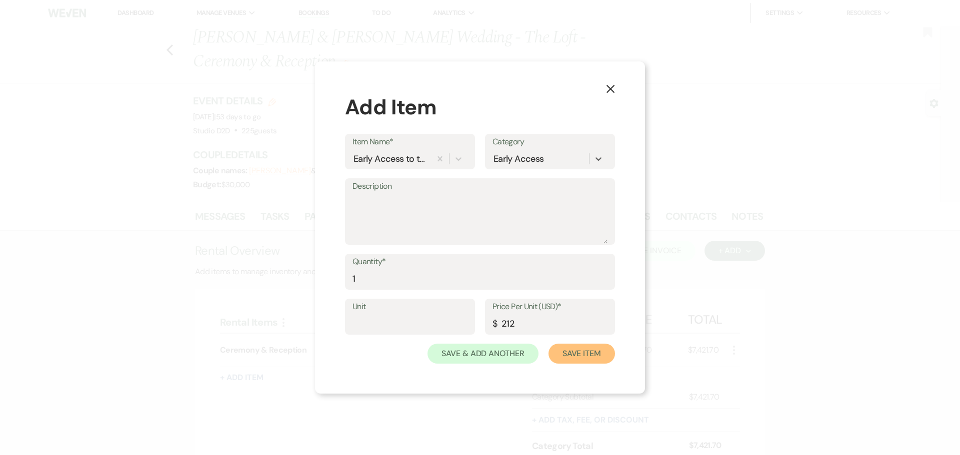
click at [587, 356] on button "Save Item" at bounding box center [581, 354] width 66 height 20
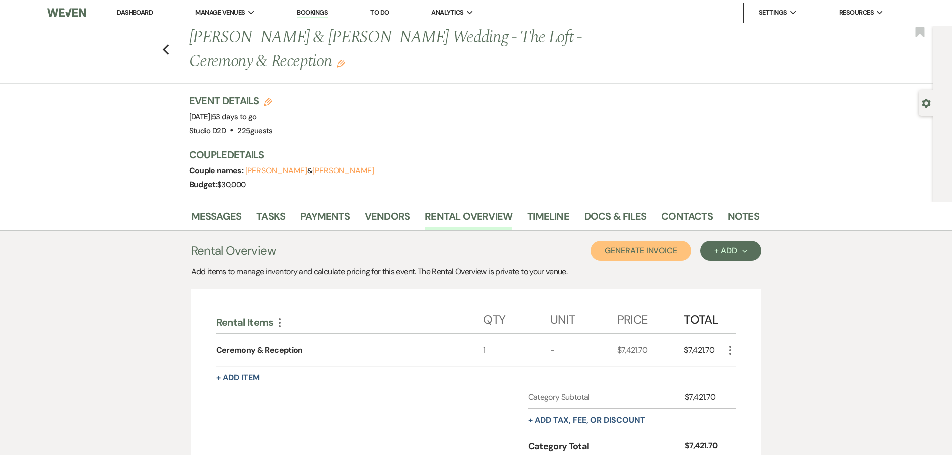
click at [631, 258] on button "Generate Invoice" at bounding box center [641, 251] width 100 height 20
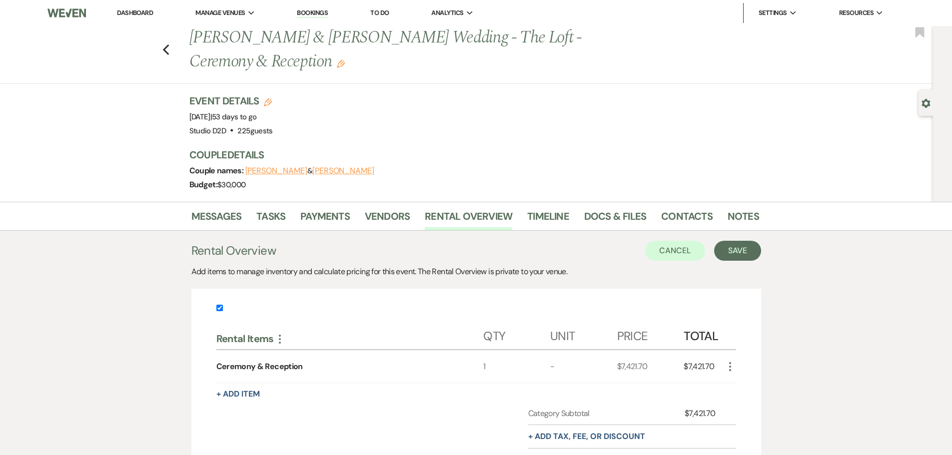
click at [217, 308] on input "checkbox" at bounding box center [219, 308] width 6 height 6
click at [731, 249] on button "Save" at bounding box center [737, 251] width 47 height 20
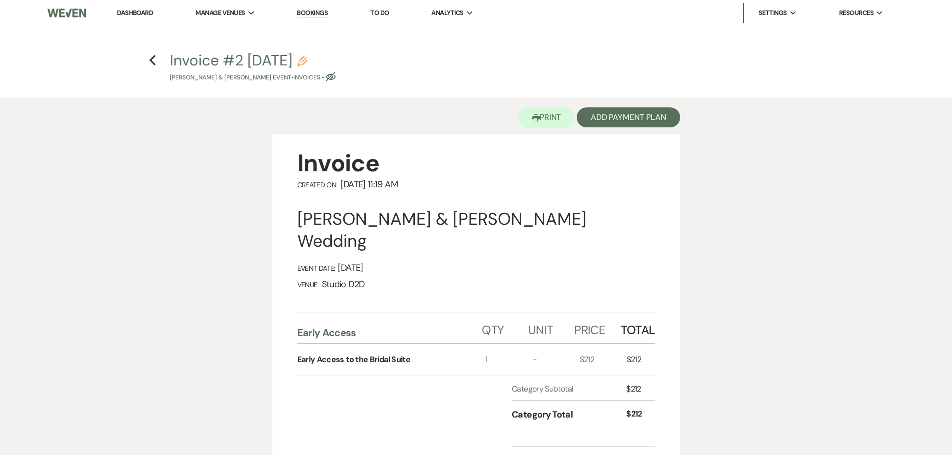
click at [307, 63] on icon "Pencil" at bounding box center [302, 61] width 10 height 10
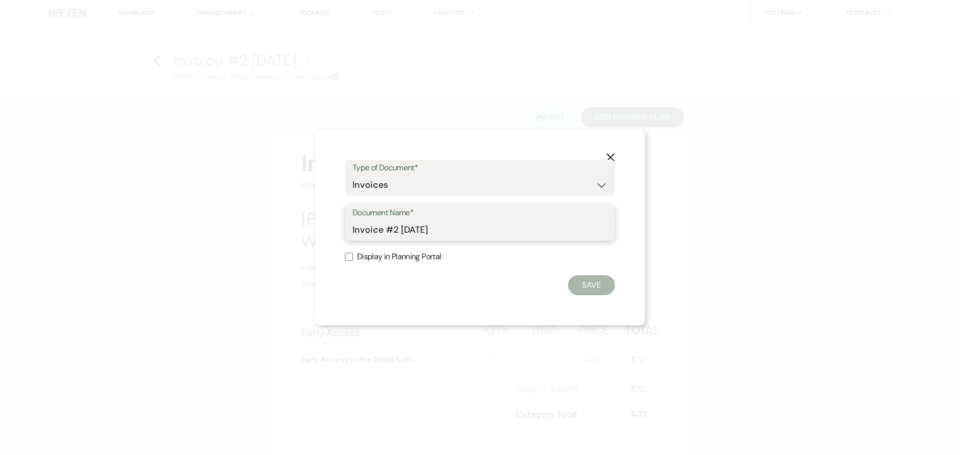
drag, startPoint x: 455, startPoint y: 230, endPoint x: 386, endPoint y: 236, distance: 68.8
click at [386, 236] on input "Invoice #2 [DATE]" at bounding box center [479, 229] width 255 height 19
click at [579, 286] on button "Save" at bounding box center [591, 285] width 47 height 20
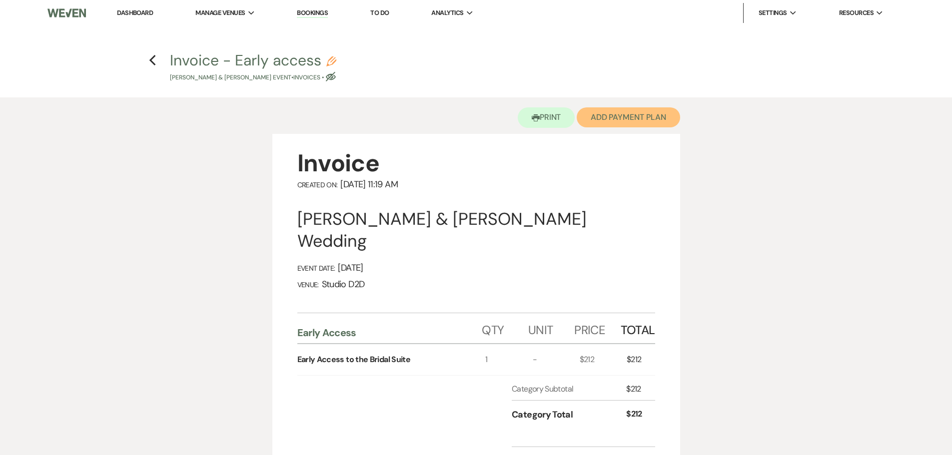
click at [612, 124] on button "Add Payment Plan" at bounding box center [628, 117] width 103 height 20
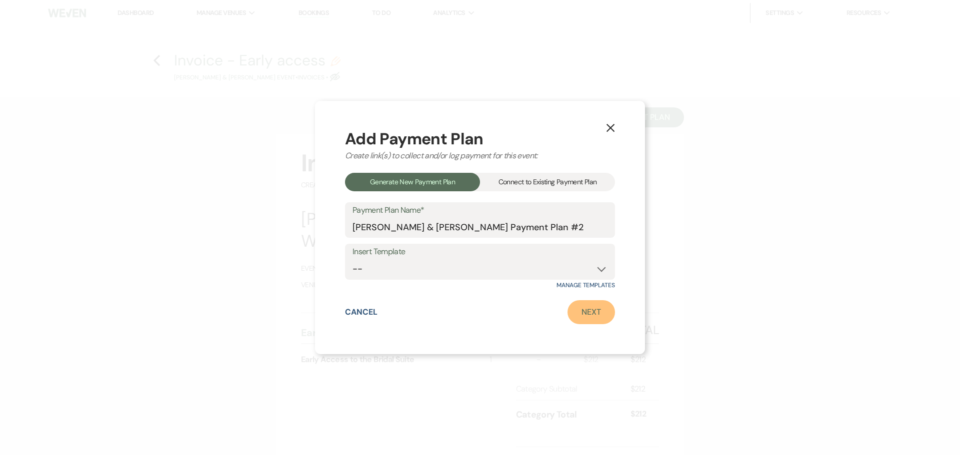
click at [589, 311] on link "Next" at bounding box center [590, 312] width 47 height 24
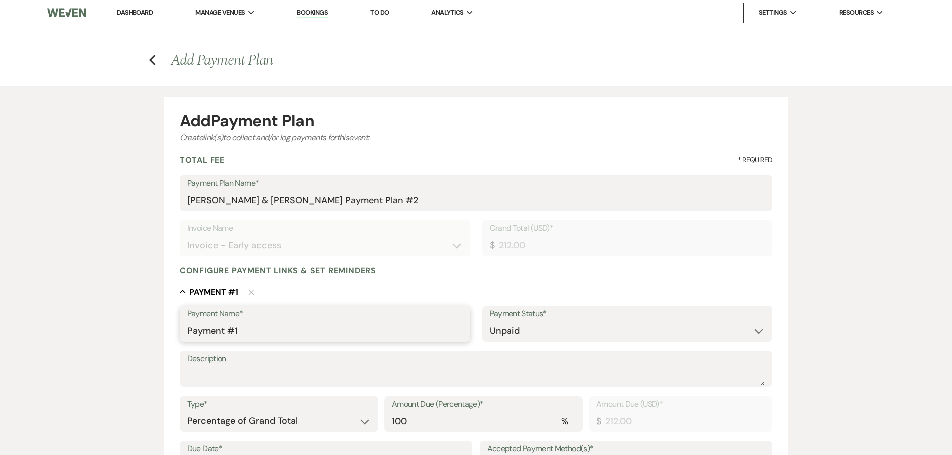
drag, startPoint x: 235, startPoint y: 329, endPoint x: 177, endPoint y: 331, distance: 58.5
click at [178, 331] on form "Add Payment Plan Create link(s) to collect and/or log payments for this event: …" at bounding box center [476, 396] width 625 height 599
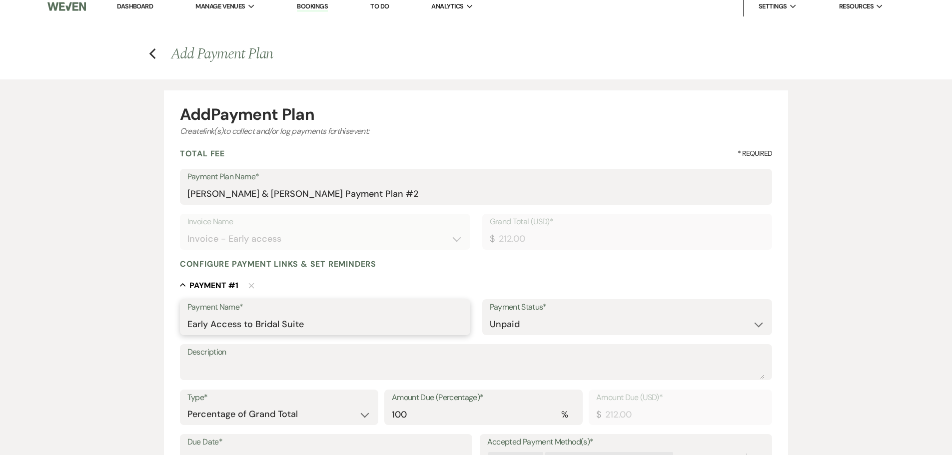
scroll to position [100, 0]
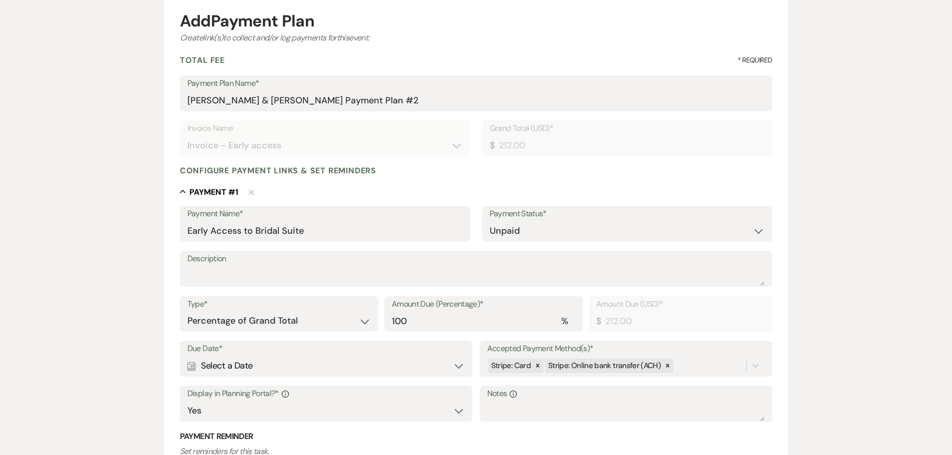
click at [335, 366] on div "Calendar Select a Date Expand" at bounding box center [326, 365] width 278 height 19
click at [340, 403] on button "Calculate Date" at bounding box center [321, 401] width 82 height 13
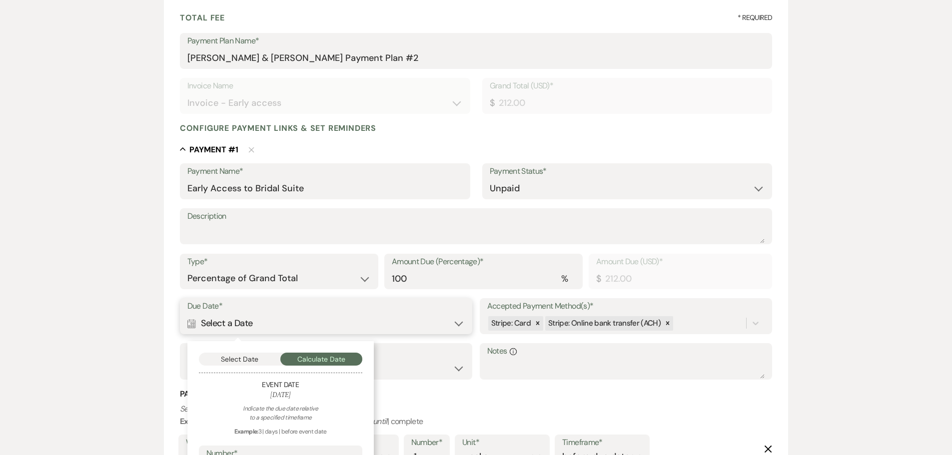
scroll to position [250, 0]
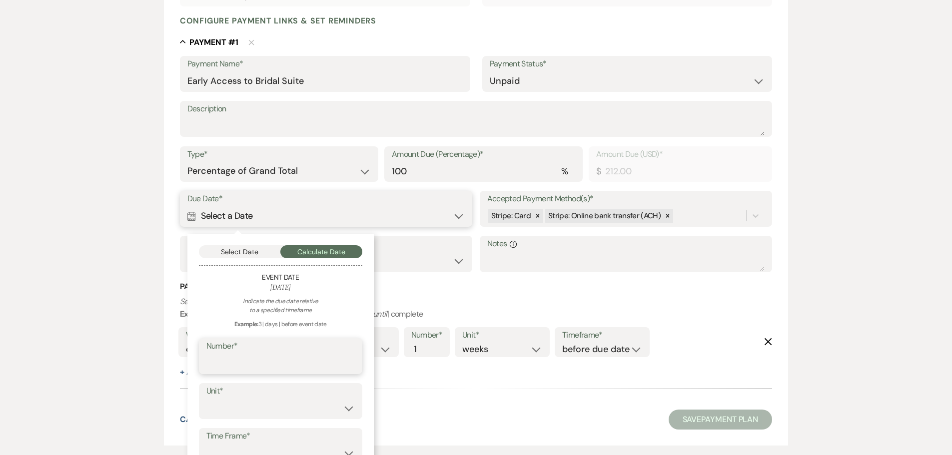
click at [316, 360] on input "Number*" at bounding box center [280, 363] width 148 height 19
click at [311, 410] on select "days weeks months" at bounding box center [280, 408] width 148 height 19
click at [206, 399] on select "days weeks months" at bounding box center [280, 408] width 148 height 19
click at [293, 444] on select "before event date after event date after event is booked after [DATE] date" at bounding box center [280, 453] width 148 height 19
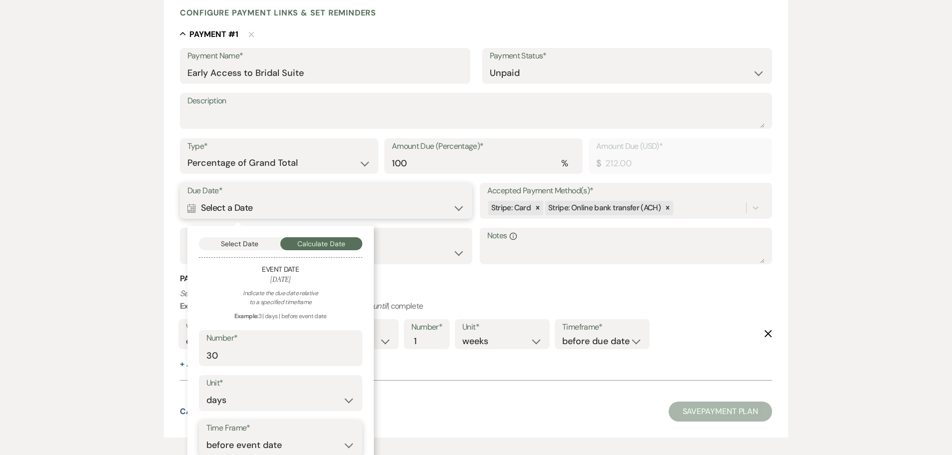
click at [206, 436] on select "before event date after event date after event is booked after [DATE] date" at bounding box center [280, 445] width 148 height 19
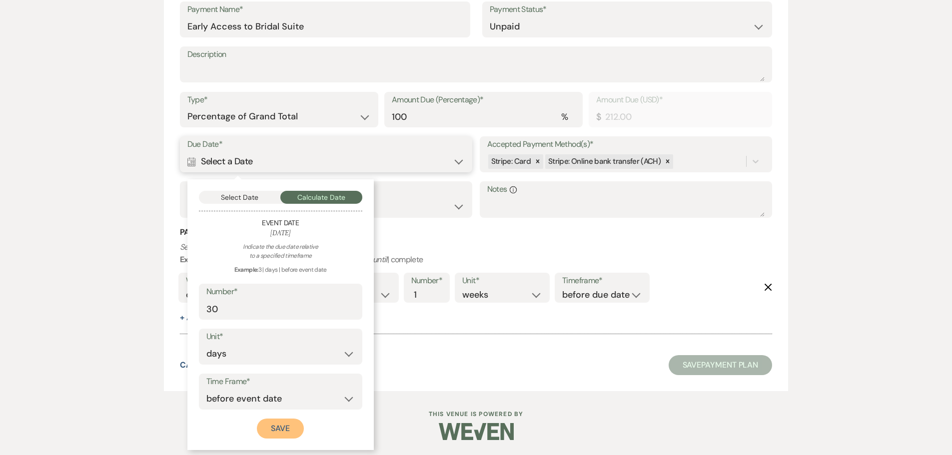
click at [290, 431] on button "Save" at bounding box center [280, 429] width 47 height 20
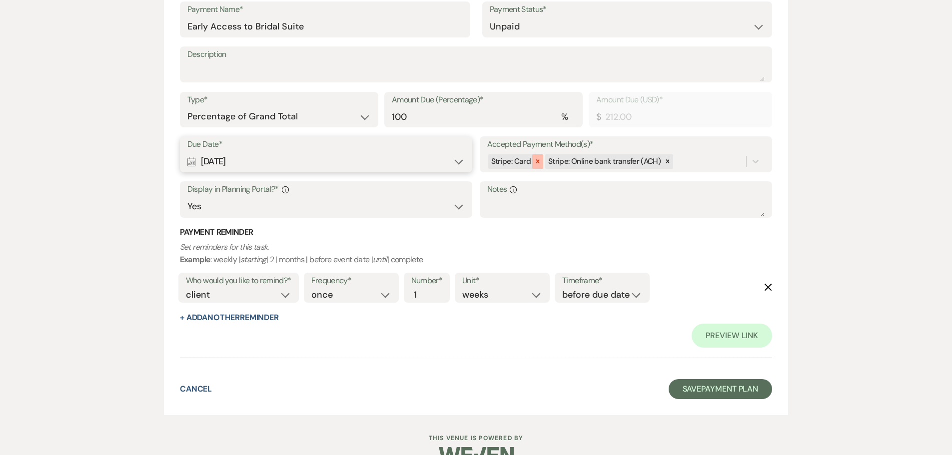
click at [537, 165] on icon at bounding box center [537, 161] width 7 height 7
click at [695, 391] on button "Save Payment Plan" at bounding box center [721, 389] width 104 height 20
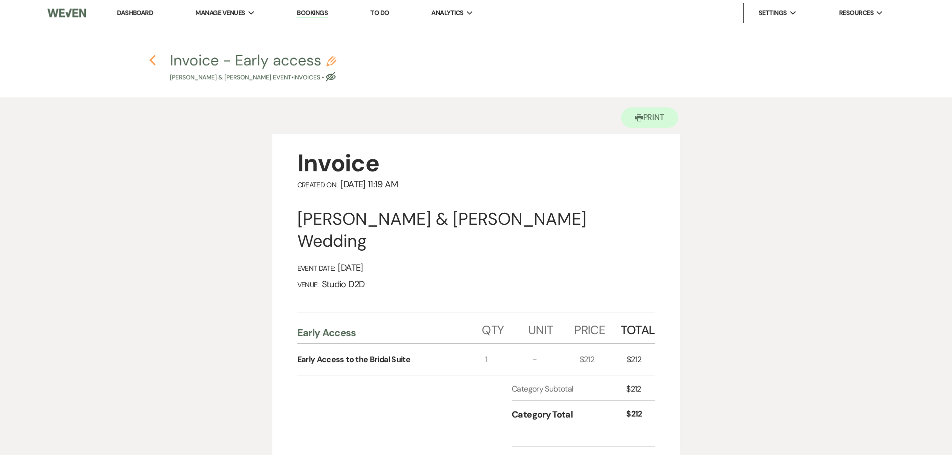
click at [155, 59] on icon "Previous" at bounding box center [152, 60] width 7 height 12
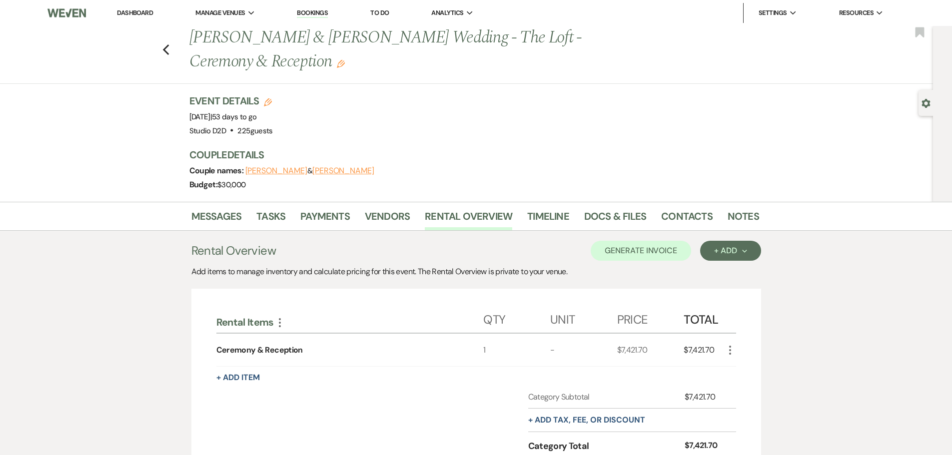
click at [328, 208] on li "Payments" at bounding box center [332, 218] width 64 height 24
click at [328, 215] on link "Payments" at bounding box center [324, 219] width 49 height 22
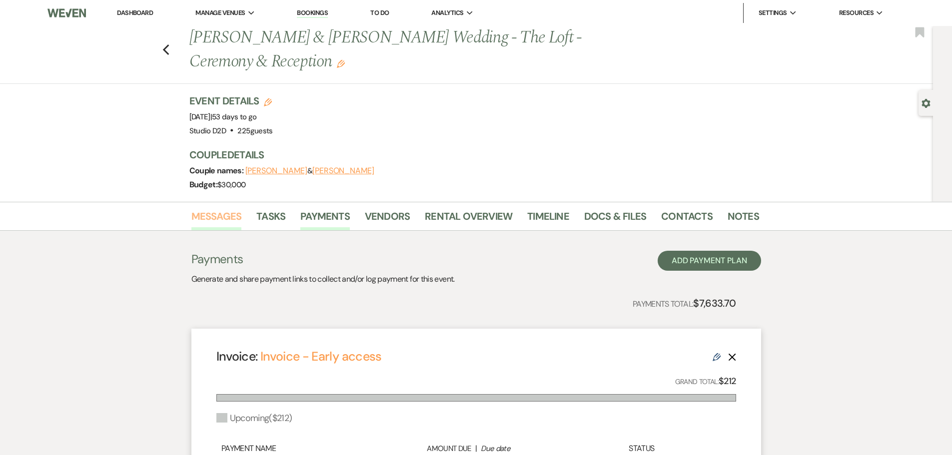
click at [225, 215] on link "Messages" at bounding box center [216, 219] width 50 height 22
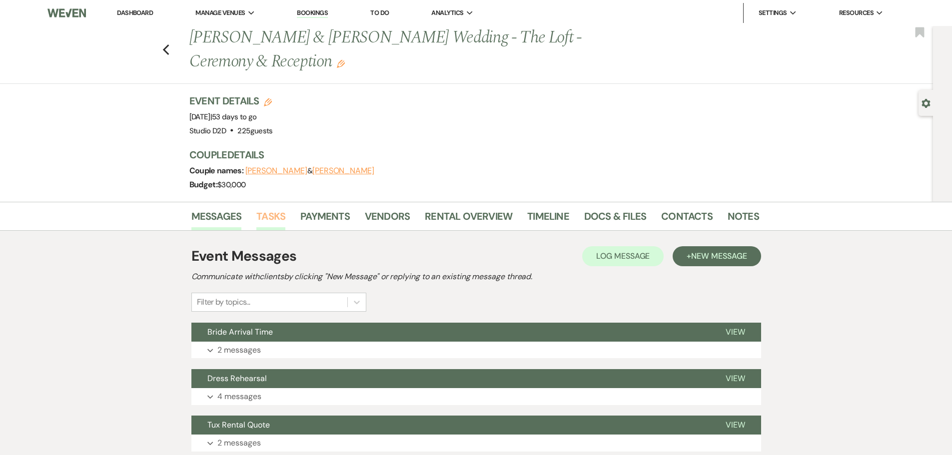
click at [275, 221] on link "Tasks" at bounding box center [270, 219] width 29 height 22
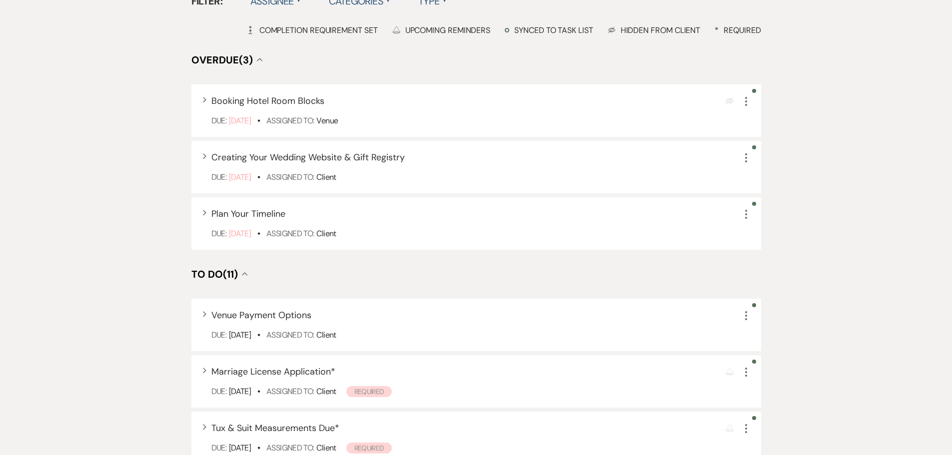
scroll to position [300, 0]
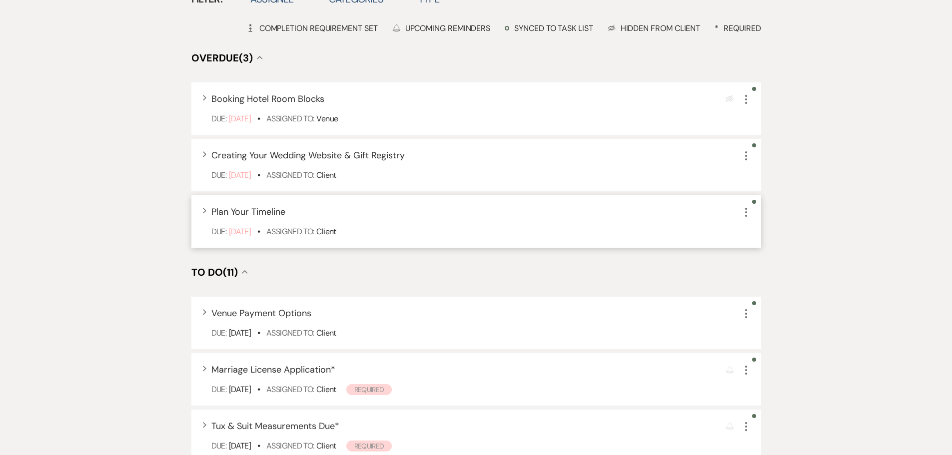
click at [748, 213] on icon "More" at bounding box center [746, 212] width 12 height 12
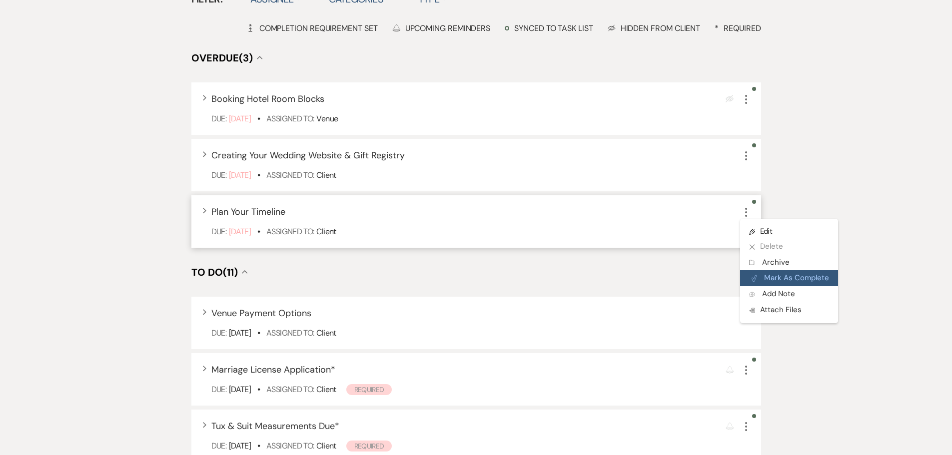
click at [767, 272] on button "Plan Portal Link Mark As Complete" at bounding box center [789, 278] width 98 height 16
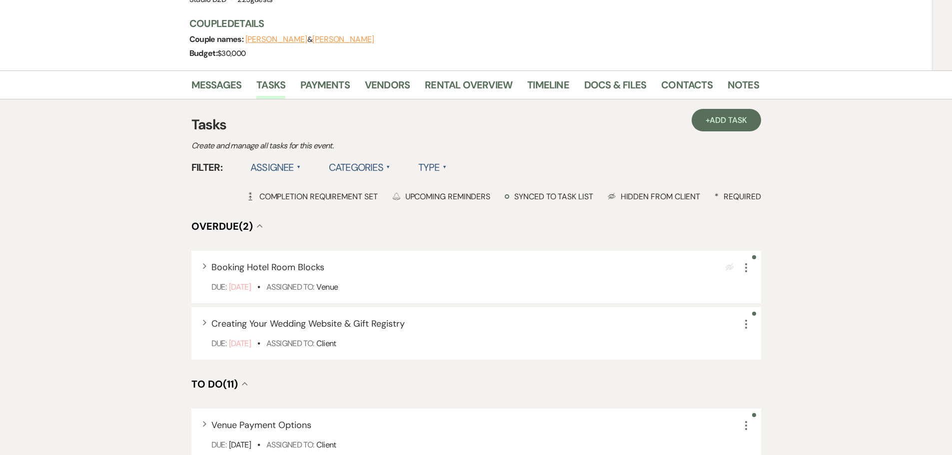
scroll to position [100, 0]
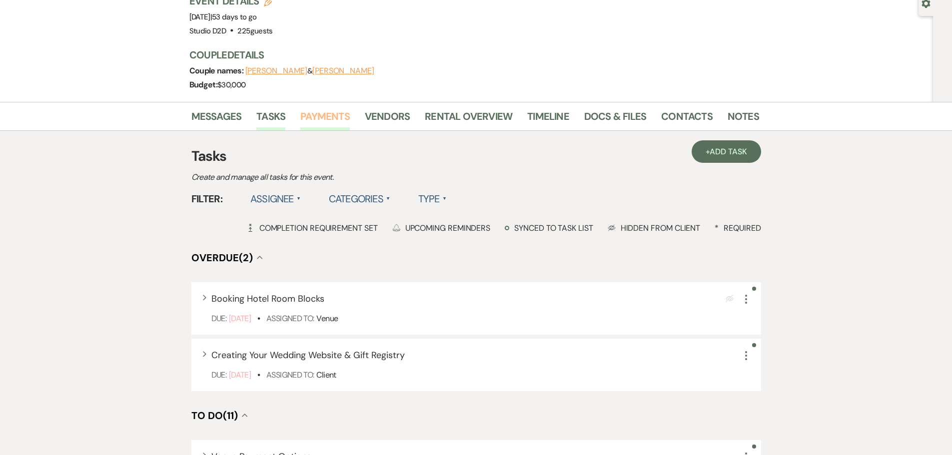
click at [323, 118] on link "Payments" at bounding box center [324, 119] width 49 height 22
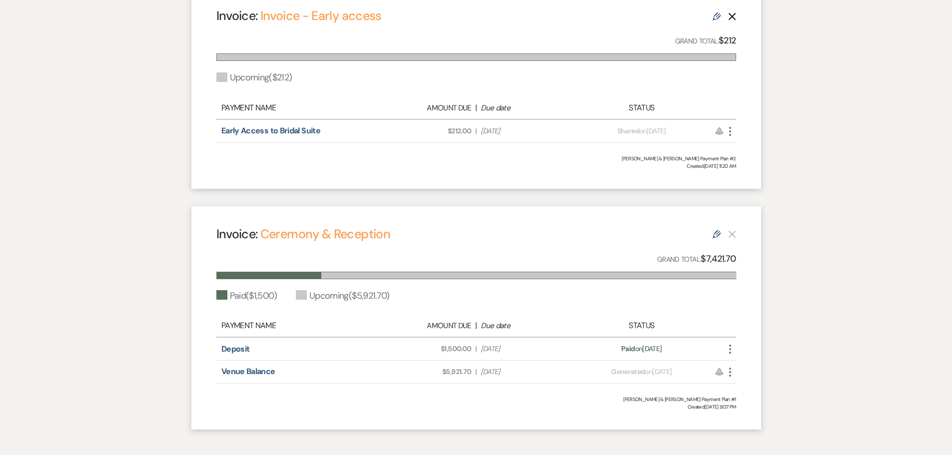
scroll to position [350, 0]
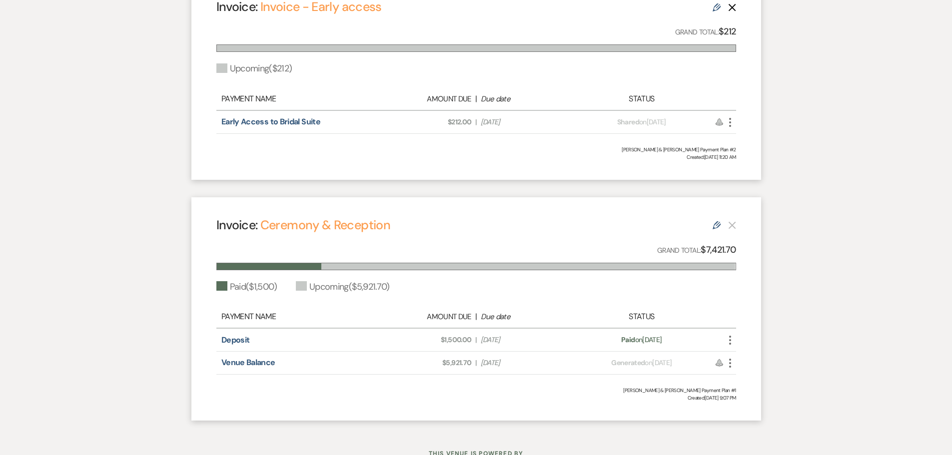
click at [732, 366] on icon "More" at bounding box center [730, 363] width 12 height 12
click at [761, 435] on link "Pencil Edit" at bounding box center [774, 433] width 101 height 17
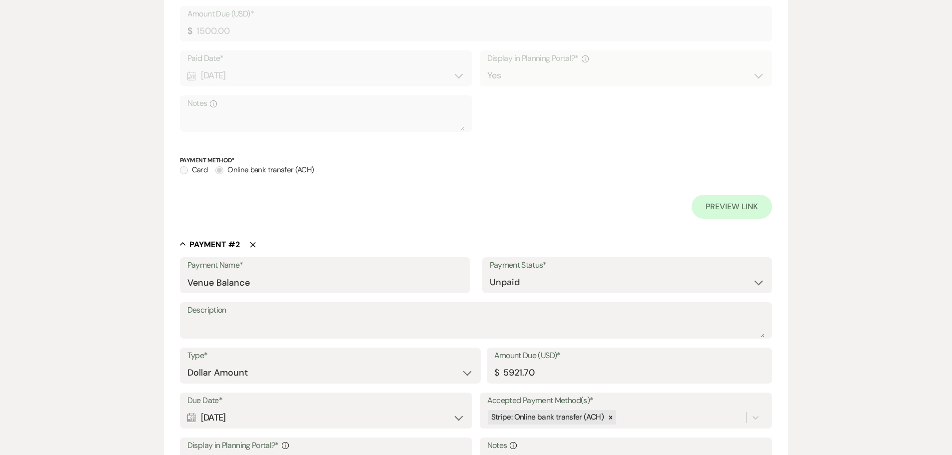
scroll to position [550, 0]
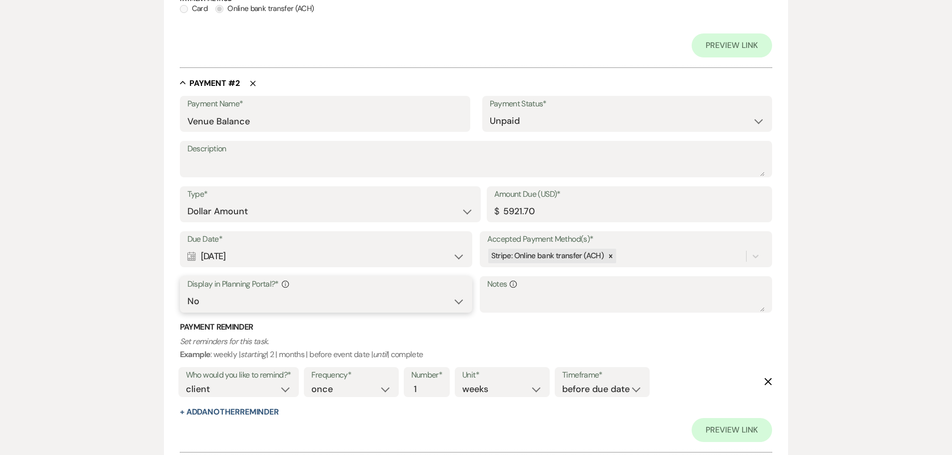
click at [291, 300] on select "Yes No" at bounding box center [326, 301] width 278 height 19
click at [187, 292] on select "Yes No" at bounding box center [326, 301] width 278 height 19
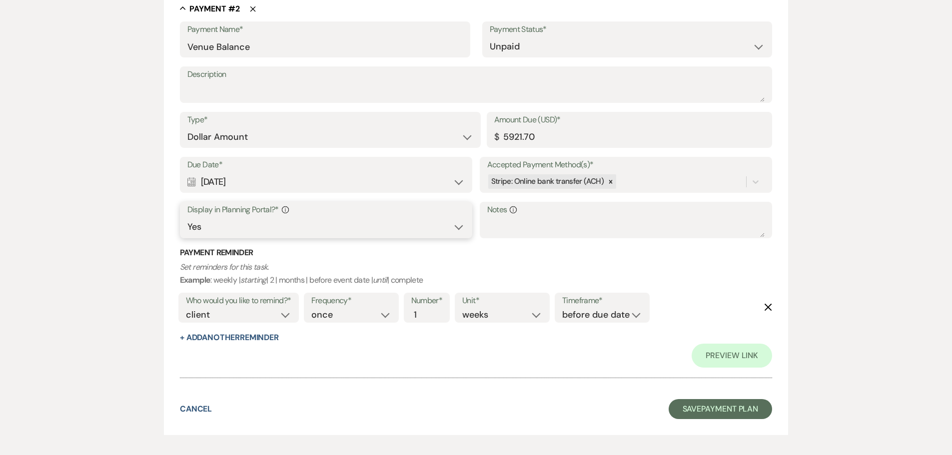
scroll to position [650, 0]
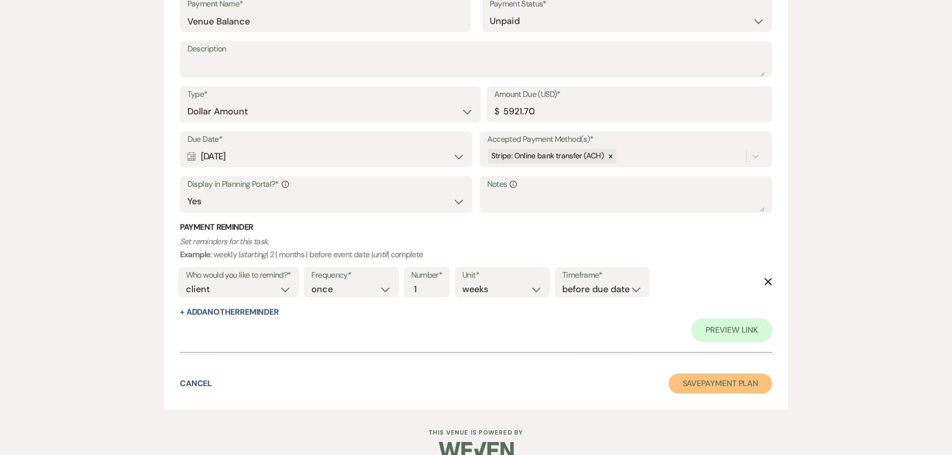
click at [706, 384] on button "Save Payment Plan" at bounding box center [721, 384] width 104 height 20
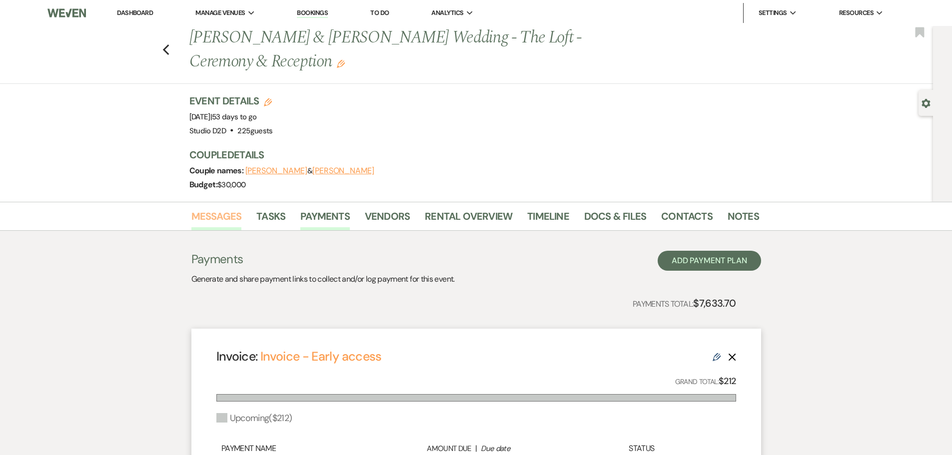
click at [224, 220] on link "Messages" at bounding box center [216, 219] width 50 height 22
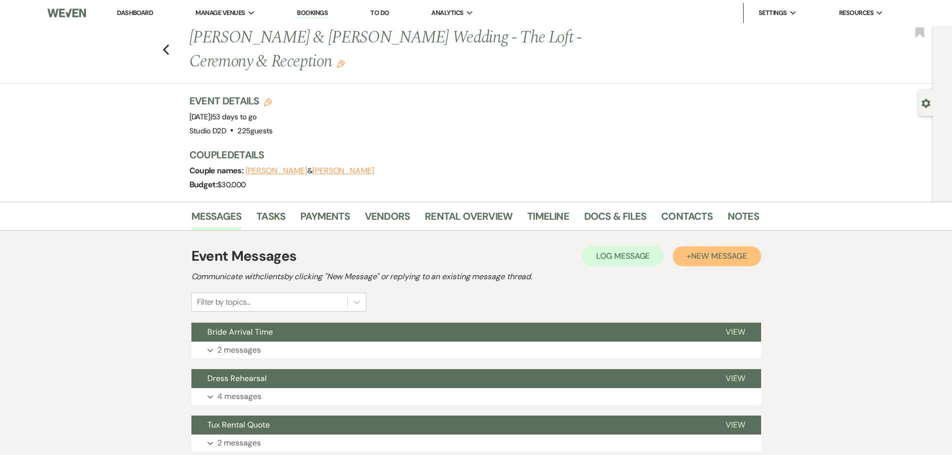
click at [705, 262] on button "+ New Message" at bounding box center [717, 256] width 88 height 20
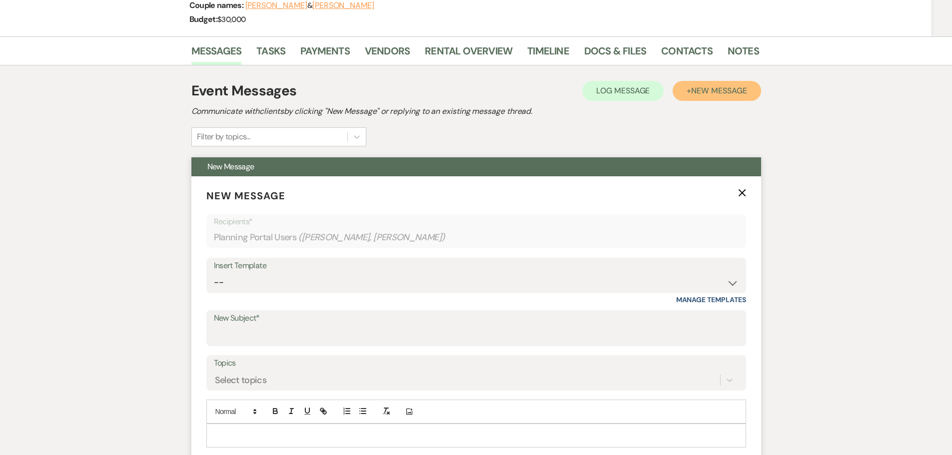
scroll to position [200, 0]
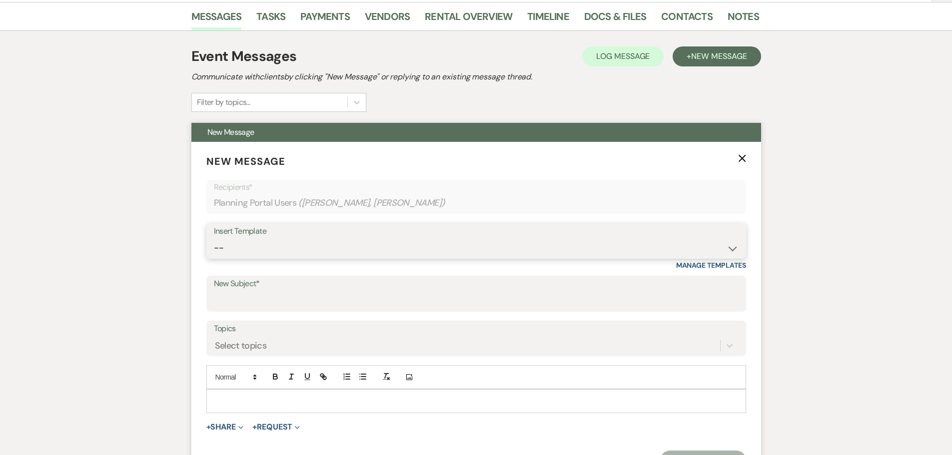
click at [244, 256] on select "-- New Inquiry - message 2 Event Pricing - Non Wedding Weven Planning Portal In…" at bounding box center [476, 247] width 525 height 19
click at [214, 238] on select "-- New Inquiry - message 2 Event Pricing - Non Wedding Weven Planning Portal In…" at bounding box center [476, 247] width 525 height 19
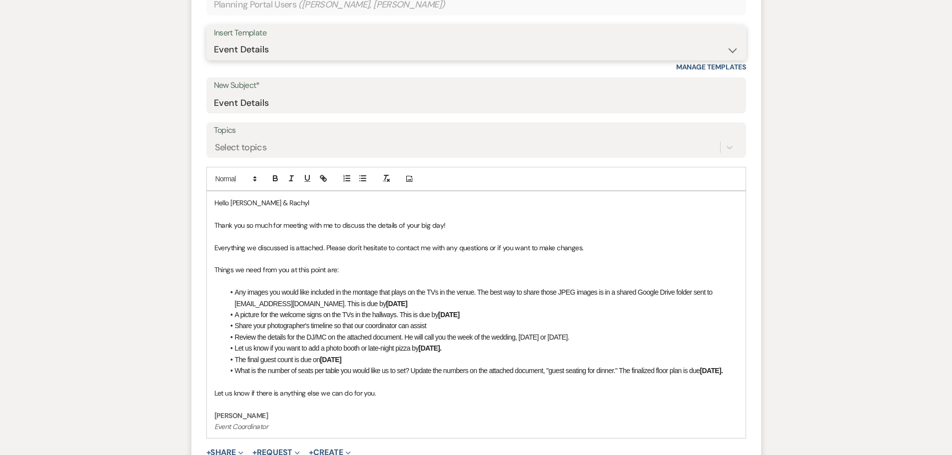
scroll to position [400, 0]
click at [379, 300] on li "Any images you would like included in the montage that plays on the TVs in the …" at bounding box center [481, 296] width 514 height 22
click at [477, 311] on li "A picture for the welcome signs on the TVs in the hallways. This is due by [DAT…" at bounding box center [481, 313] width 514 height 11
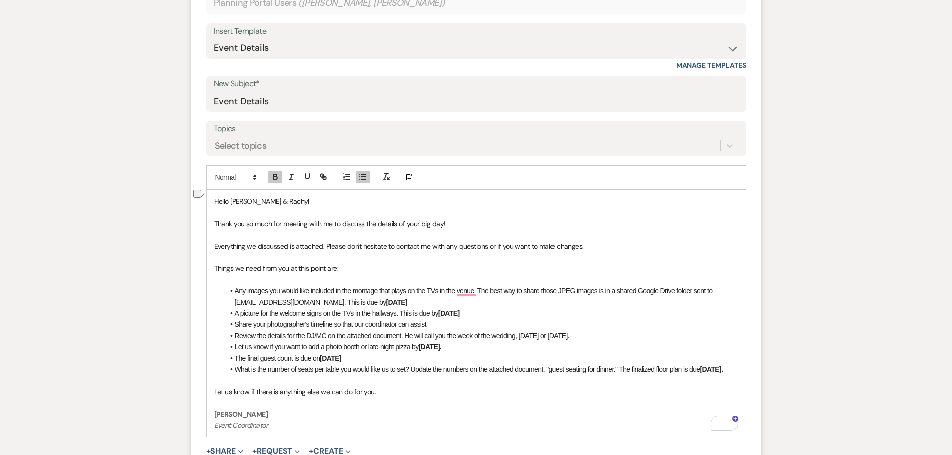
drag, startPoint x: 424, startPoint y: 348, endPoint x: 236, endPoint y: 351, distance: 188.5
click at [236, 351] on li "Let us know if you want to add a photo booth or late-night pizza by [DATE]." at bounding box center [481, 346] width 514 height 11
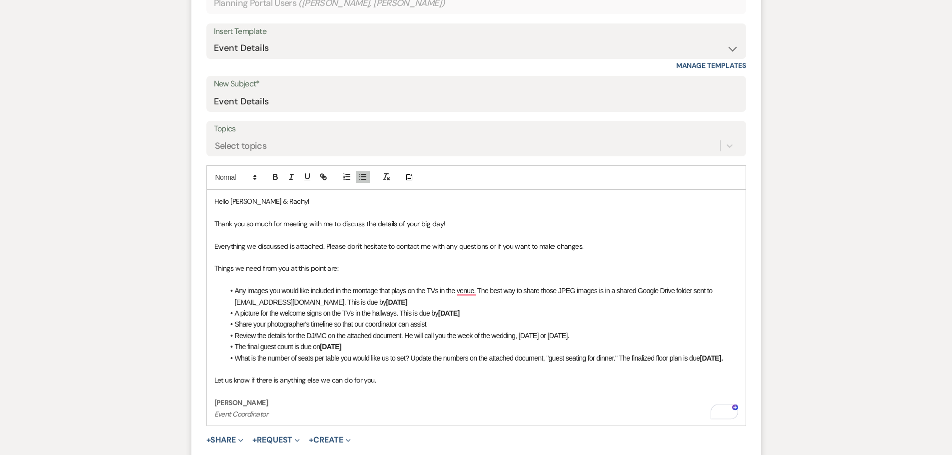
click at [356, 348] on li "The final guest count is due on [DATE]" at bounding box center [481, 346] width 514 height 11
click at [723, 358] on strong "[DATE]." at bounding box center [711, 358] width 23 height 8
click at [480, 325] on li "Share your photographer's timeline so that our coordinator can assist" at bounding box center [481, 324] width 514 height 11
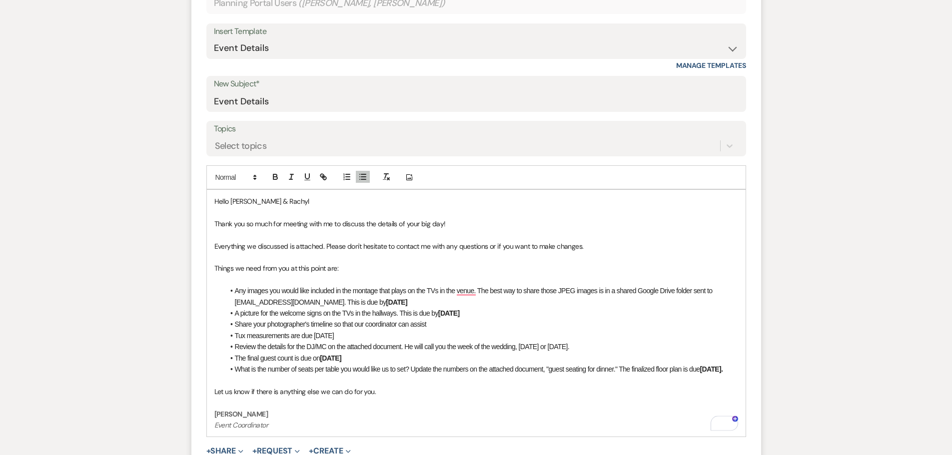
click at [314, 336] on span "Tux measurements are due [DATE]" at bounding box center [284, 336] width 99 height 8
click at [273, 179] on icon "button" at bounding box center [275, 178] width 4 height 2
click at [408, 338] on li "Tux measurements are due [DATE]" at bounding box center [481, 335] width 514 height 11
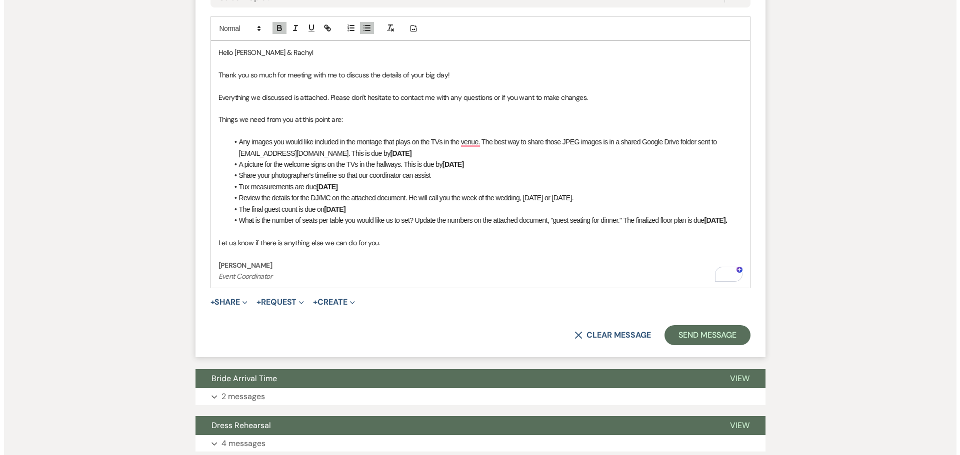
scroll to position [550, 0]
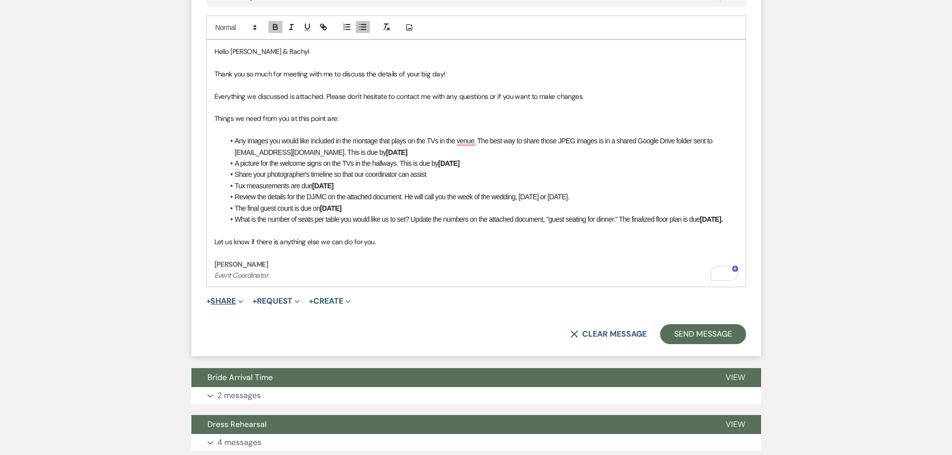
click at [228, 298] on button "+ Share Expand" at bounding box center [224, 301] width 37 height 8
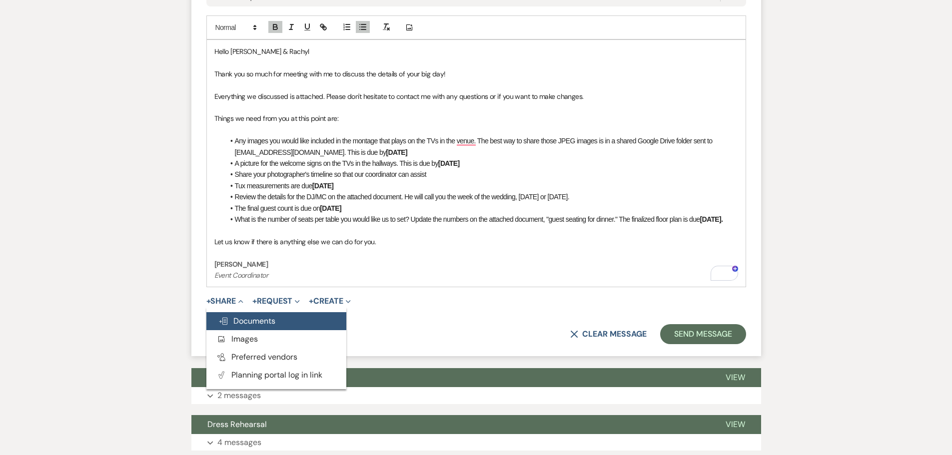
click at [246, 319] on span "Doc Upload Documents" at bounding box center [246, 321] width 57 height 10
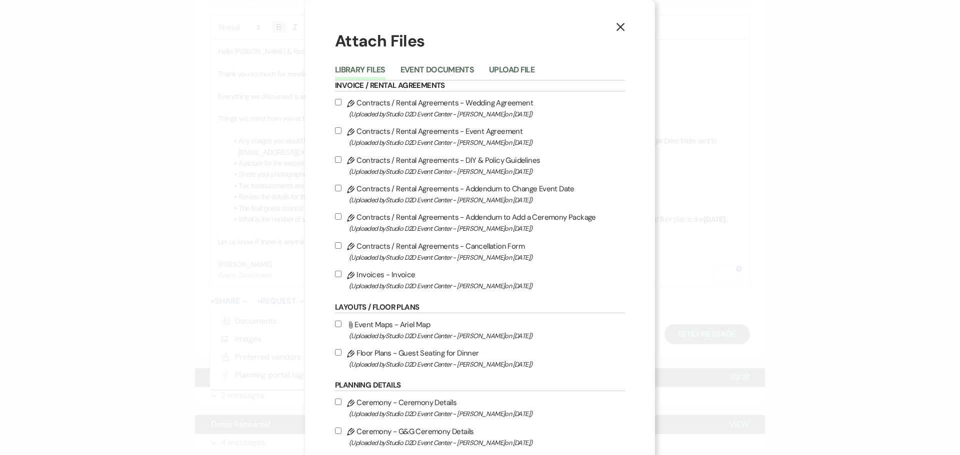
click at [435, 62] on div "Library Files Event Documents Upload File" at bounding box center [480, 69] width 290 height 21
click at [435, 68] on button "Event Documents" at bounding box center [436, 73] width 73 height 14
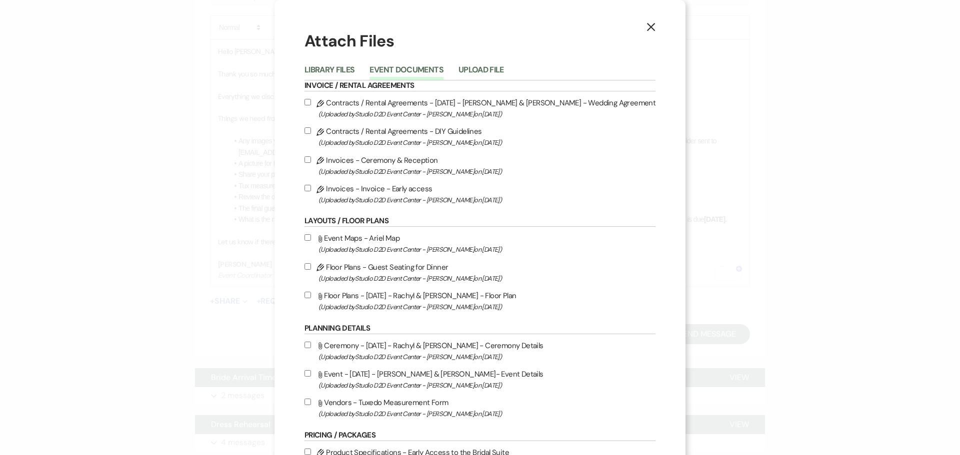
click at [419, 265] on label "Pencil Floor Plans - Guest Seating for Dinner (Uploaded by Studio D2D Event Cen…" at bounding box center [479, 272] width 351 height 23
click at [311, 265] on input "Pencil Floor Plans - Guest Seating for Dinner (Uploaded by Studio D2D Event Cen…" at bounding box center [307, 266] width 6 height 6
click at [424, 292] on label "Attach File Floor Plans - [DATE] - Rachyl & [PERSON_NAME] - Floor Plan (Uploade…" at bounding box center [479, 300] width 351 height 23
click at [311, 292] on input "Attach File Floor Plans - [DATE] - Rachyl & [PERSON_NAME] - Floor Plan (Uploade…" at bounding box center [307, 295] width 6 height 6
click at [435, 345] on label "Attach File Ceremony - [DATE] - Rachyl & [PERSON_NAME] - Ceremony Details (Uplo…" at bounding box center [479, 350] width 351 height 23
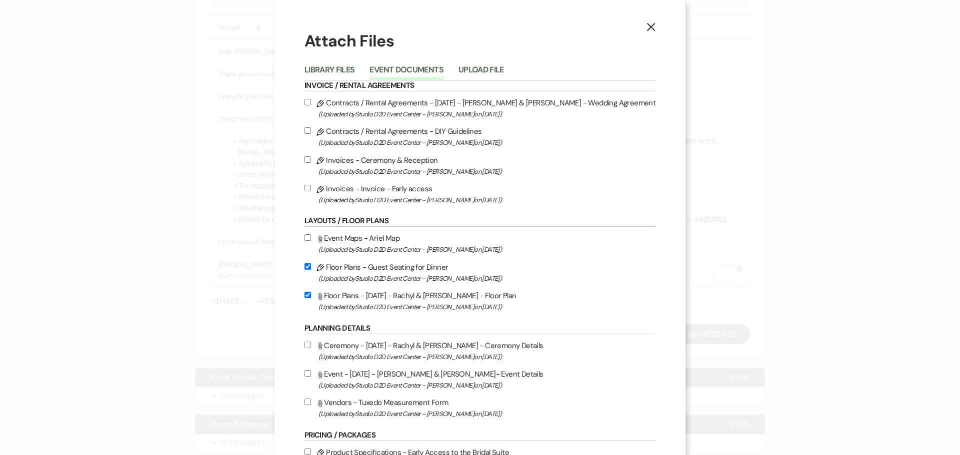
click at [311, 345] on input "Attach File Ceremony - [DATE] - Rachyl & [PERSON_NAME] - Ceremony Details (Uplo…" at bounding box center [307, 345] width 6 height 6
click at [439, 374] on label "Attach File Event - [DATE] - Rachyl & [PERSON_NAME]- Event Details (Uploaded by…" at bounding box center [479, 379] width 351 height 23
click at [311, 374] on input "Attach File Event - [DATE] - Rachyl & [PERSON_NAME]- Event Details (Uploaded by…" at bounding box center [307, 373] width 6 height 6
click at [453, 401] on label "Attach File Vendors - Tuxedo Measurement Form (Uploaded by Studio D2D Event Cen…" at bounding box center [479, 407] width 351 height 23
click at [311, 401] on input "Attach File Vendors - Tuxedo Measurement Form (Uploaded by Studio D2D Event Cen…" at bounding box center [307, 402] width 6 height 6
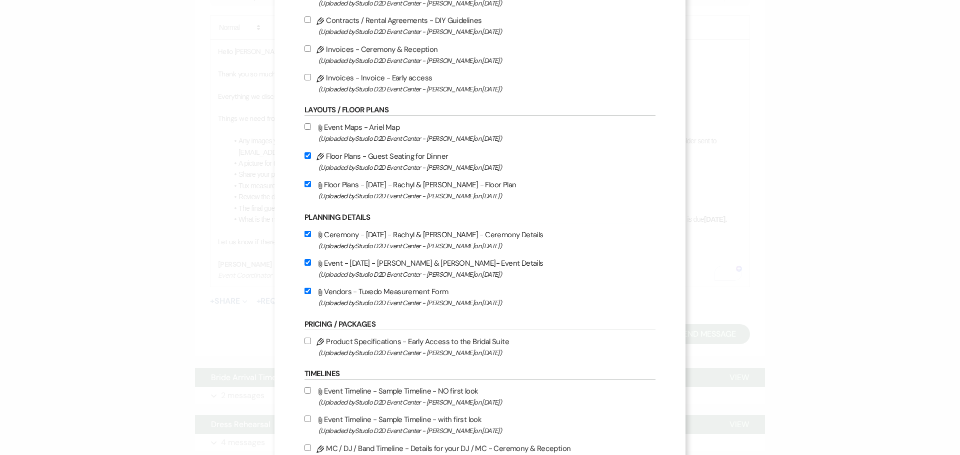
scroll to position [150, 0]
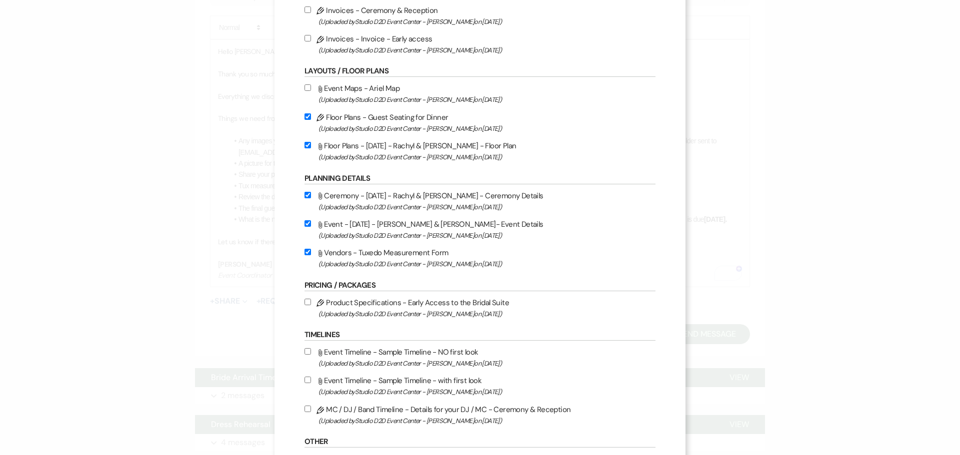
click at [458, 406] on label "Pencil MC / DJ / Band Timeline - Details for your DJ / MC - Ceremony & Receptio…" at bounding box center [479, 414] width 351 height 23
click at [311, 406] on input "Pencil MC / DJ / Band Timeline - Details for your DJ / MC - Ceremony & Receptio…" at bounding box center [307, 409] width 6 height 6
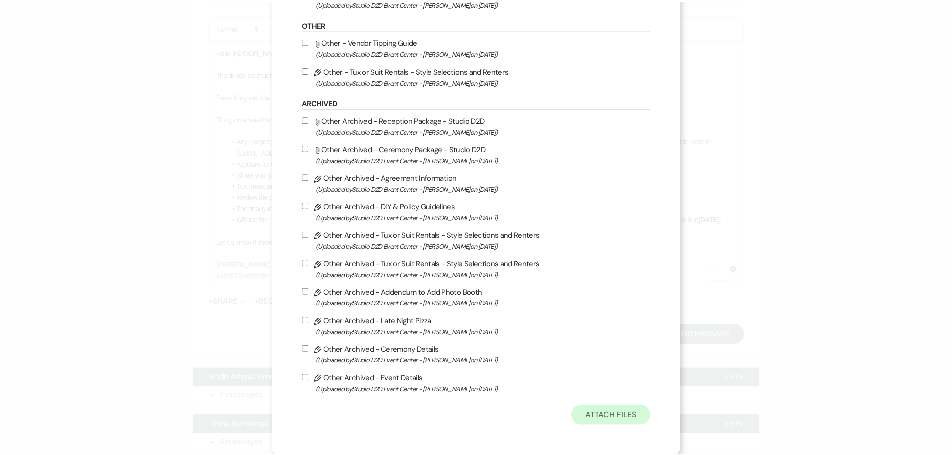
scroll to position [568, 0]
click at [576, 417] on button "Attach Files" at bounding box center [615, 415] width 79 height 20
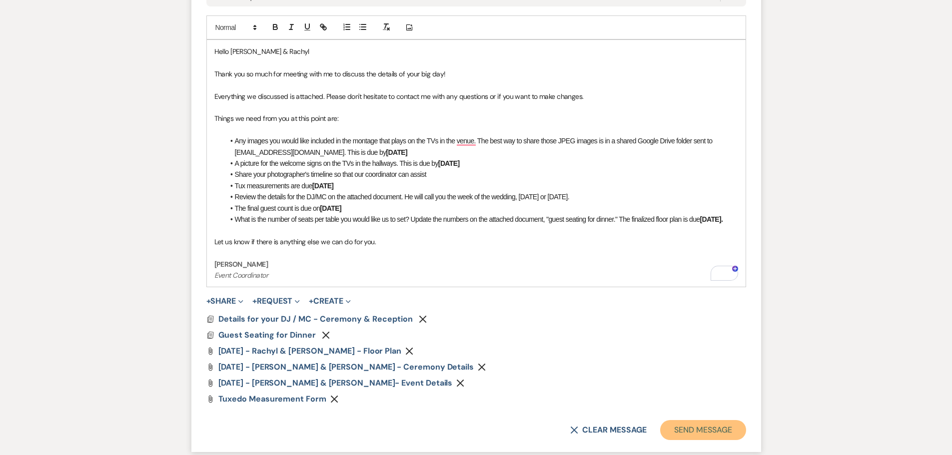
click at [689, 430] on button "Send Message" at bounding box center [702, 430] width 85 height 20
